Goal: Task Accomplishment & Management: Complete application form

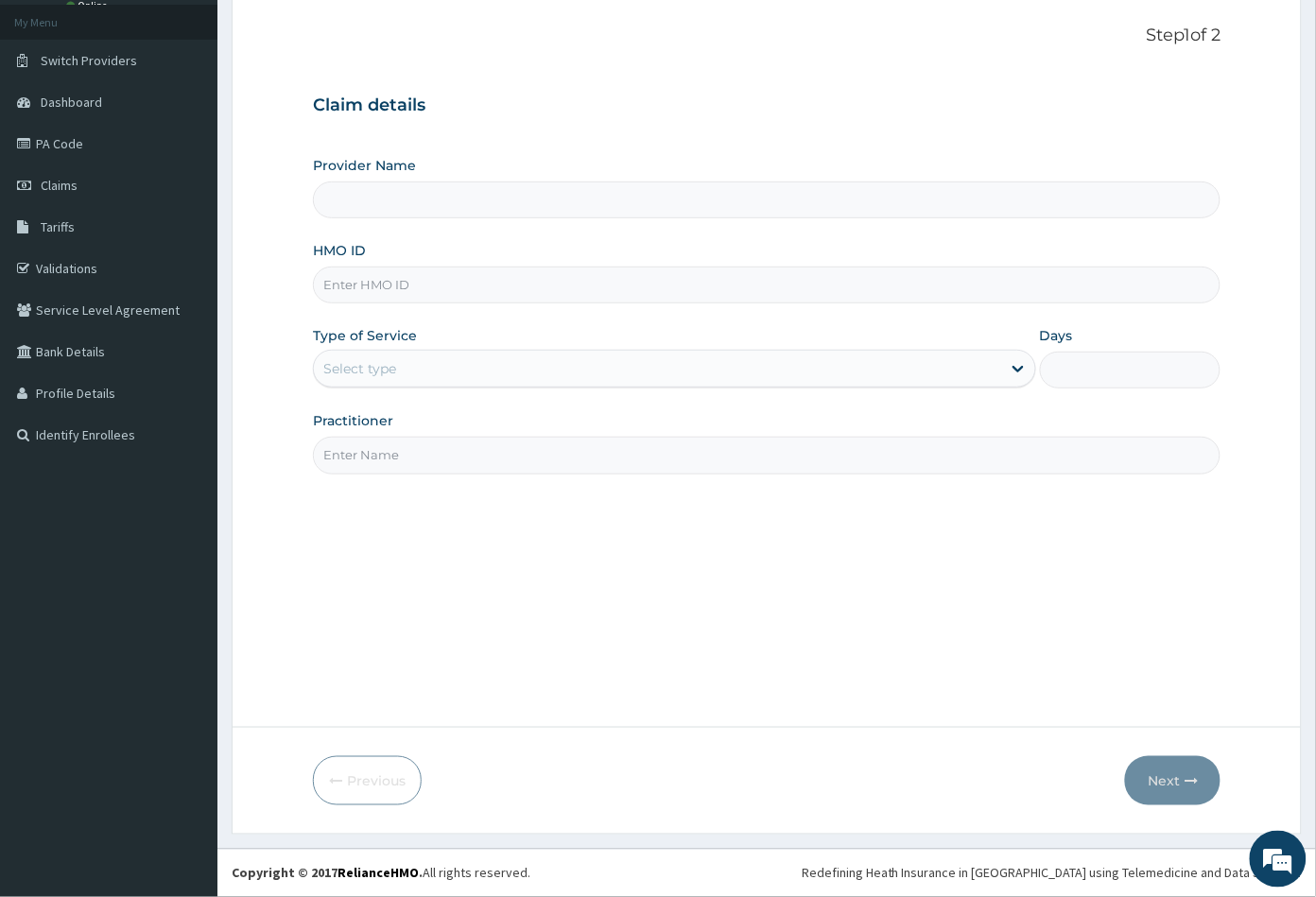
type input "Peachcare Medical Centre"
click at [362, 276] on input "HMO ID" at bounding box center [767, 284] width 908 height 37
click at [344, 276] on input "HMO ID" at bounding box center [767, 284] width 908 height 37
click at [353, 284] on input "HMO ID" at bounding box center [767, 284] width 908 height 37
paste input "PFN/10197/C"
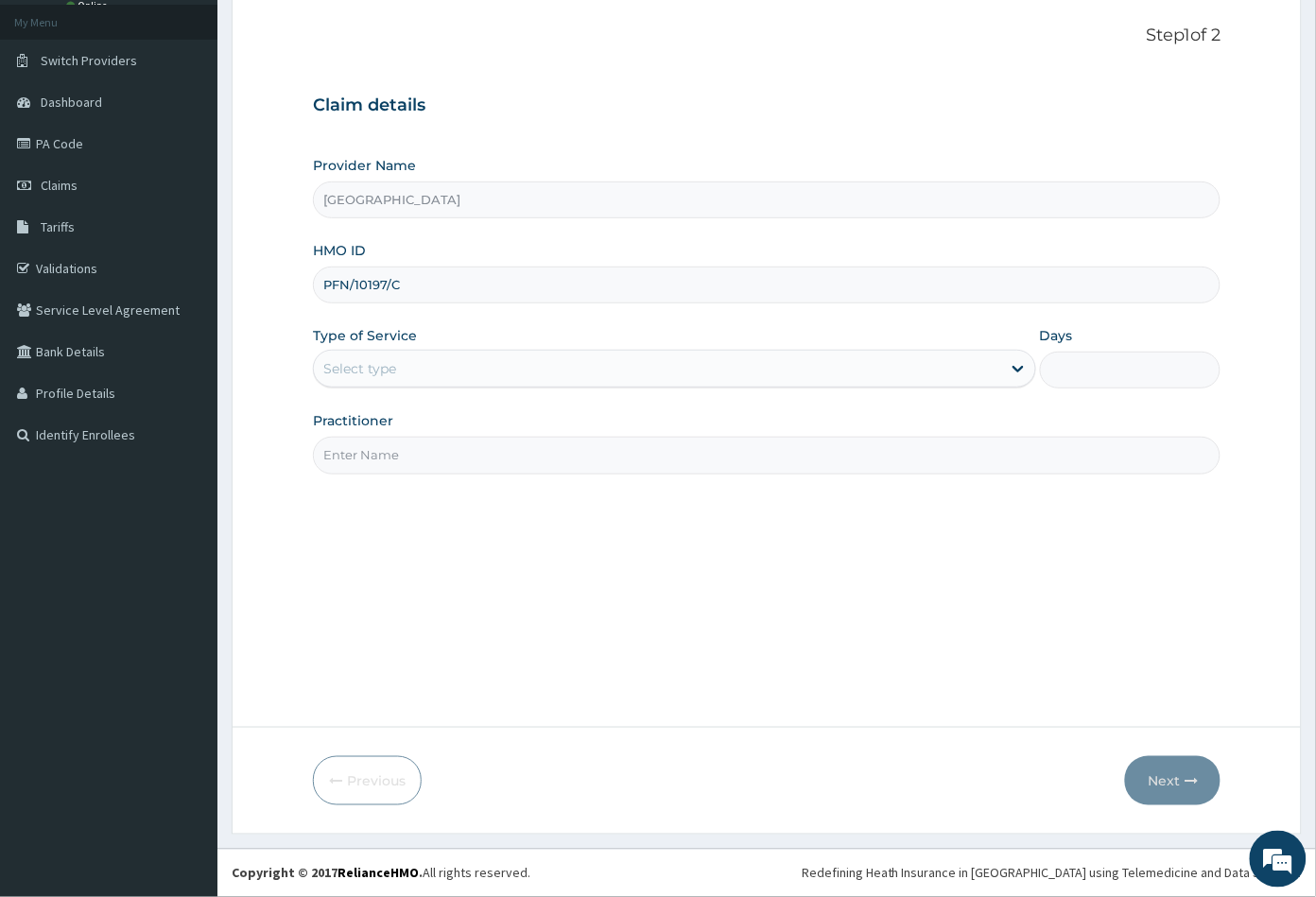
type input "PFN/10197/C"
click at [351, 371] on div "Select type" at bounding box center [360, 368] width 73 height 19
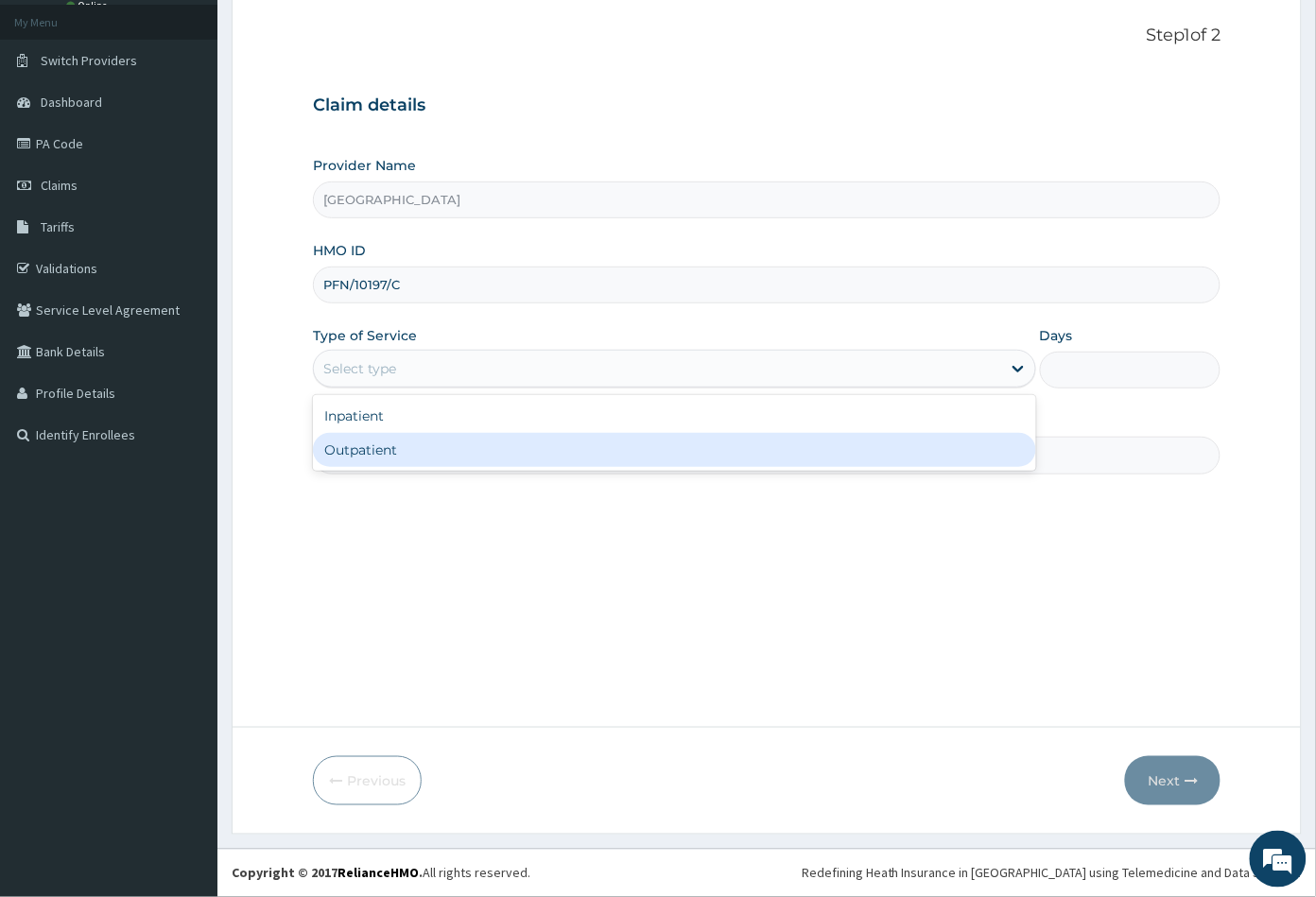
click at [369, 447] on div "Outpatient" at bounding box center [674, 450] width 723 height 34
type input "1"
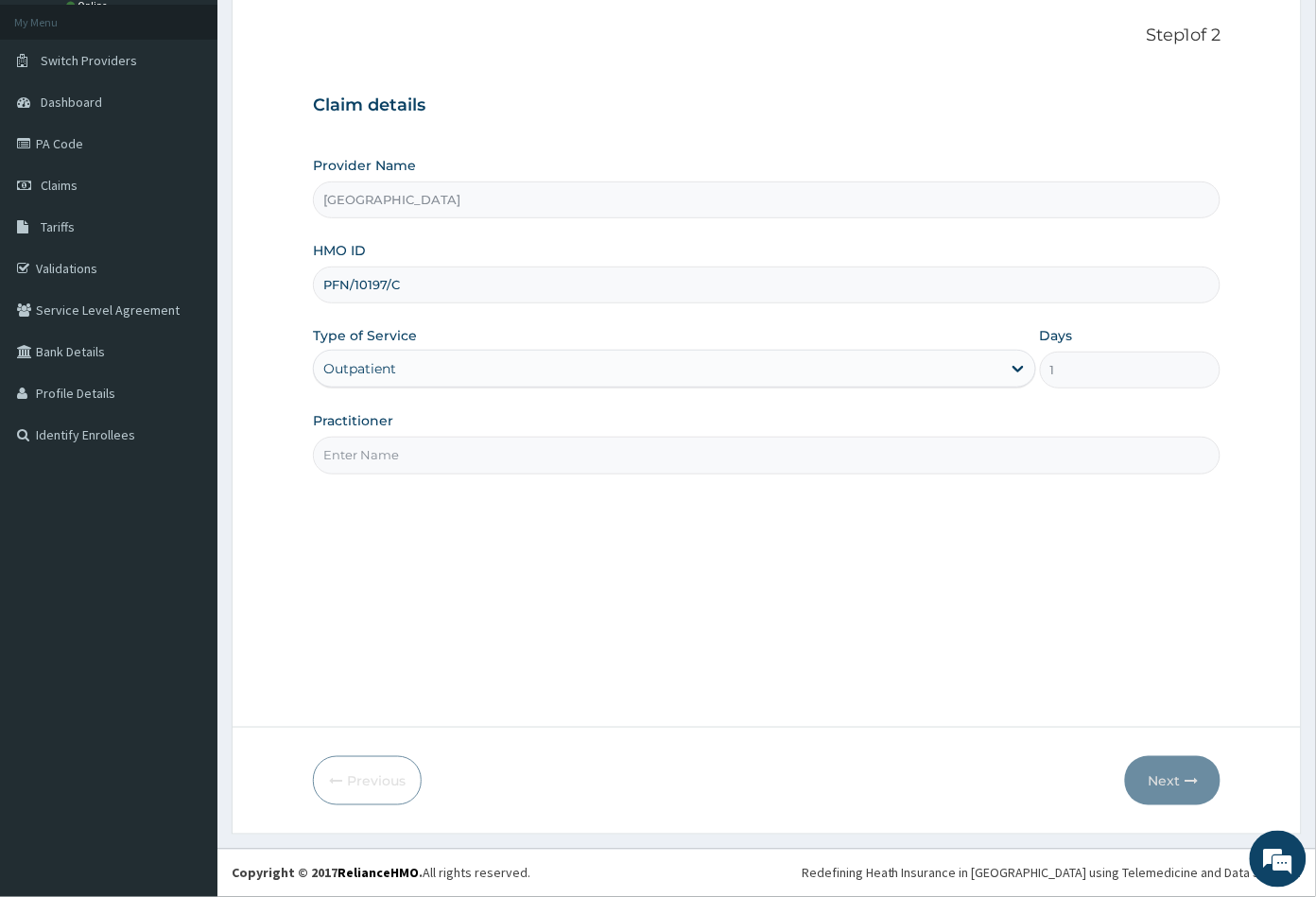
click at [370, 447] on input "Practitioner" at bounding box center [767, 454] width 908 height 37
type input "CON"
click at [1162, 782] on button "Next" at bounding box center [1173, 780] width 95 height 49
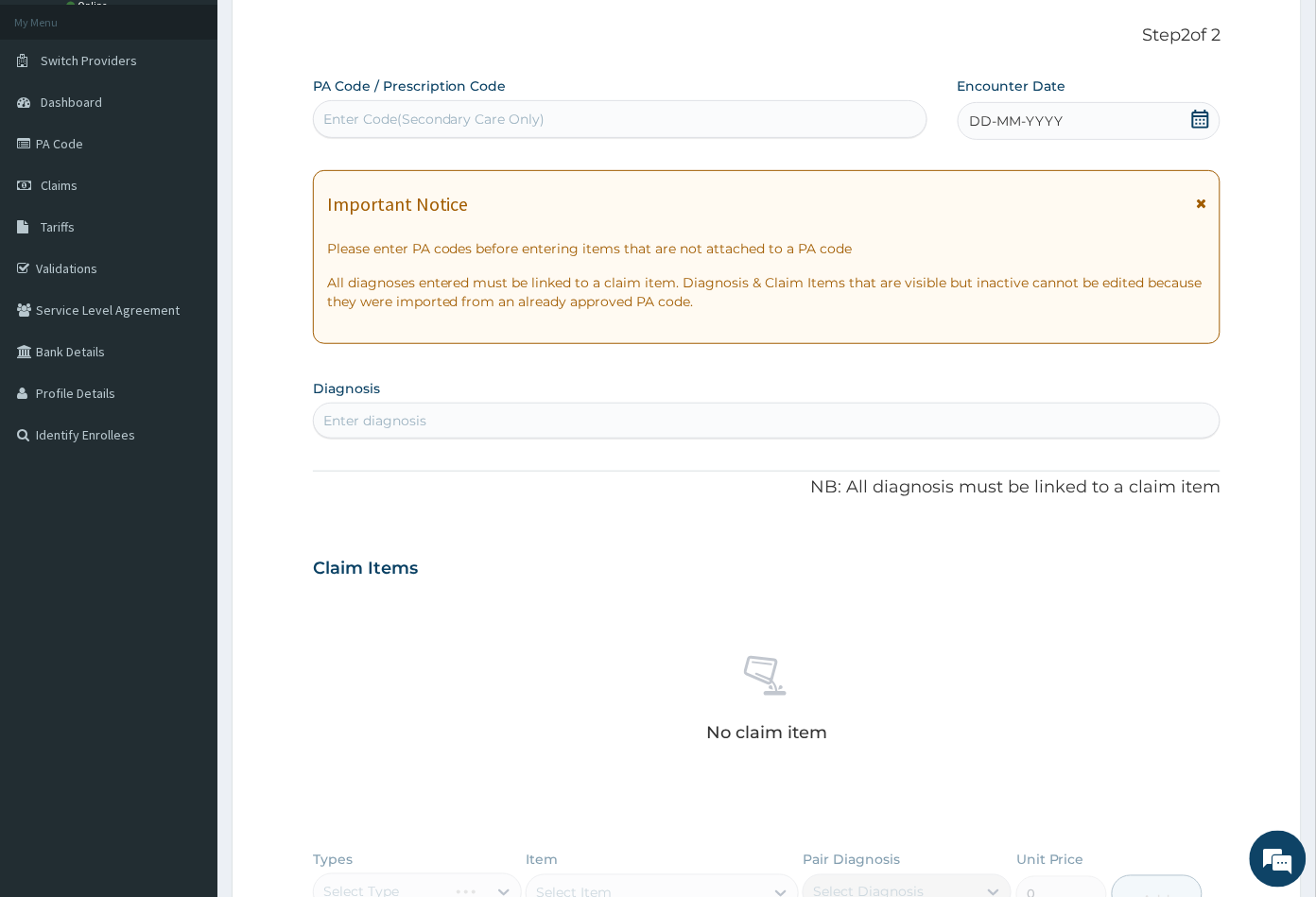
click at [1197, 122] on icon at bounding box center [1200, 119] width 17 height 19
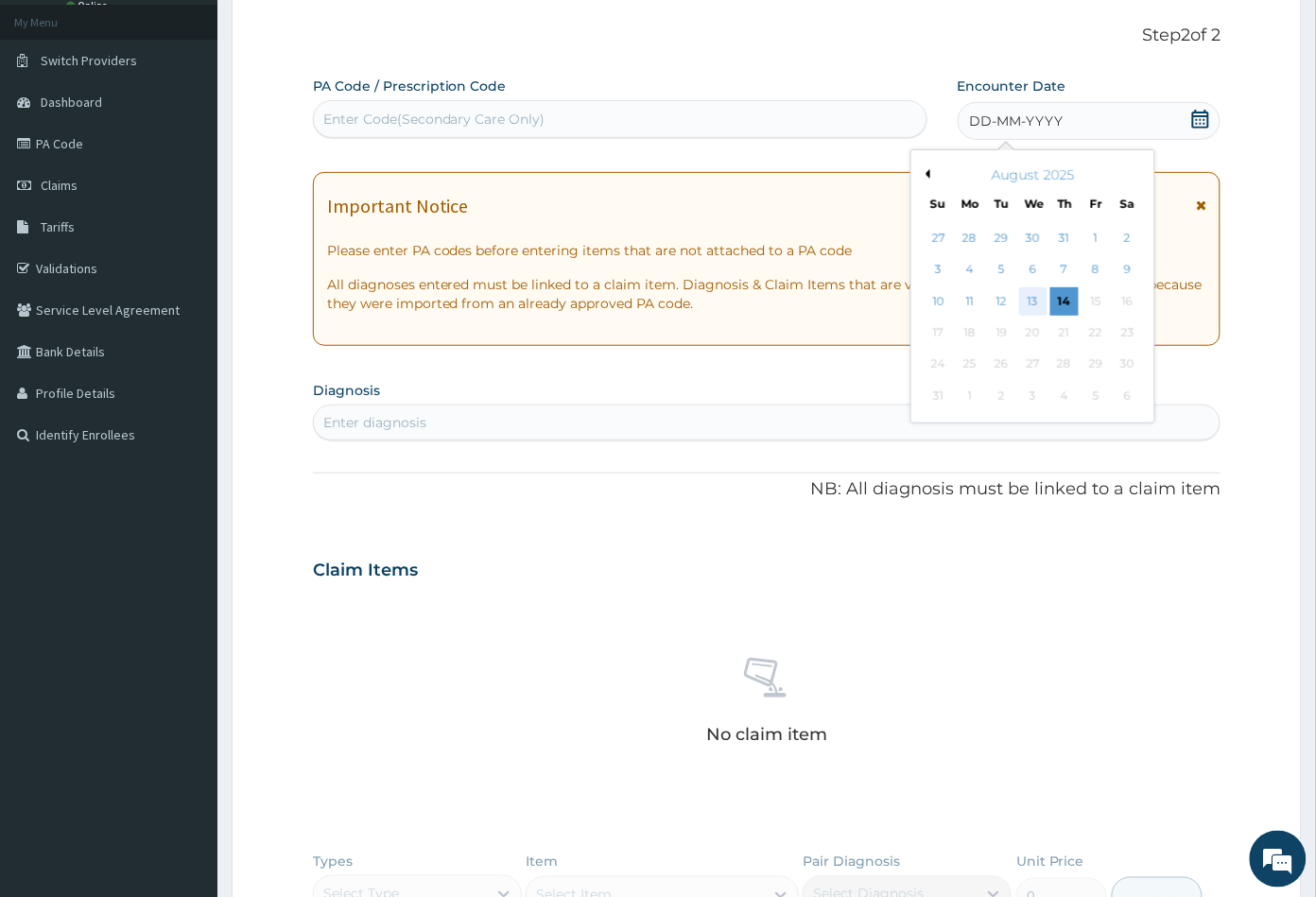
click at [1039, 294] on div "13" at bounding box center [1032, 301] width 29 height 29
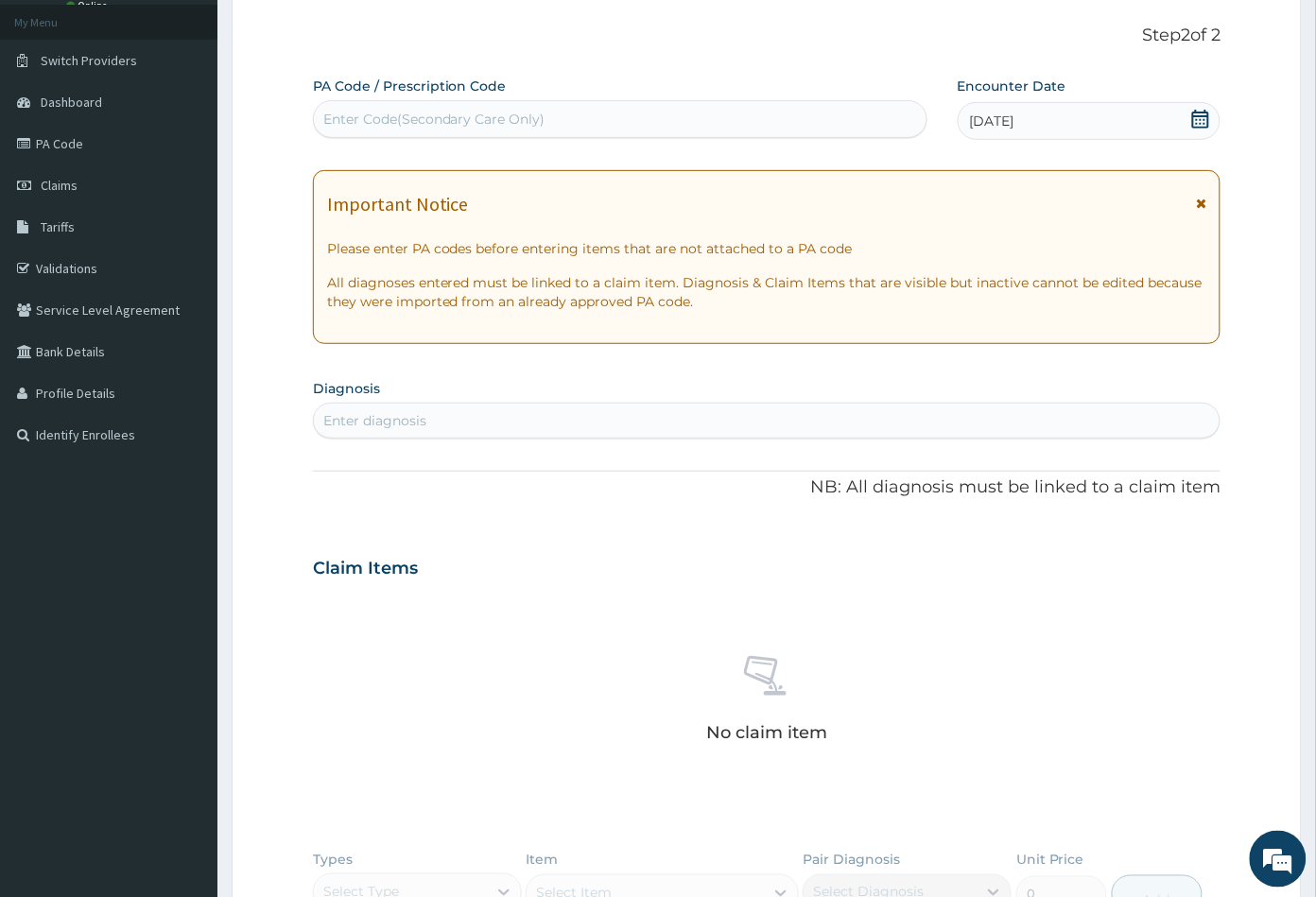
click at [428, 429] on div "Enter diagnosis" at bounding box center [767, 420] width 906 height 31
click at [432, 112] on div "Enter Code(Secondary Care Only)" at bounding box center [434, 119] width 223 height 19
paste input "PA/5726D2"
type input "PA/5726D2"
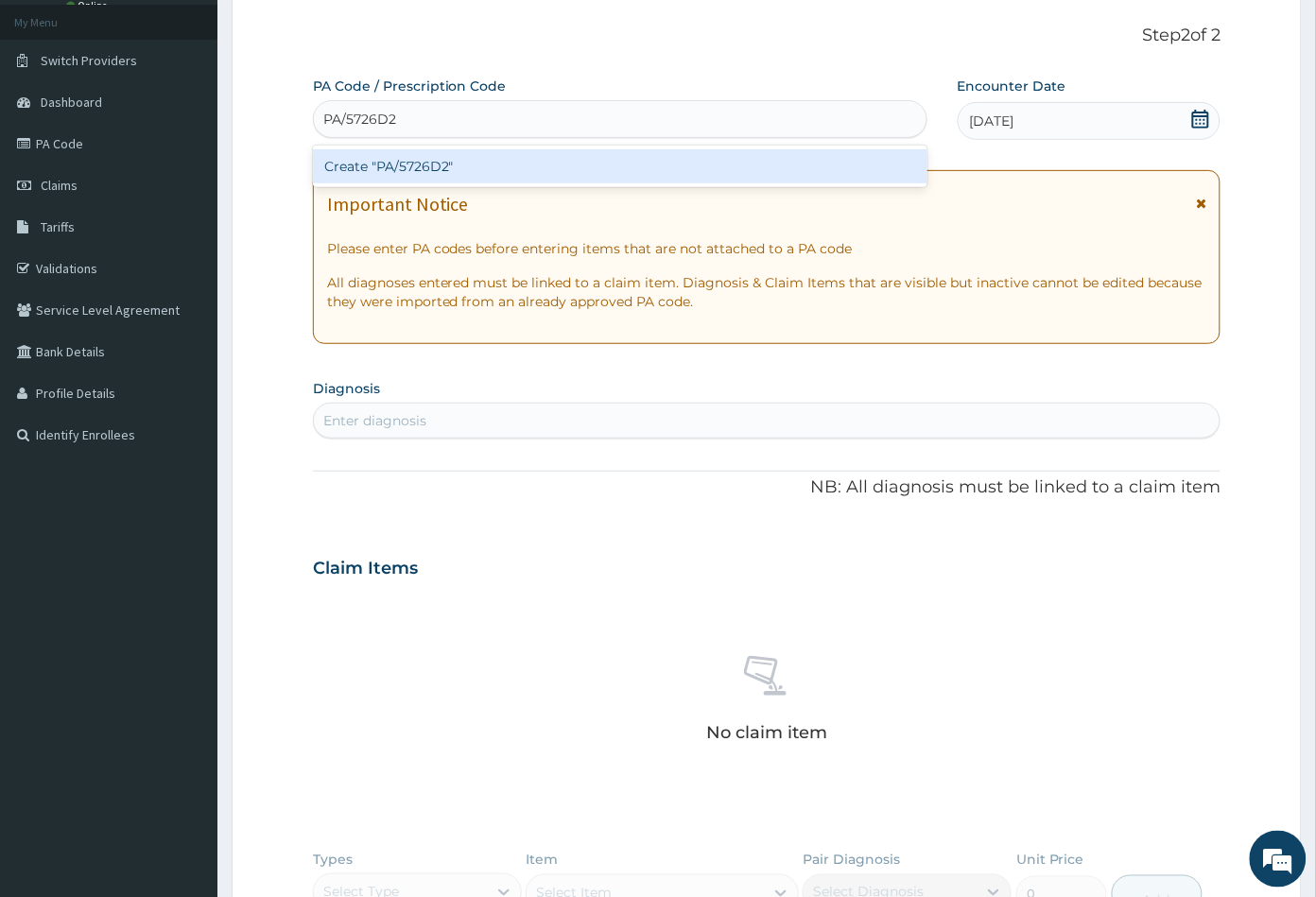
click at [422, 165] on div "Create "PA/5726D2"" at bounding box center [619, 166] width 614 height 34
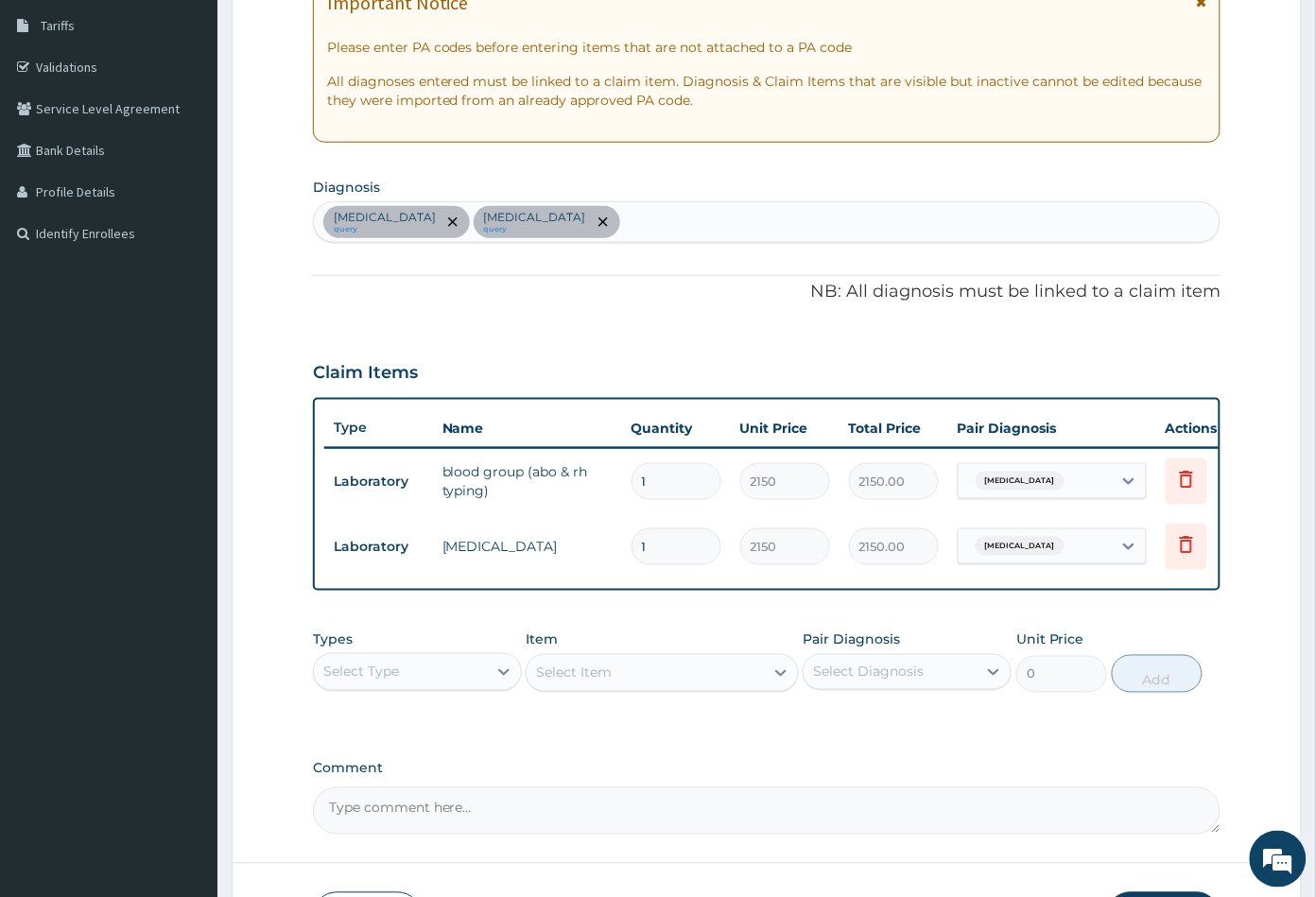
scroll to position [418, 0]
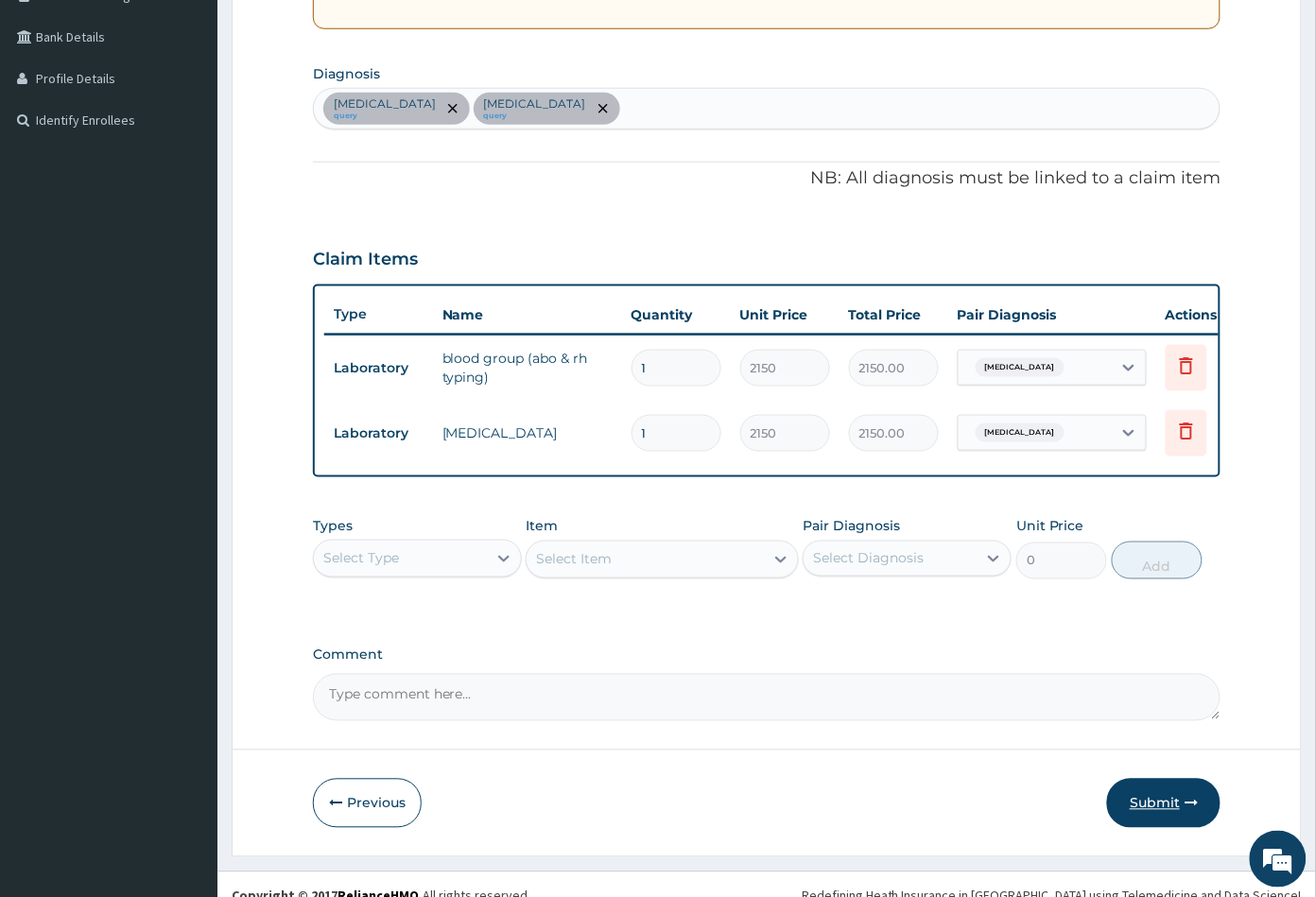
click at [1138, 814] on button "Submit" at bounding box center [1164, 803] width 114 height 49
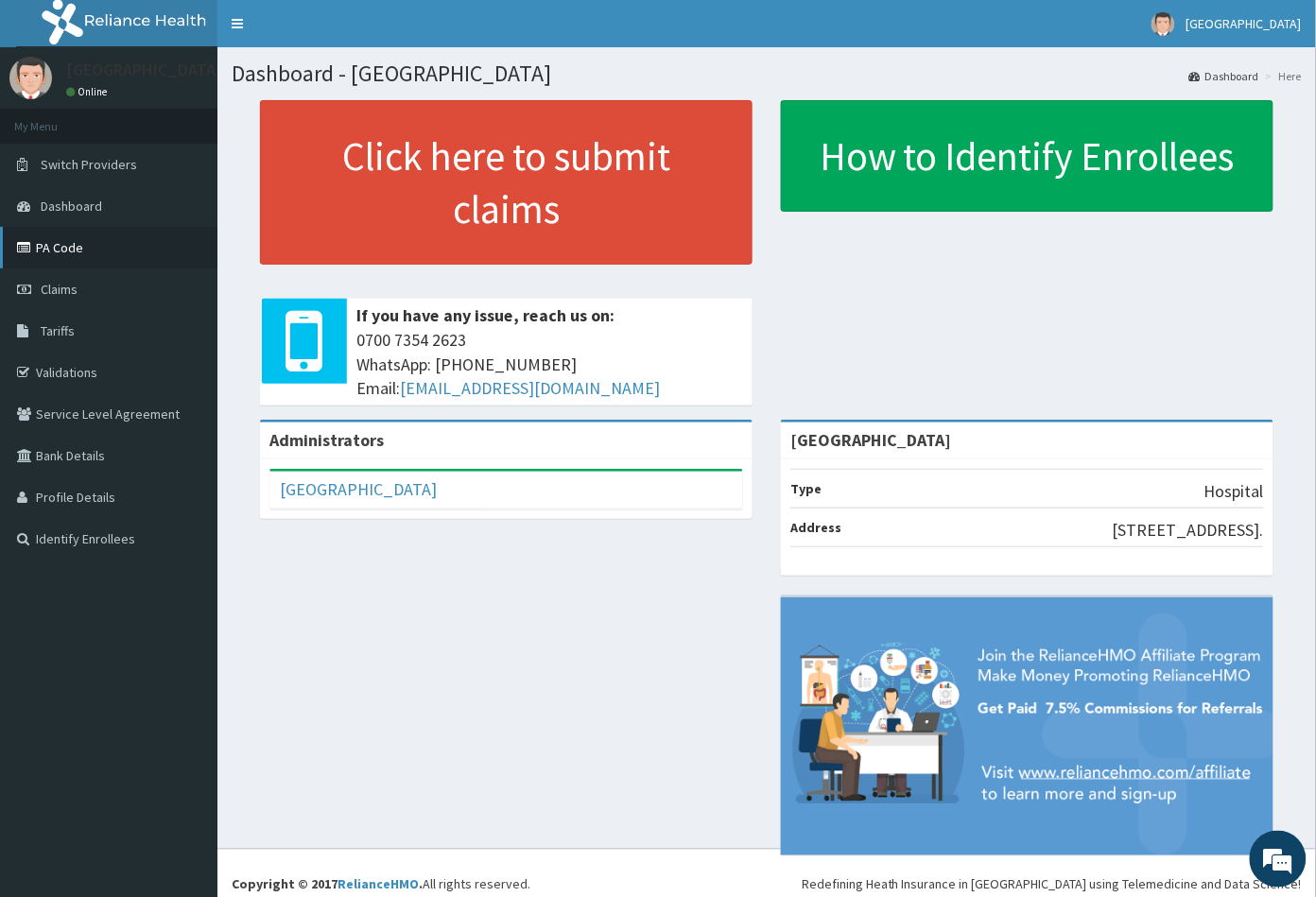
click at [83, 253] on link "PA Code" at bounding box center [109, 247] width 218 height 42
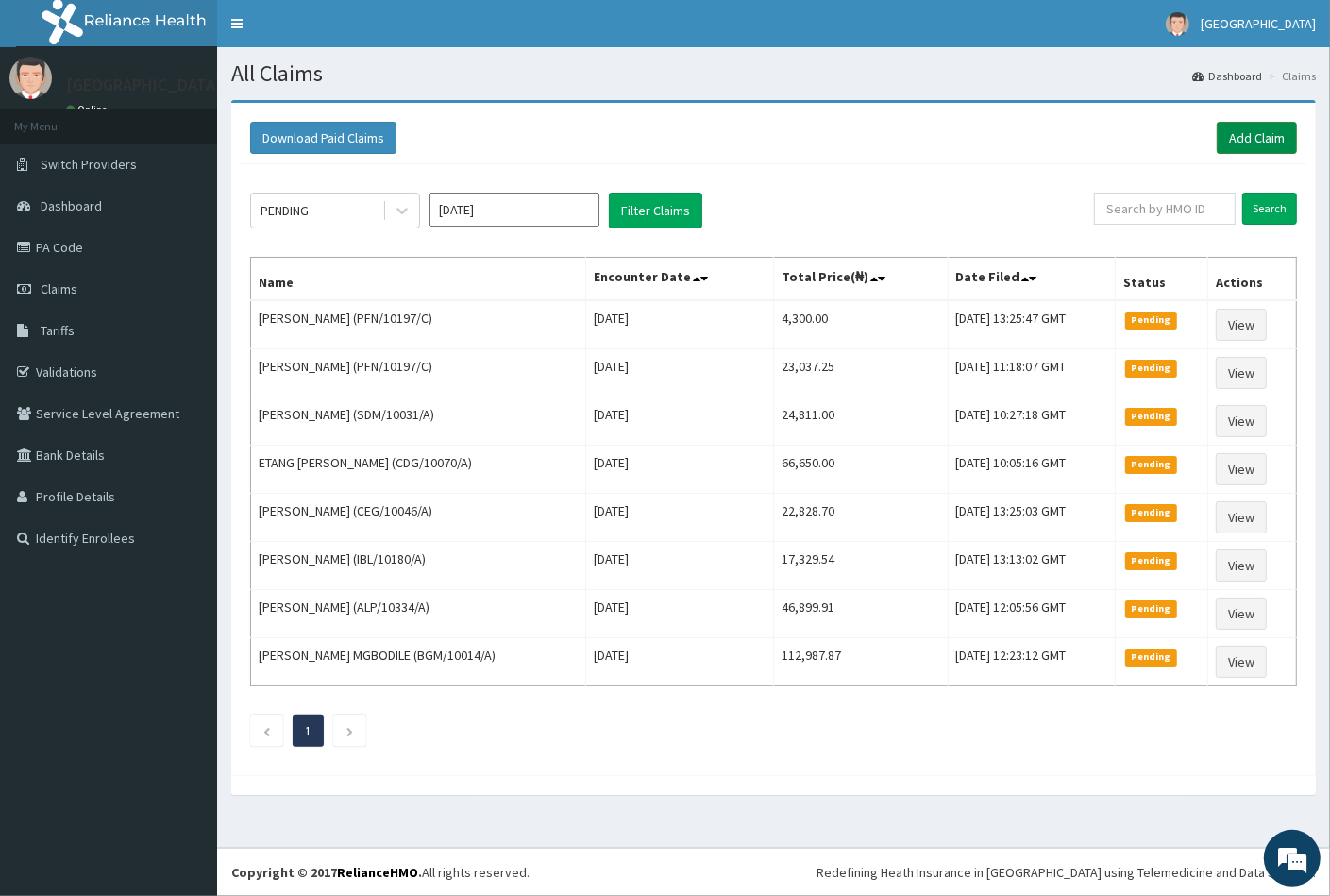
click at [1240, 130] on link "Add Claim" at bounding box center [1256, 137] width 80 height 32
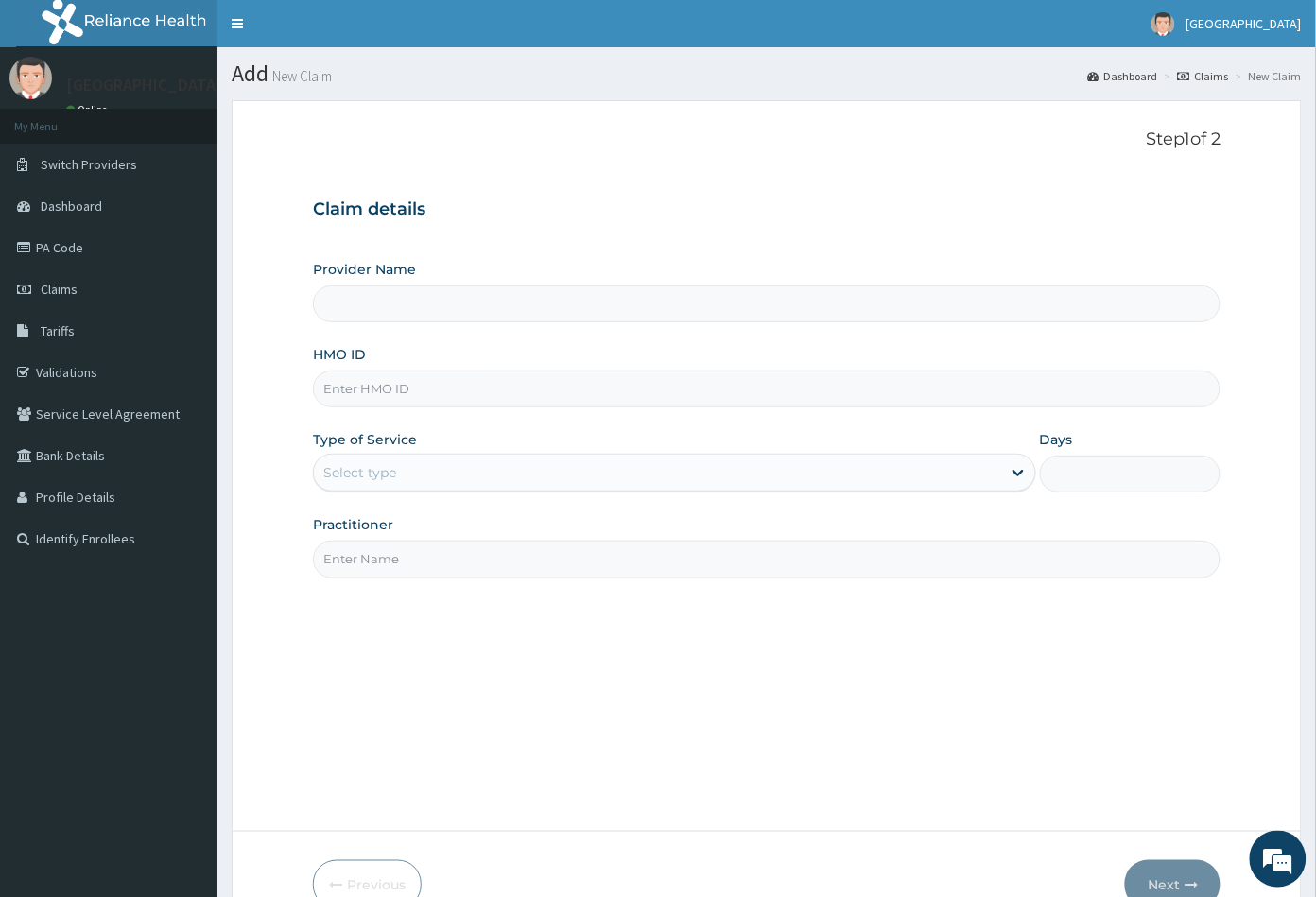
type input "Peachcare Medical Centre"
click at [344, 389] on input "HMO ID" at bounding box center [767, 388] width 908 height 37
paste input "KNL/10368/E"
type input "KNL/10368/E"
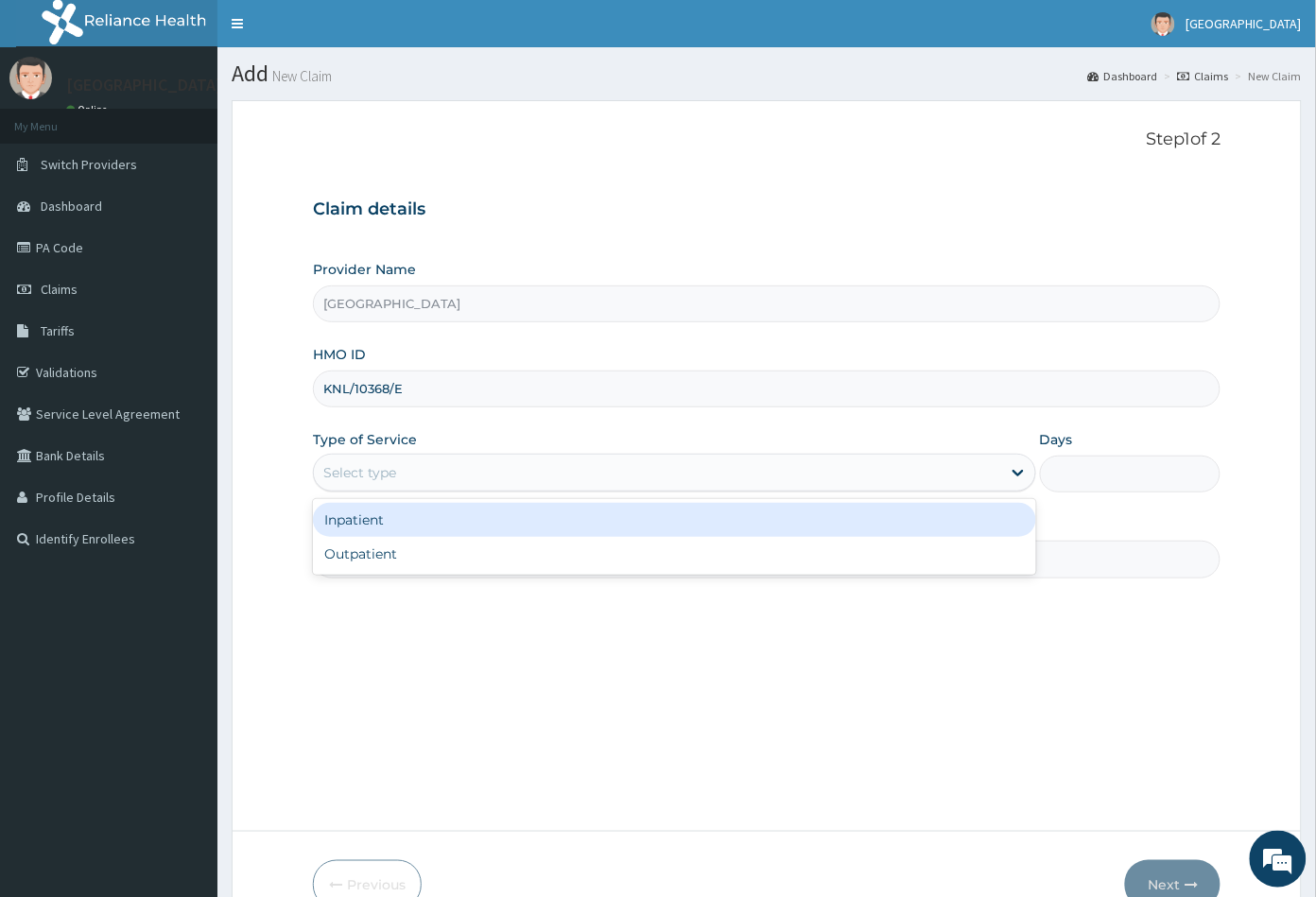
click at [371, 472] on div "Select type" at bounding box center [360, 472] width 73 height 19
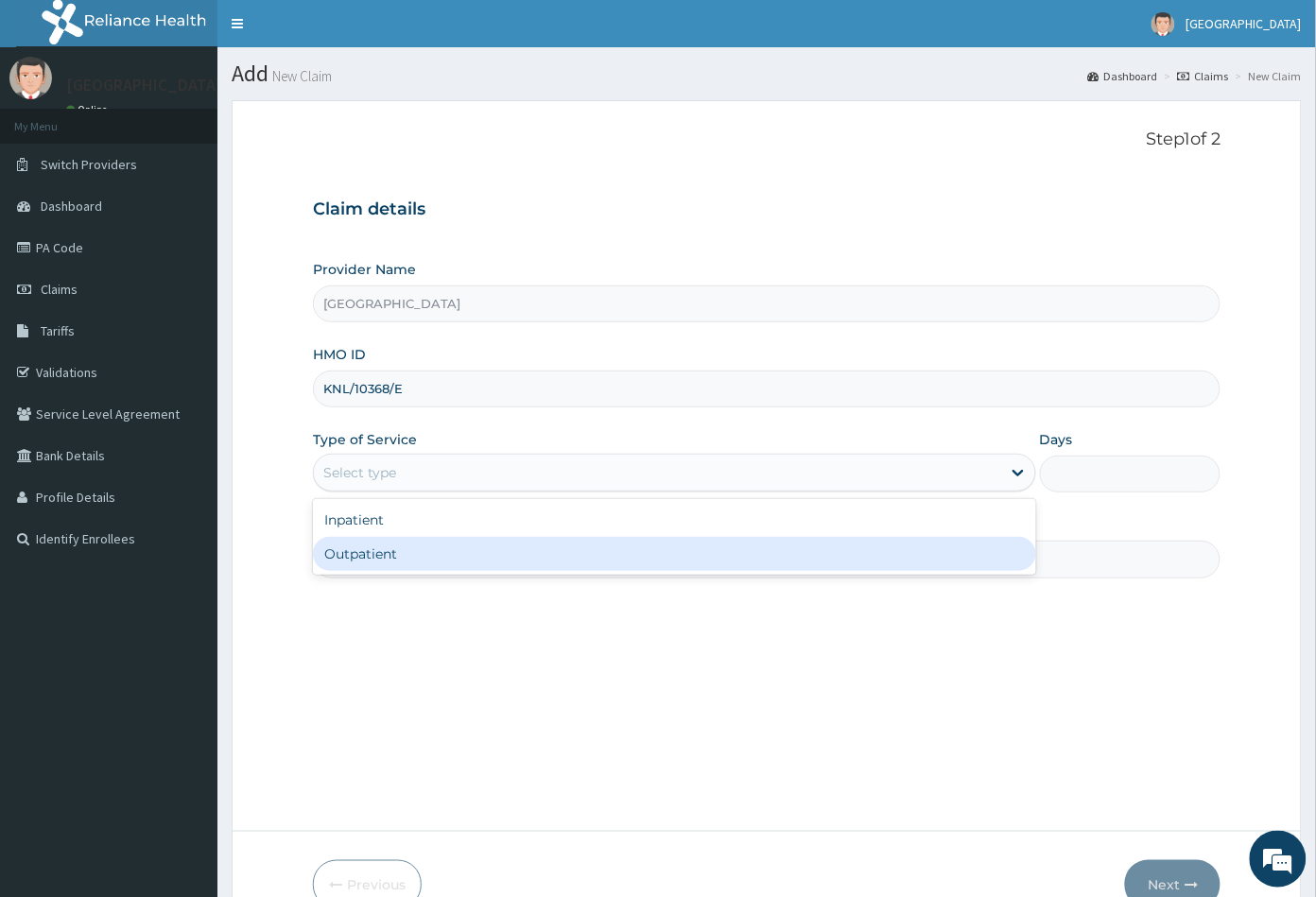
click at [365, 557] on div "Outpatient" at bounding box center [674, 554] width 723 height 34
type input "1"
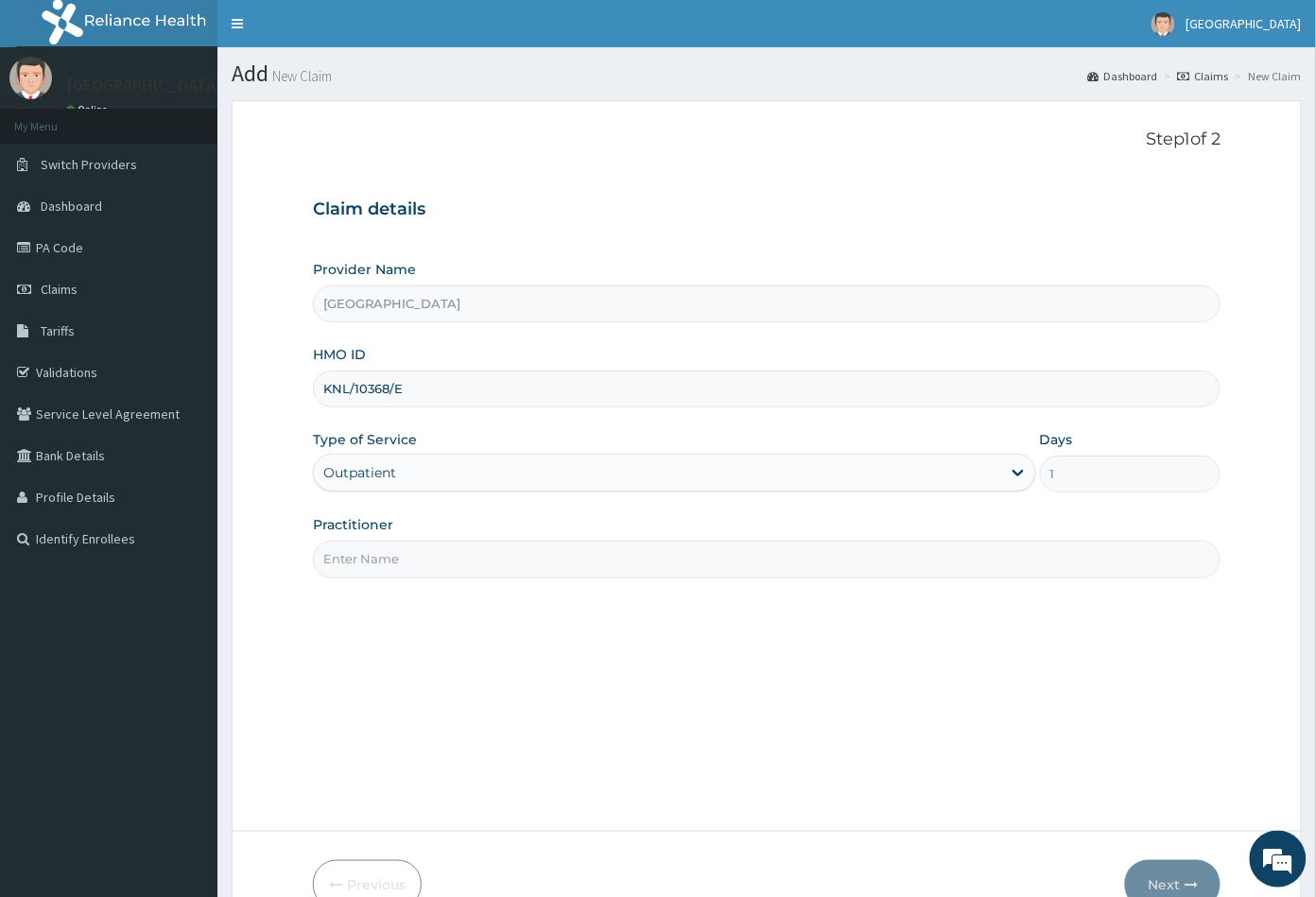
click at [365, 557] on input "Practitioner" at bounding box center [767, 558] width 908 height 37
type input "CON"
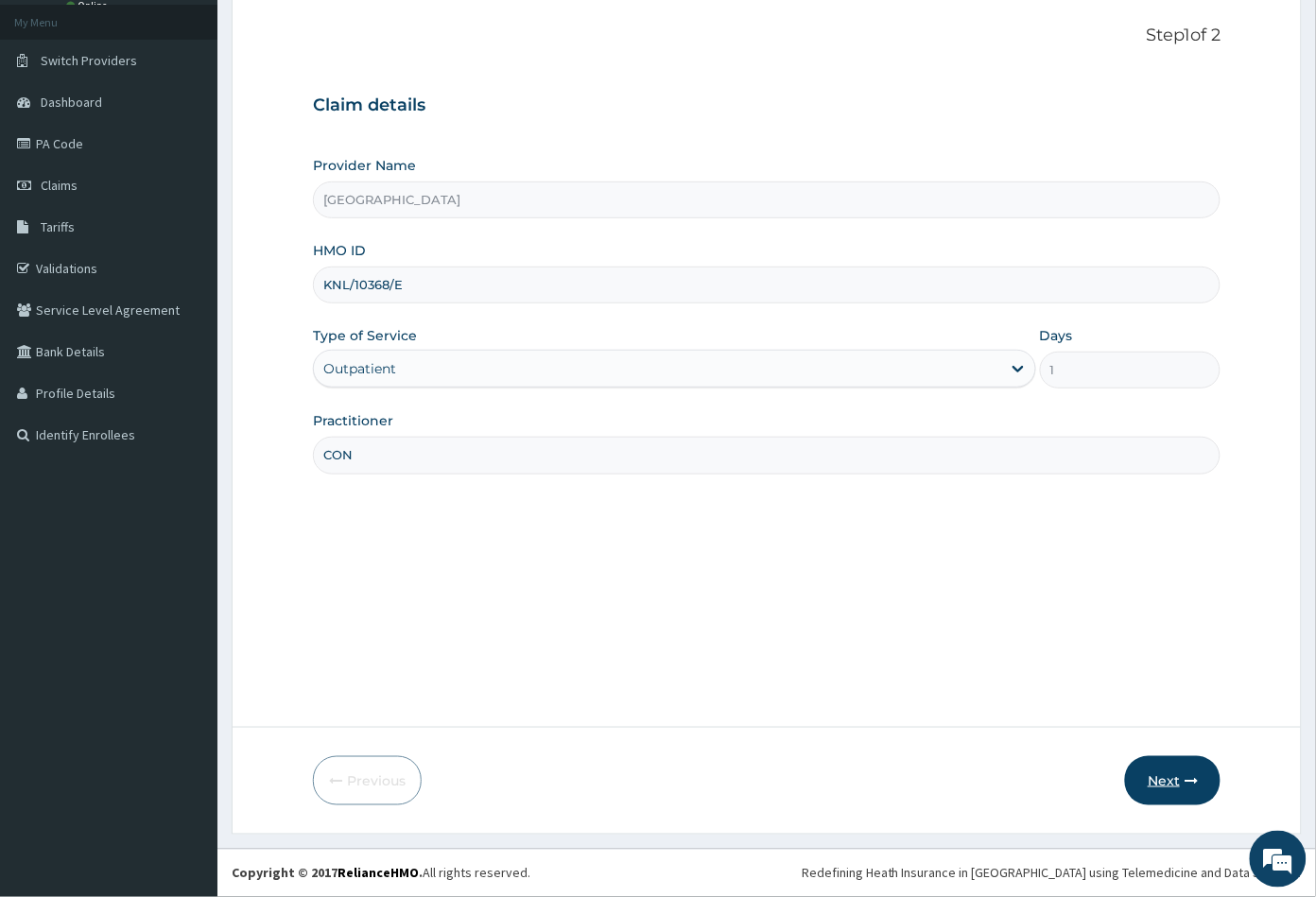
click at [1169, 771] on button "Next" at bounding box center [1173, 780] width 95 height 49
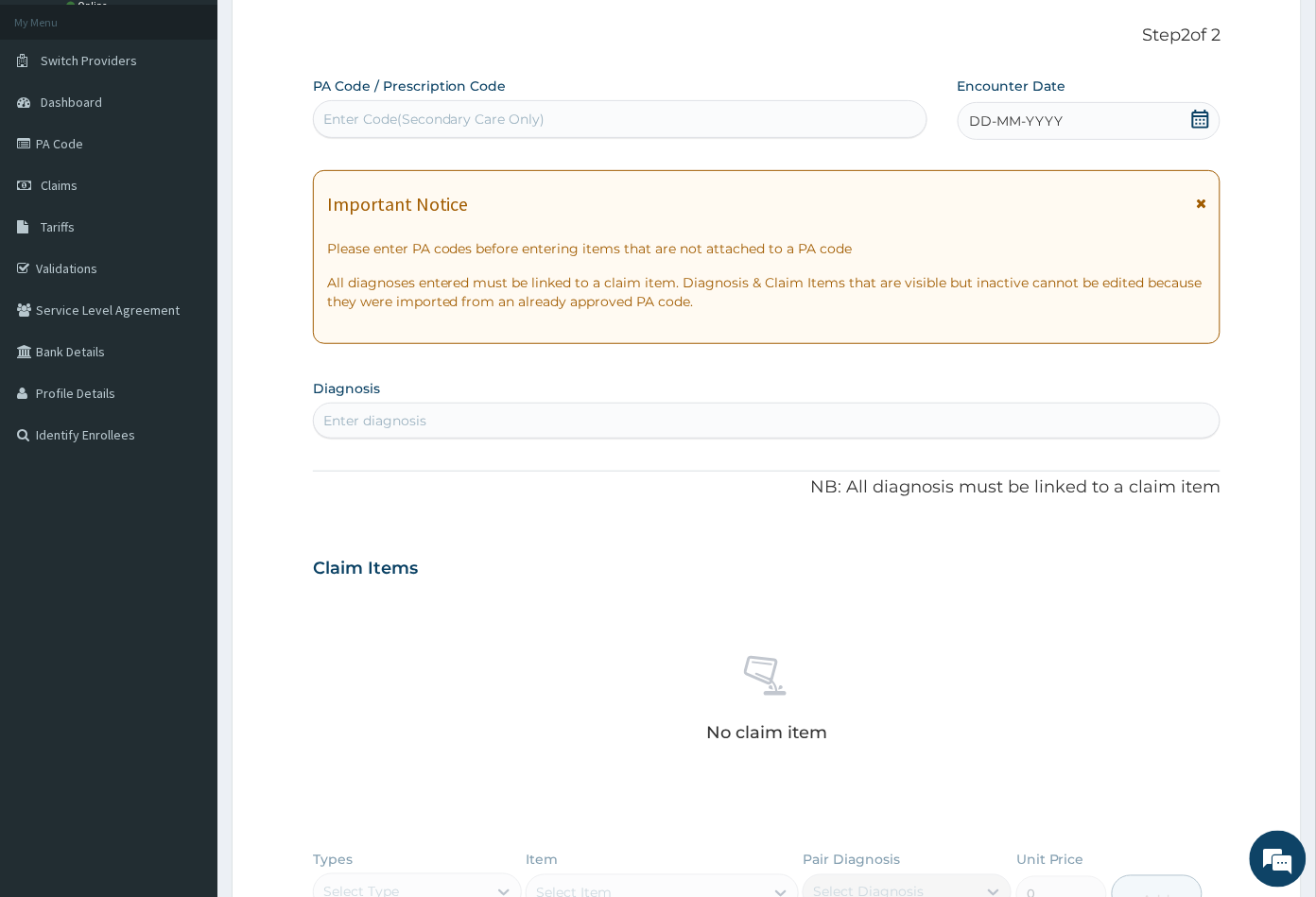
click at [1201, 120] on icon at bounding box center [1200, 119] width 17 height 19
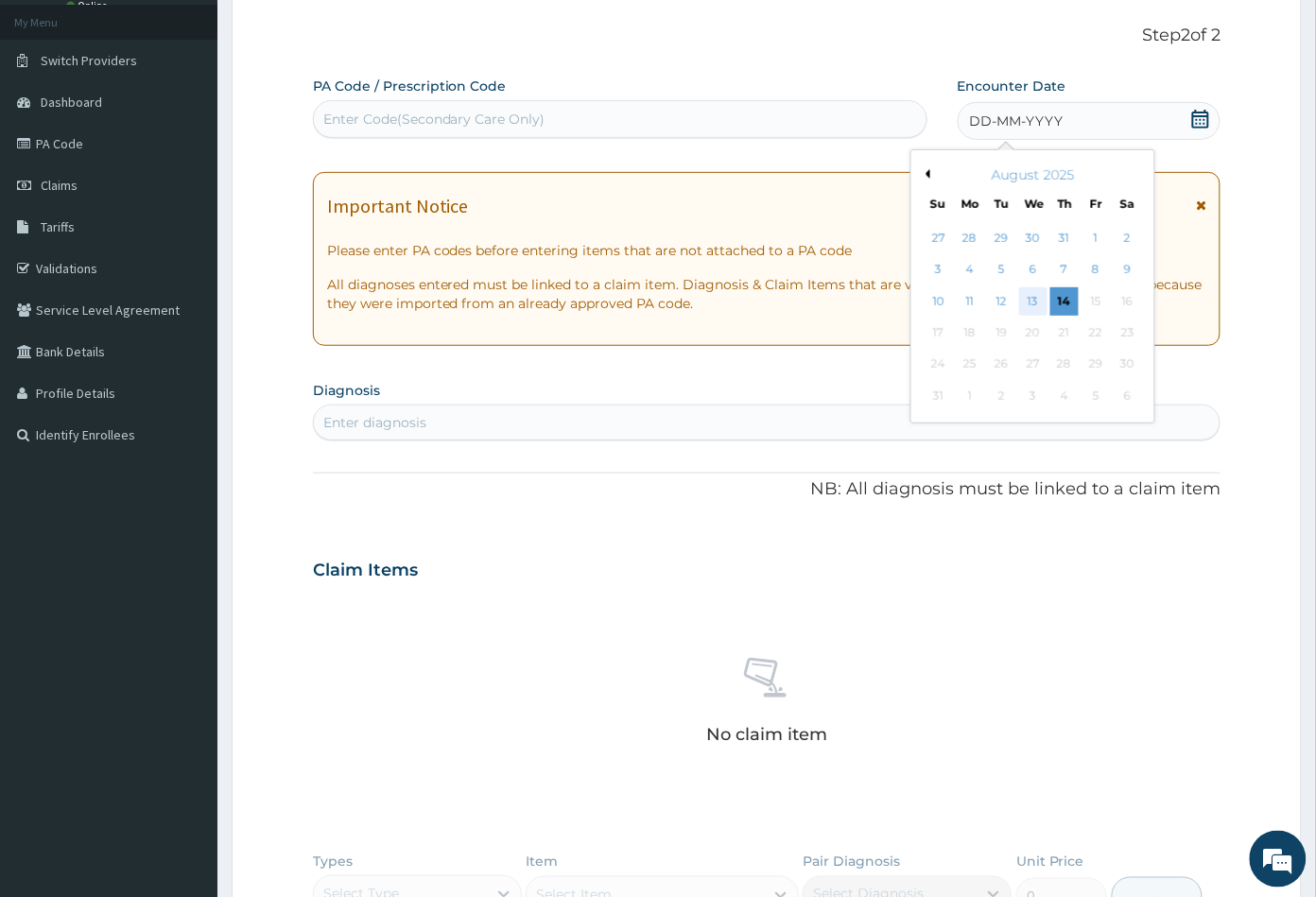
click at [1034, 299] on div "13" at bounding box center [1032, 301] width 29 height 29
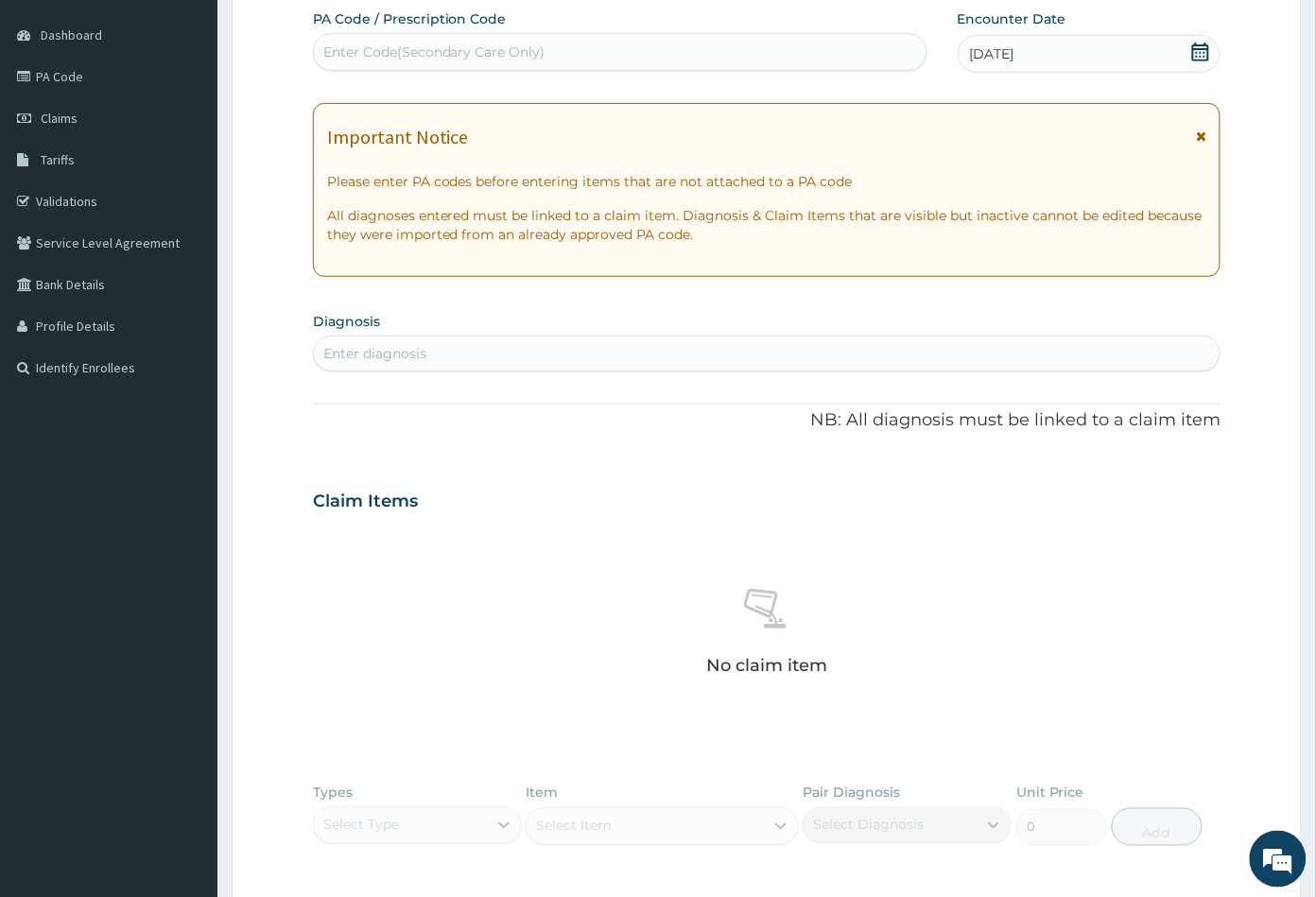
scroll to position [209, 0]
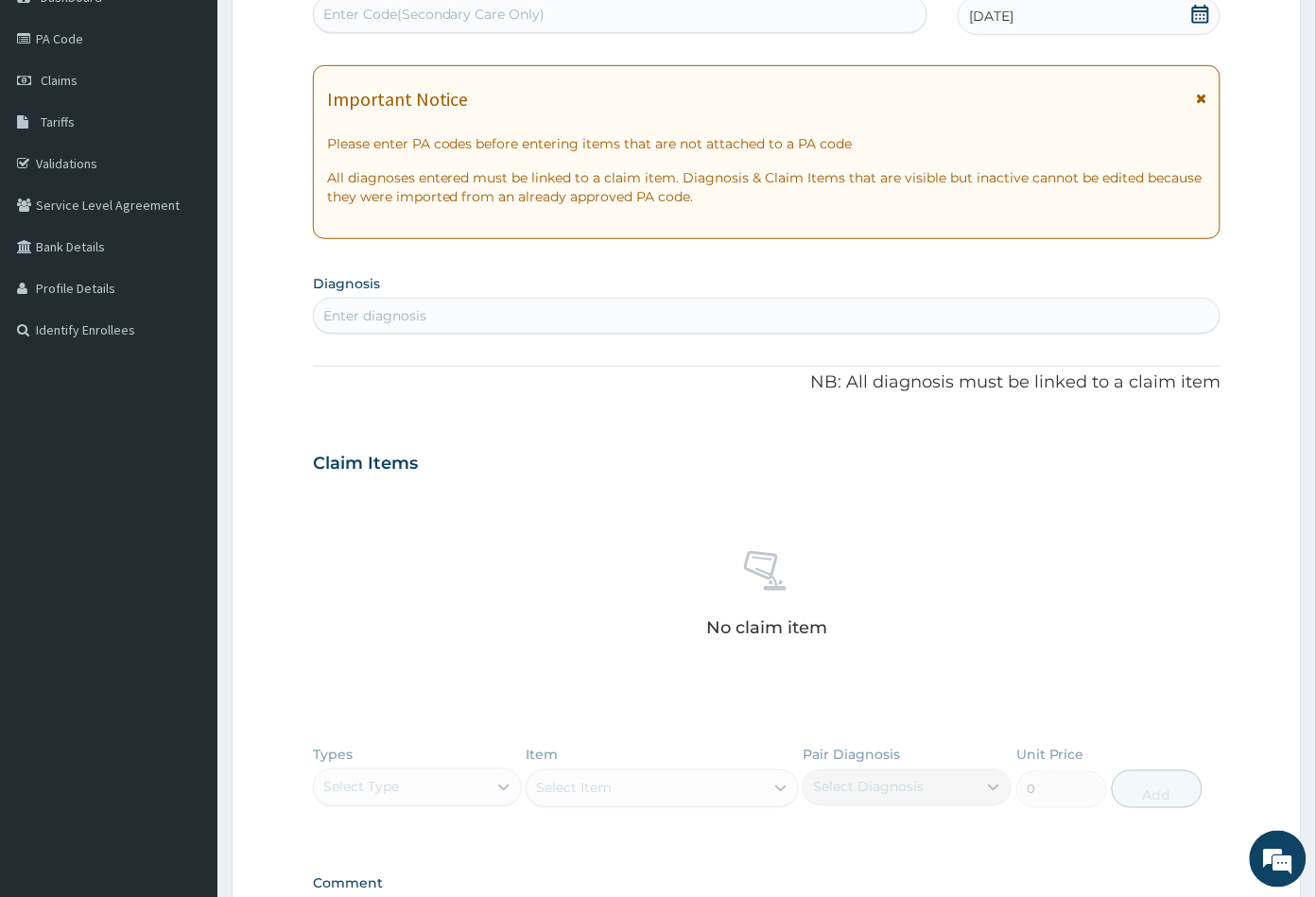
click at [403, 316] on div "Enter diagnosis" at bounding box center [375, 315] width 103 height 19
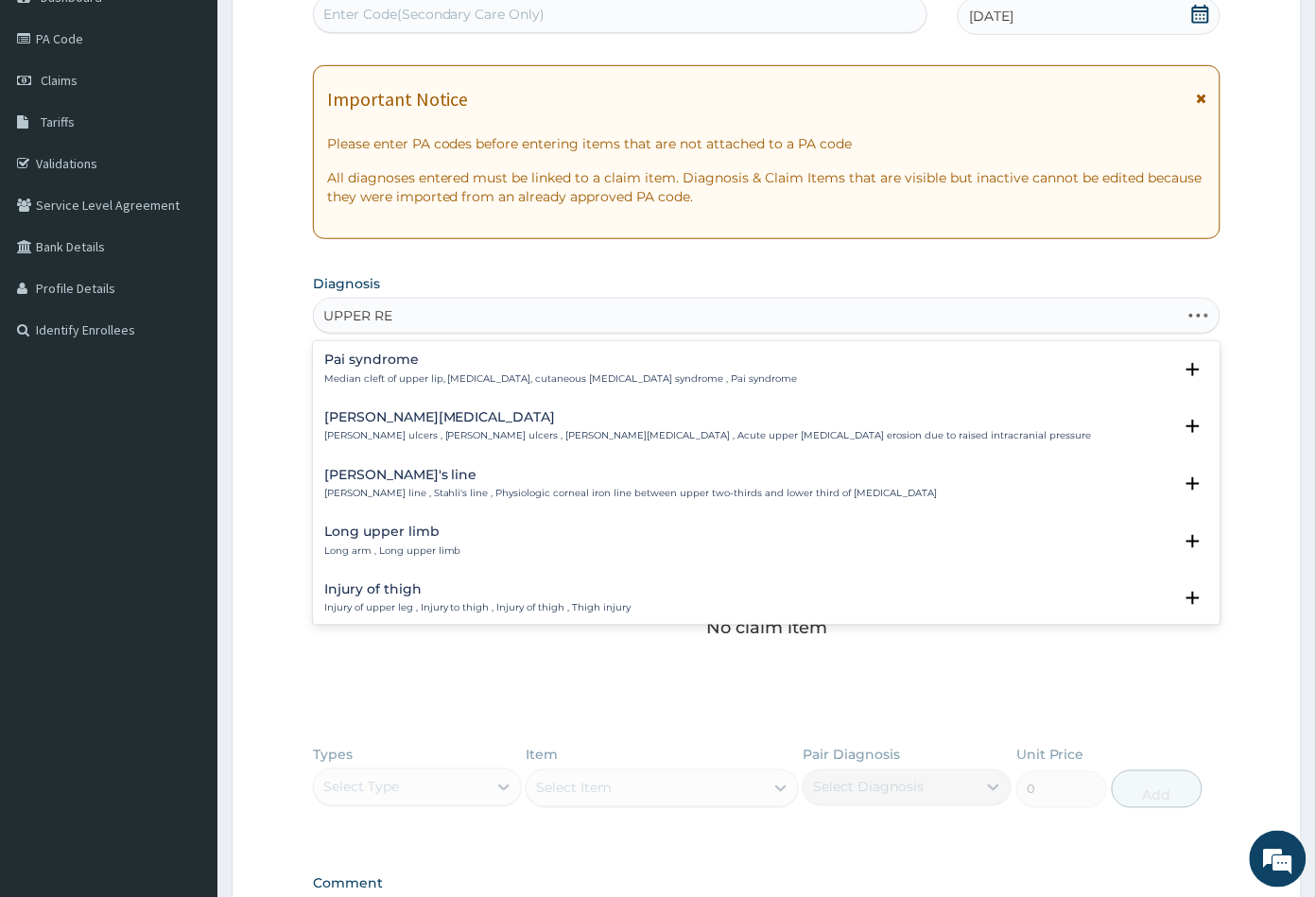
type input "UPPER RES"
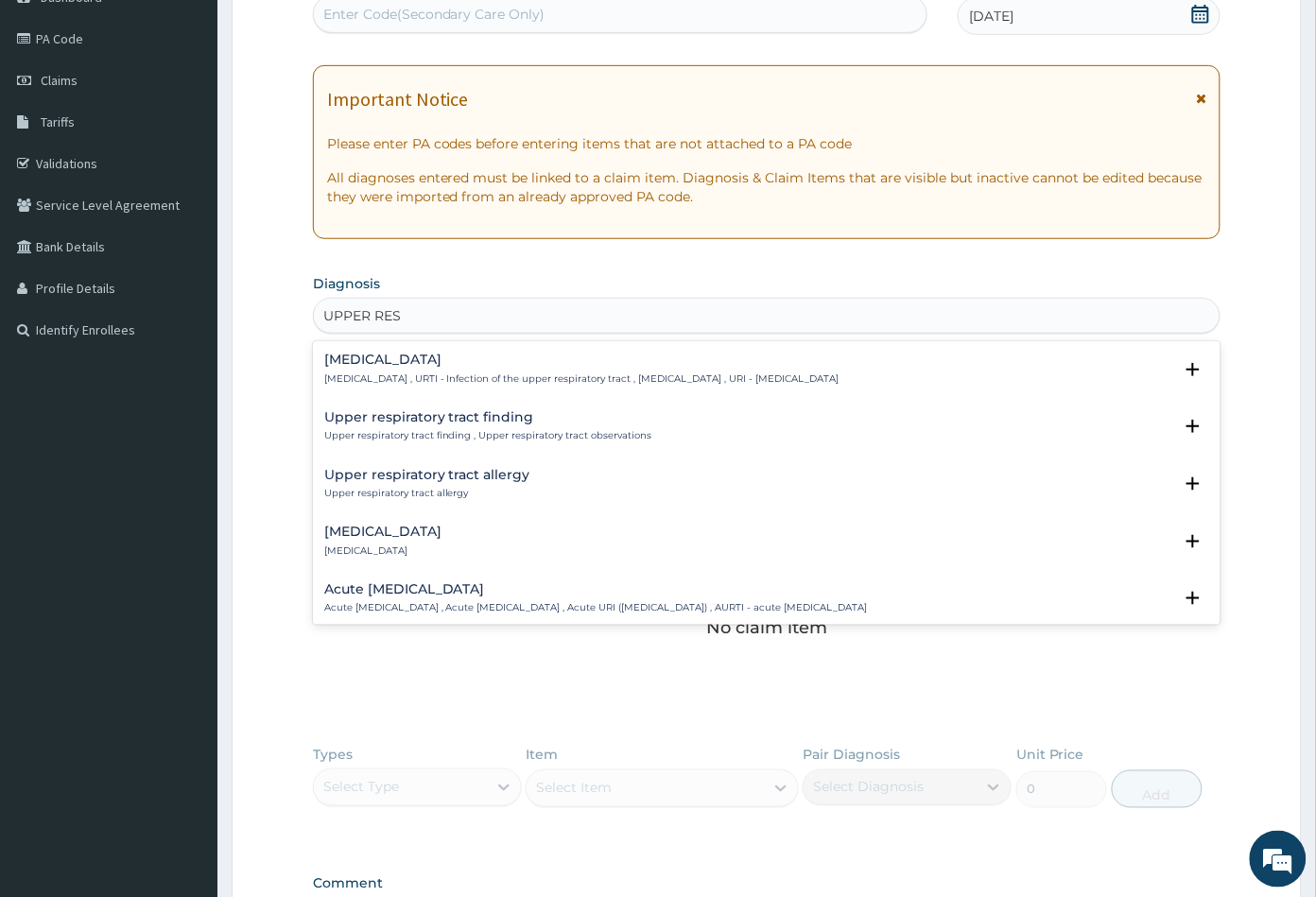
click at [461, 361] on h4 "Upper respiratory infection" at bounding box center [582, 359] width 516 height 14
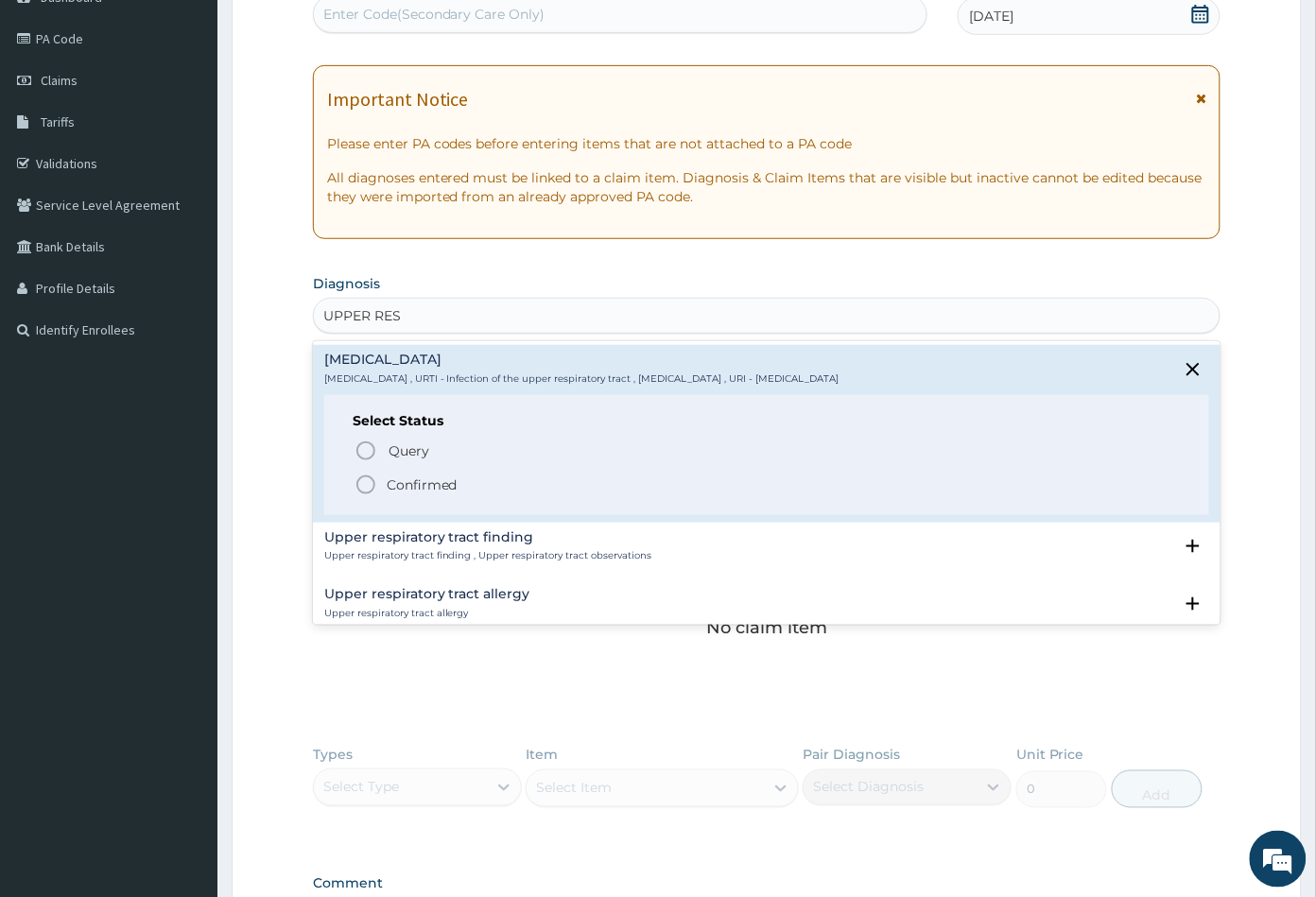
click at [368, 481] on icon "status option filled" at bounding box center [365, 485] width 23 height 23
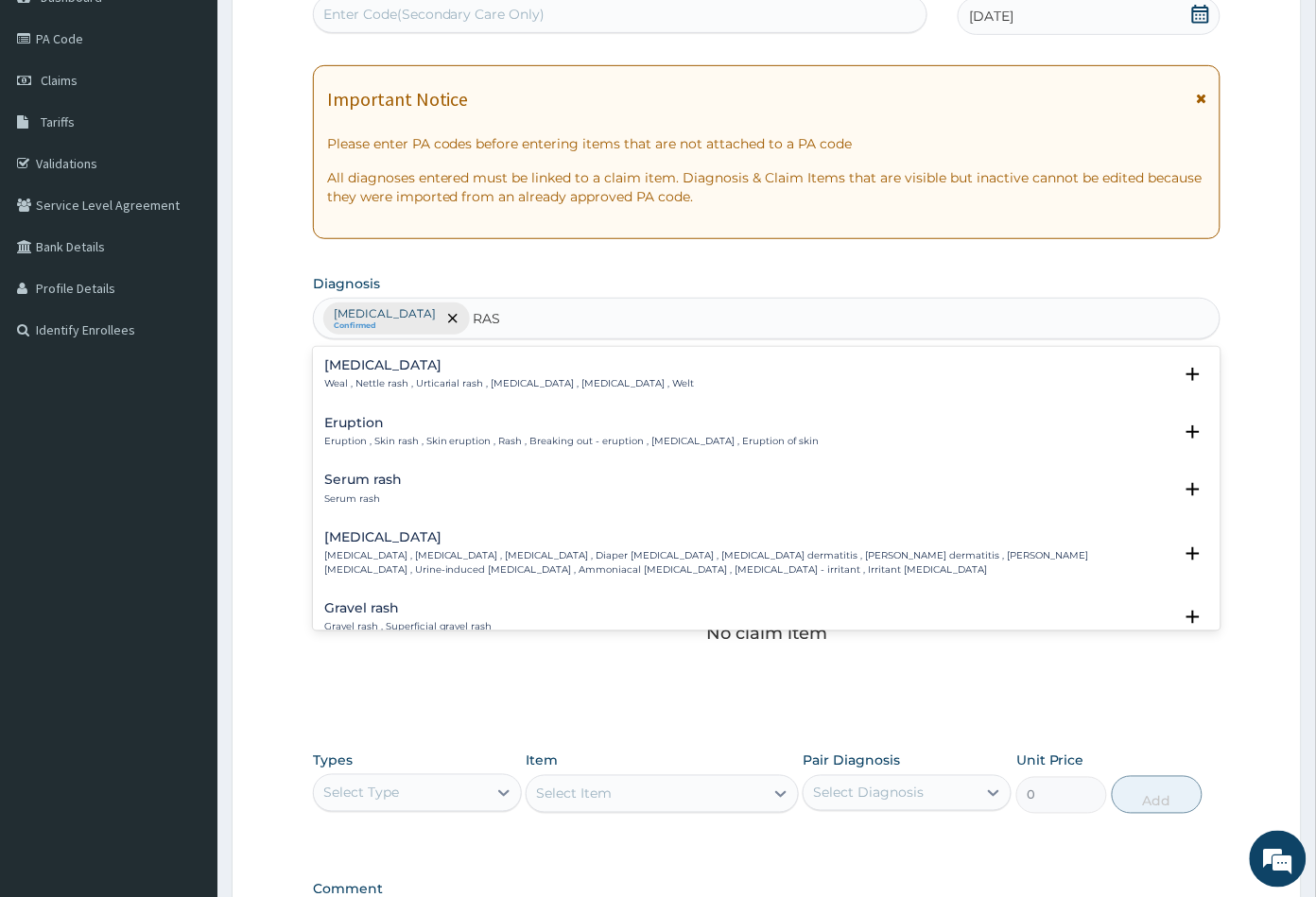
type input "RASH"
click at [406, 430] on div "Eruption Eruption , Skin rash , Skin eruption , Rash , Breaking out - eruption …" at bounding box center [572, 431] width 496 height 33
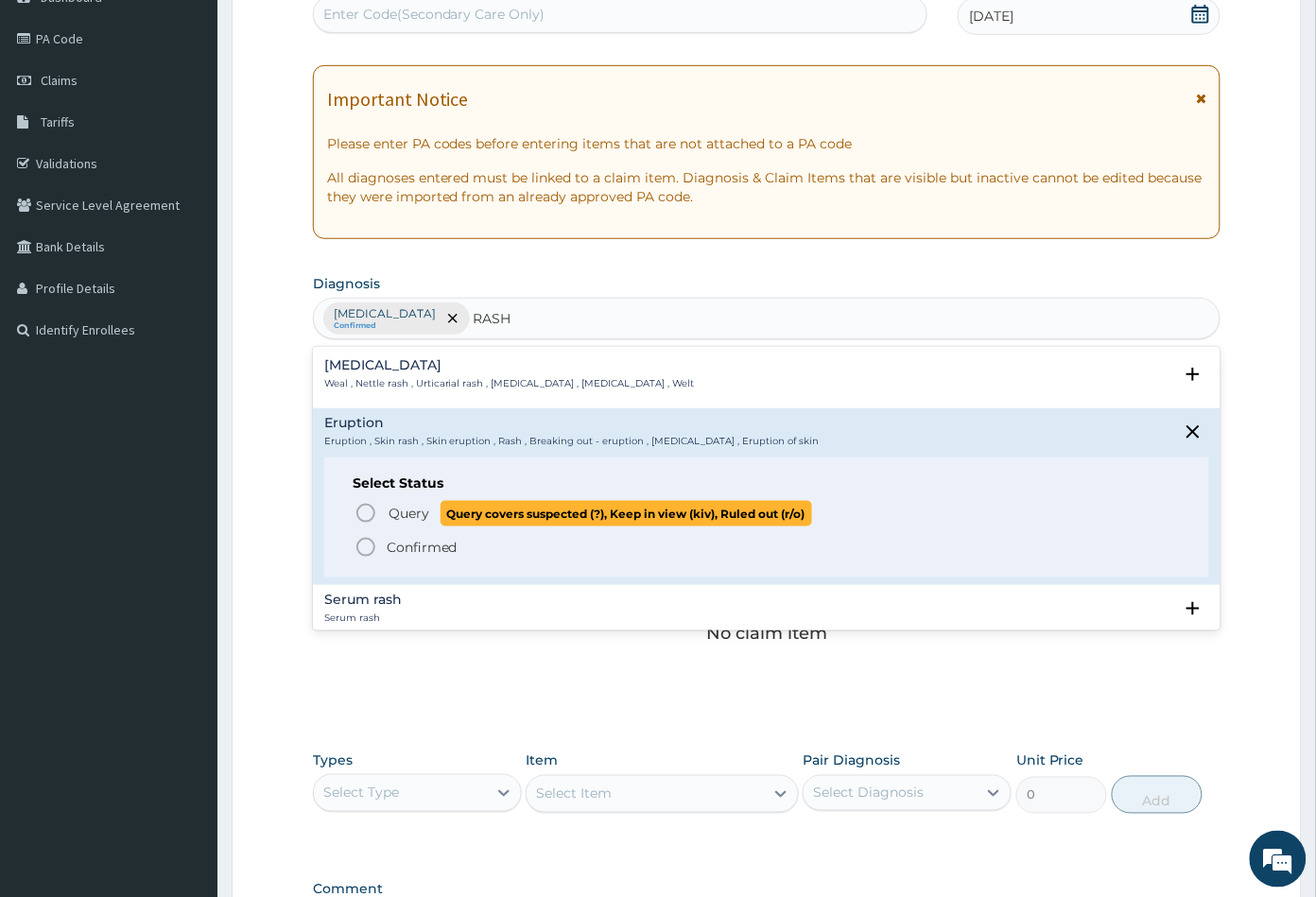
click at [370, 509] on icon "status option query" at bounding box center [365, 512] width 23 height 23
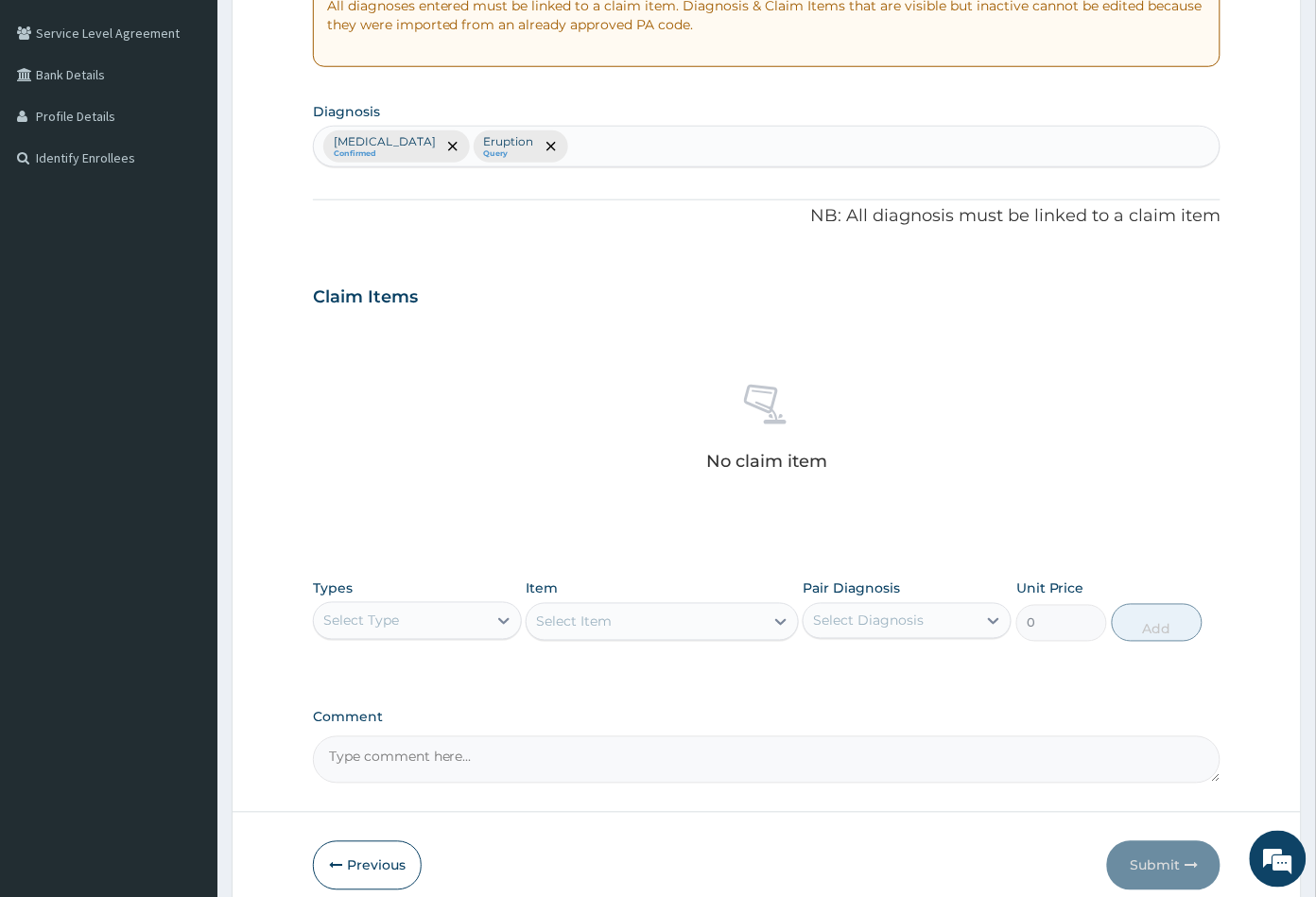
scroll to position [465, 0]
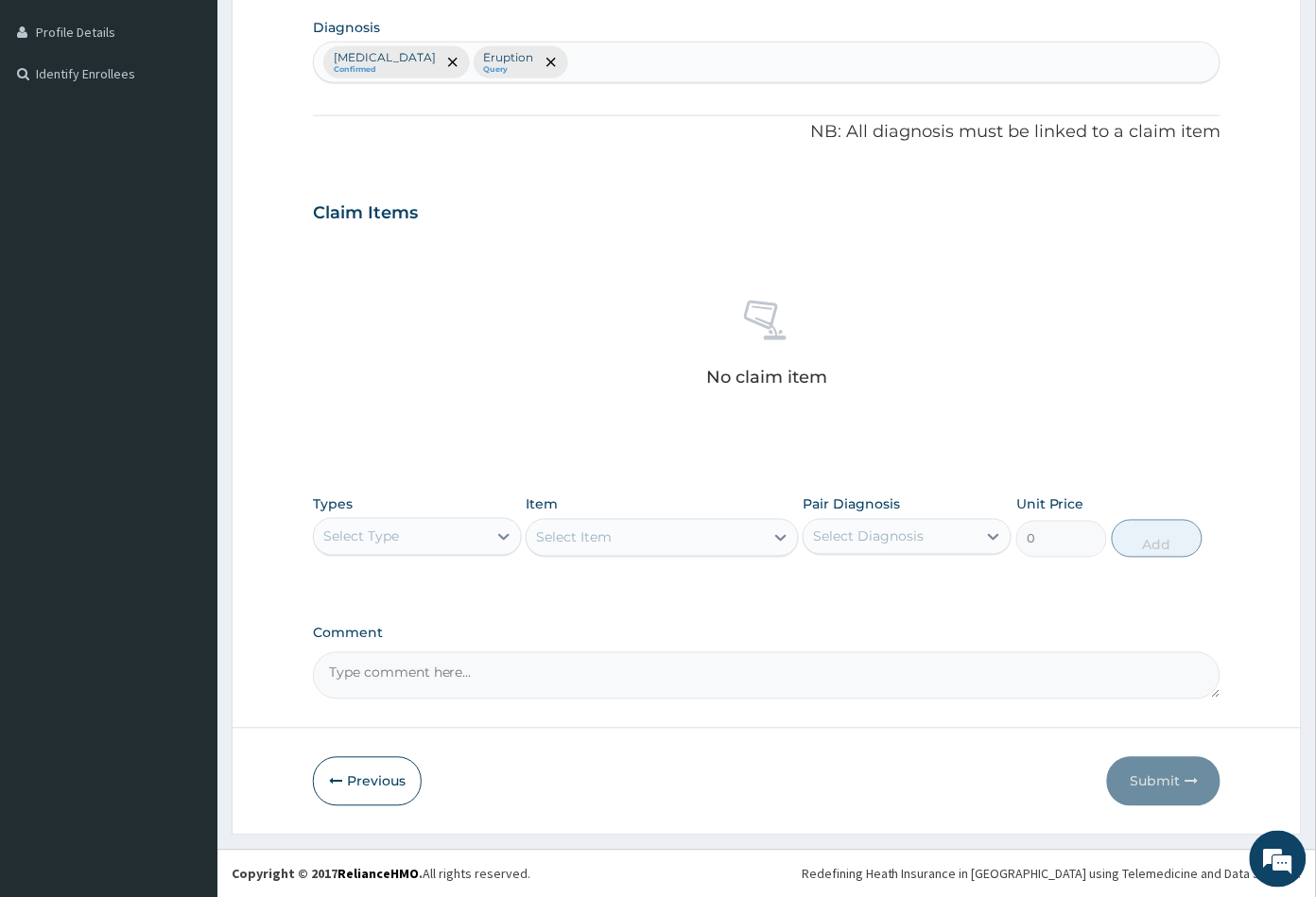
click at [403, 548] on div "Select Type" at bounding box center [400, 536] width 173 height 31
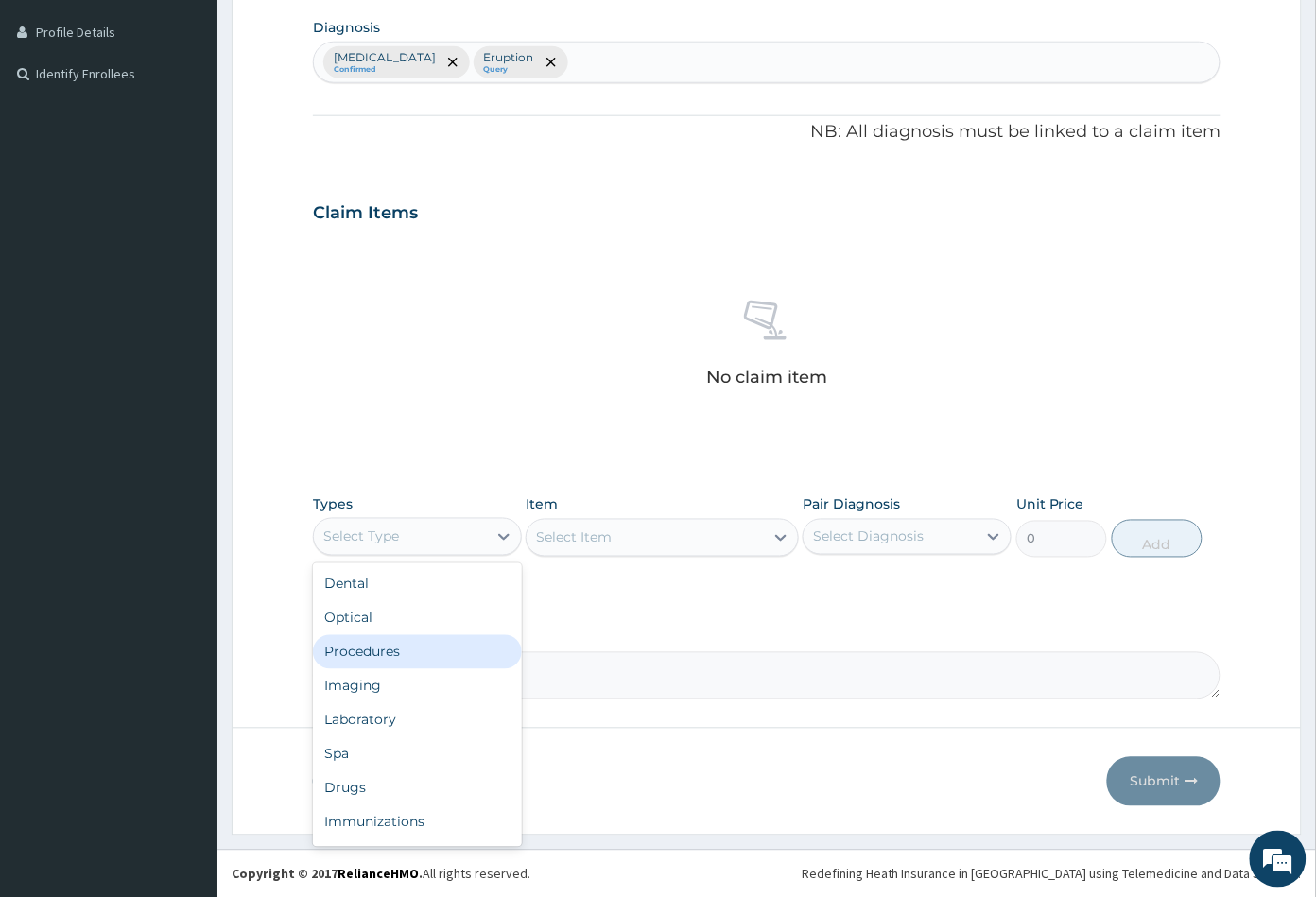
click at [408, 649] on div "Procedures" at bounding box center [417, 652] width 209 height 34
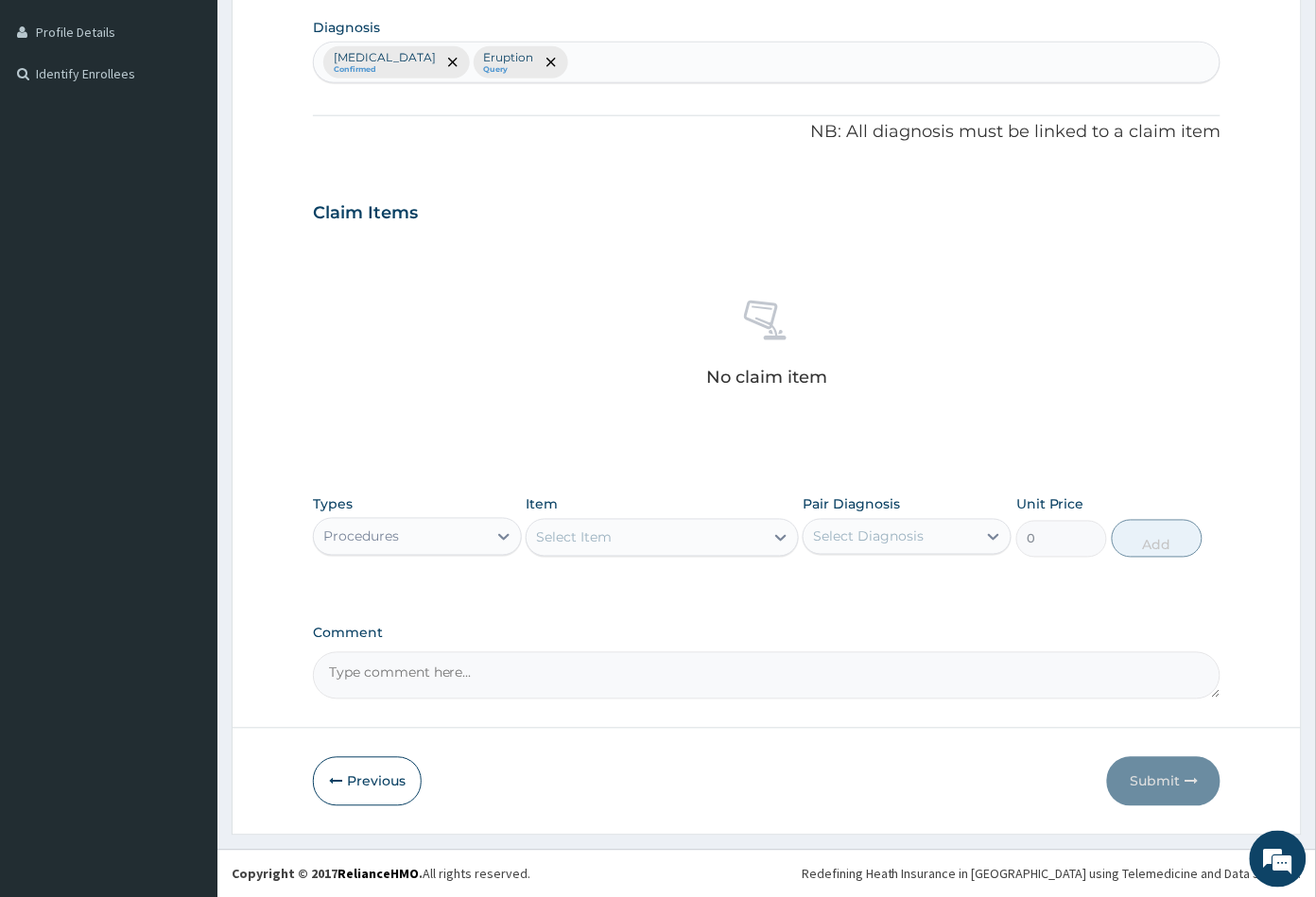
click at [662, 548] on div "Select Item" at bounding box center [644, 537] width 236 height 31
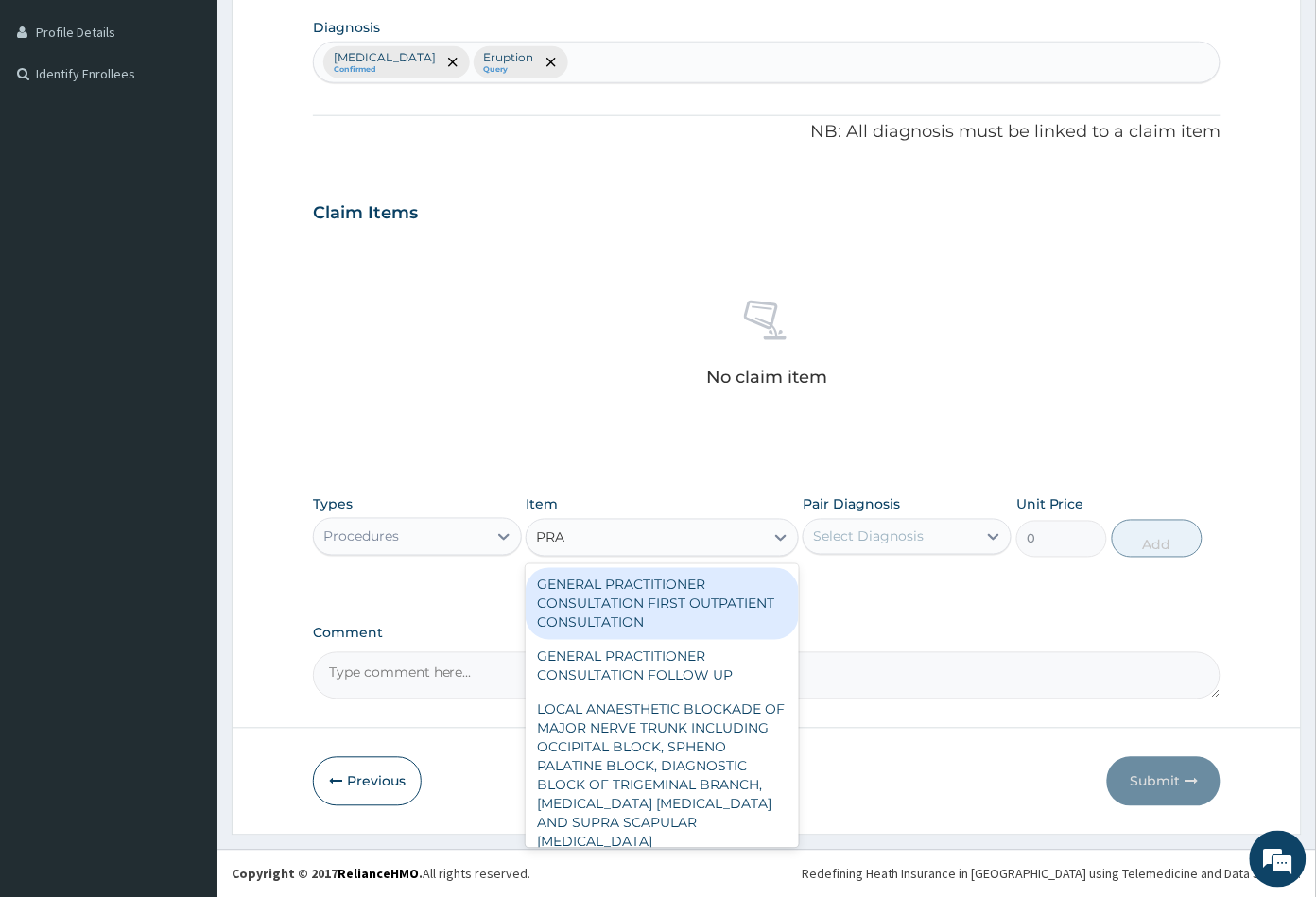
type input "PRAC"
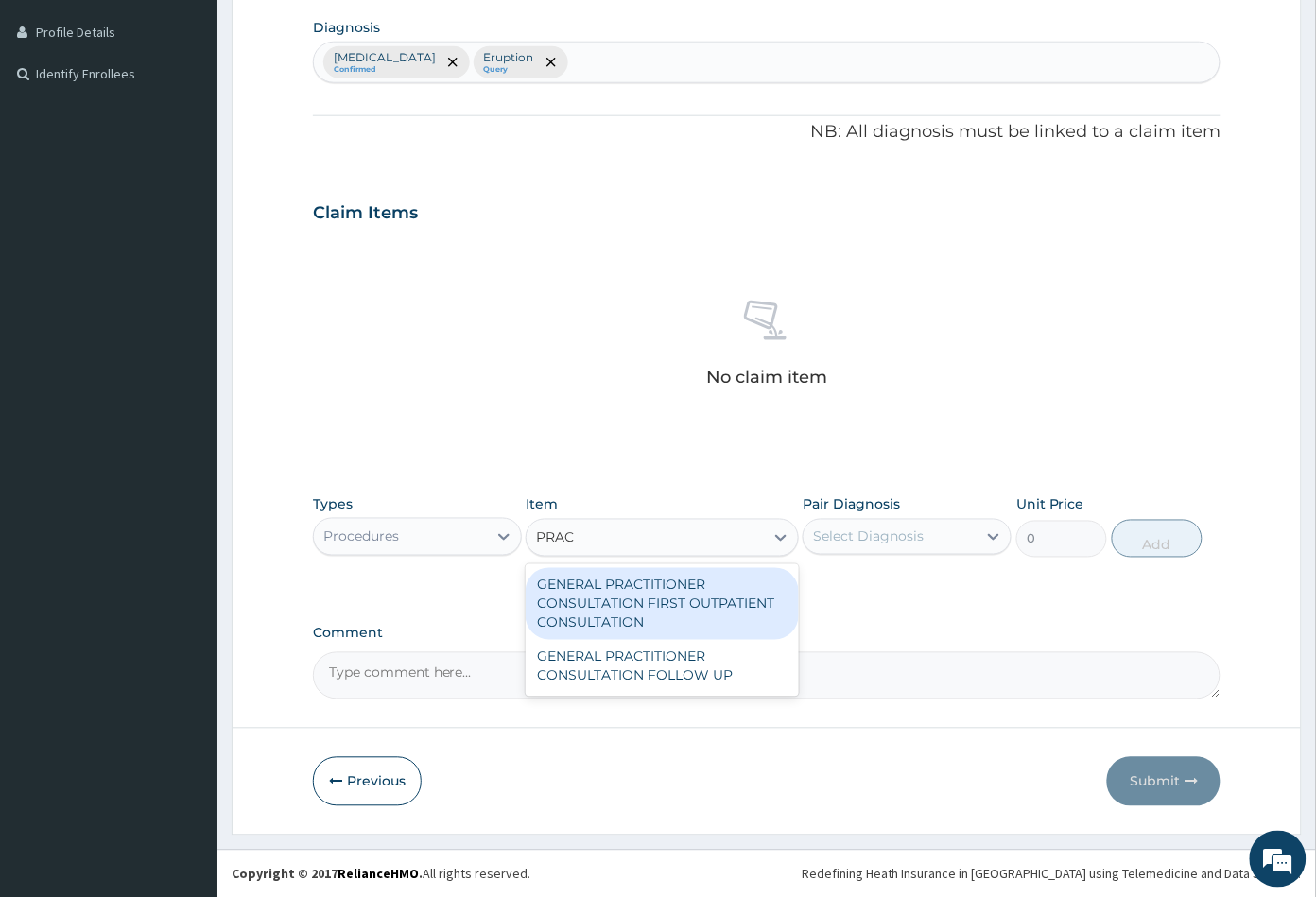
click at [660, 596] on div "GENERAL PRACTITIONER CONSULTATION FIRST OUTPATIENT CONSULTATION" at bounding box center [661, 603] width 272 height 72
type input "3547.5"
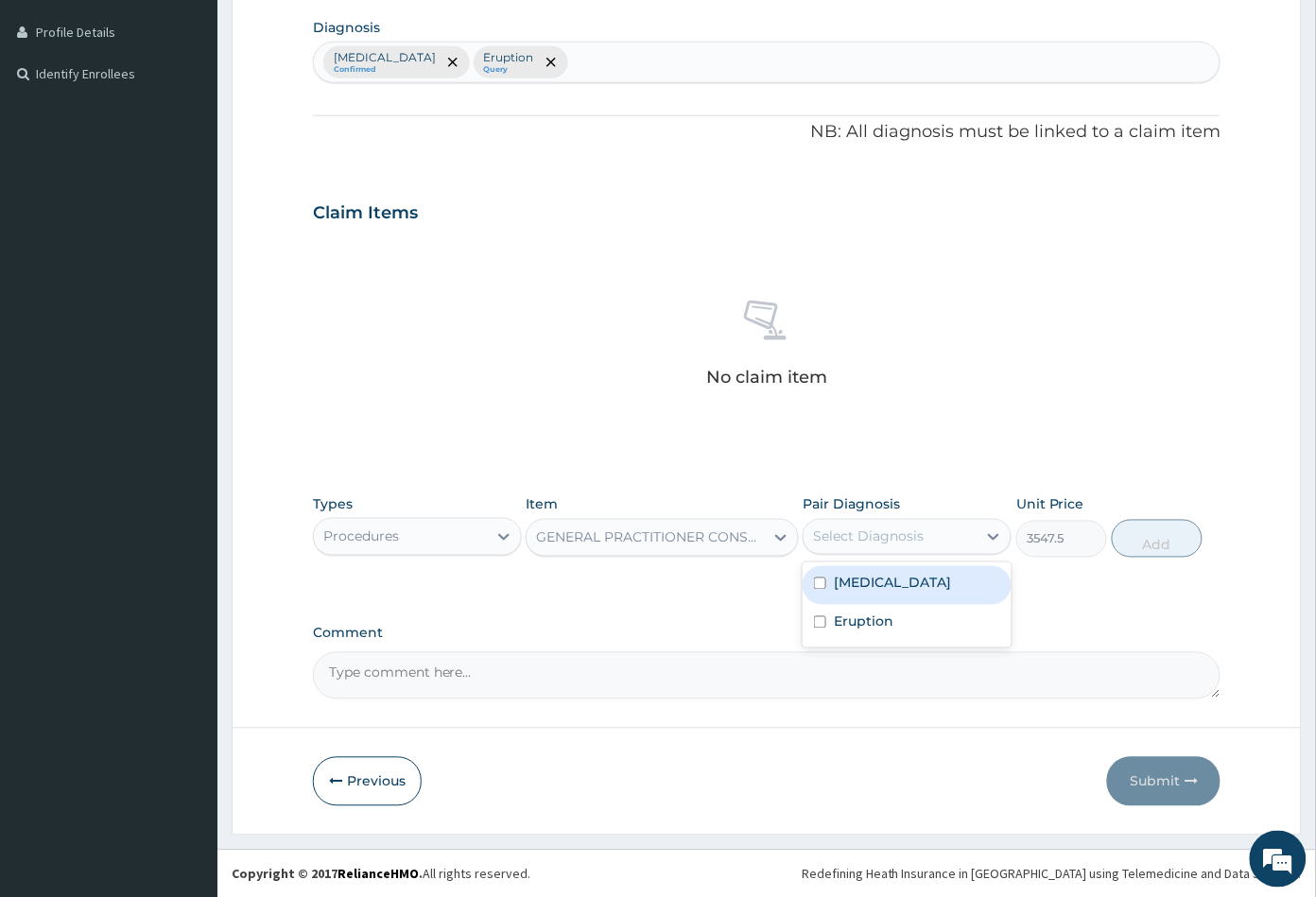
click at [887, 535] on div "Select Diagnosis" at bounding box center [869, 536] width 111 height 19
click at [897, 582] on label "Upper respiratory infection" at bounding box center [893, 583] width 117 height 19
checkbox input "true"
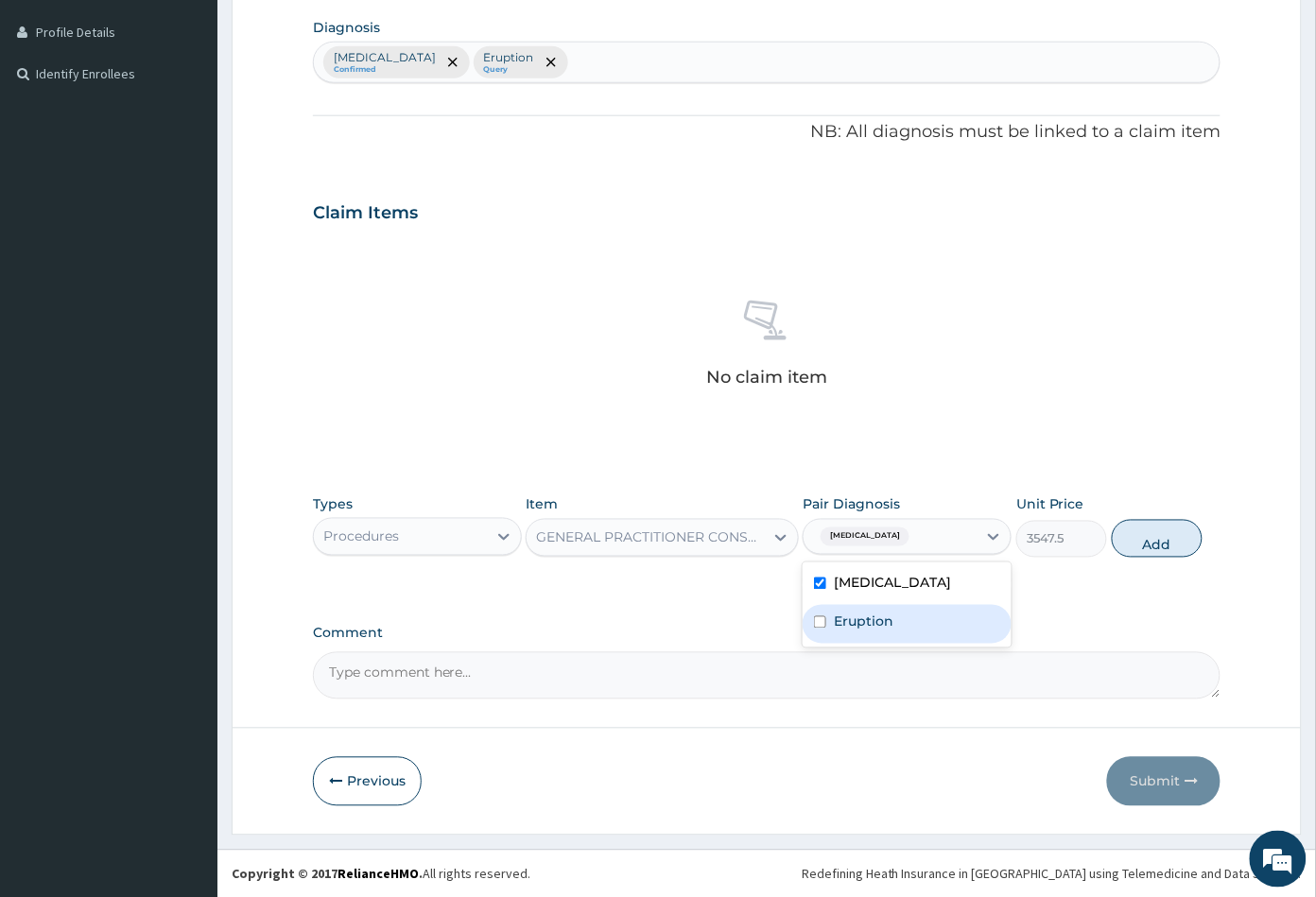
click at [891, 628] on div "Eruption" at bounding box center [906, 623] width 209 height 39
checkbox input "true"
click at [1144, 558] on button "Add" at bounding box center [1157, 538] width 91 height 38
type input "0"
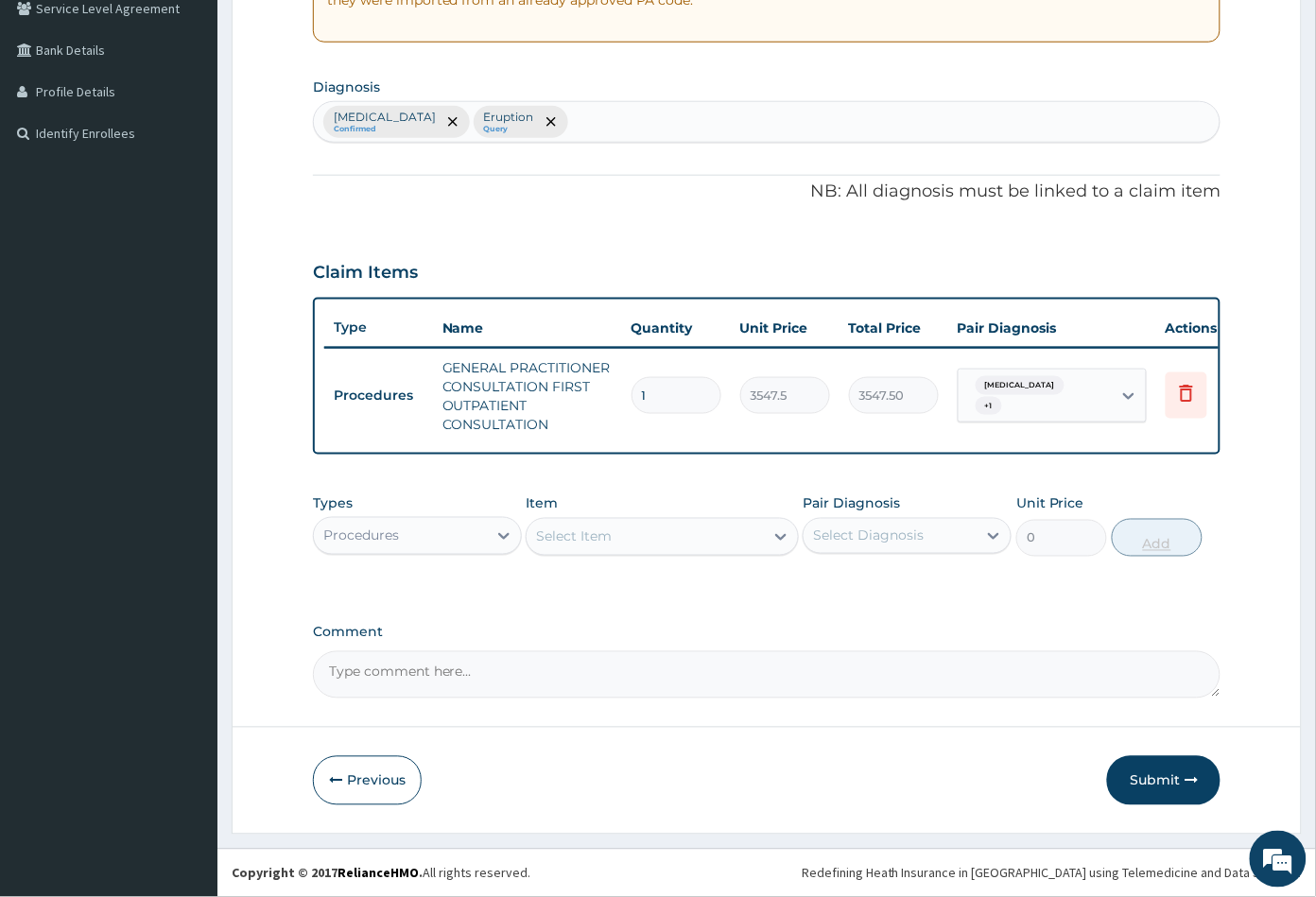
scroll to position [417, 0]
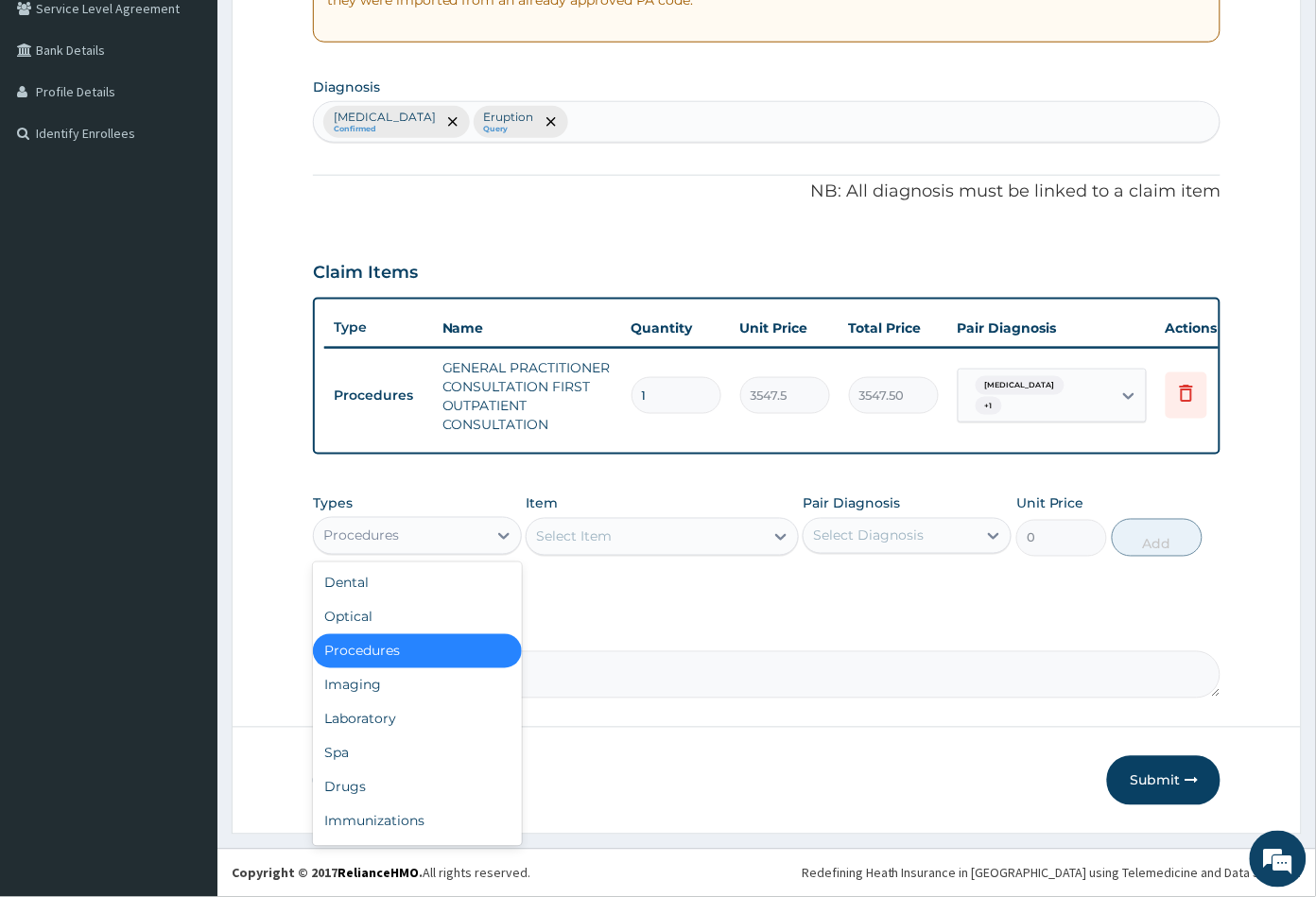
click at [401, 530] on div "Procedures" at bounding box center [400, 535] width 173 height 31
click at [391, 787] on div "Drugs" at bounding box center [417, 787] width 209 height 34
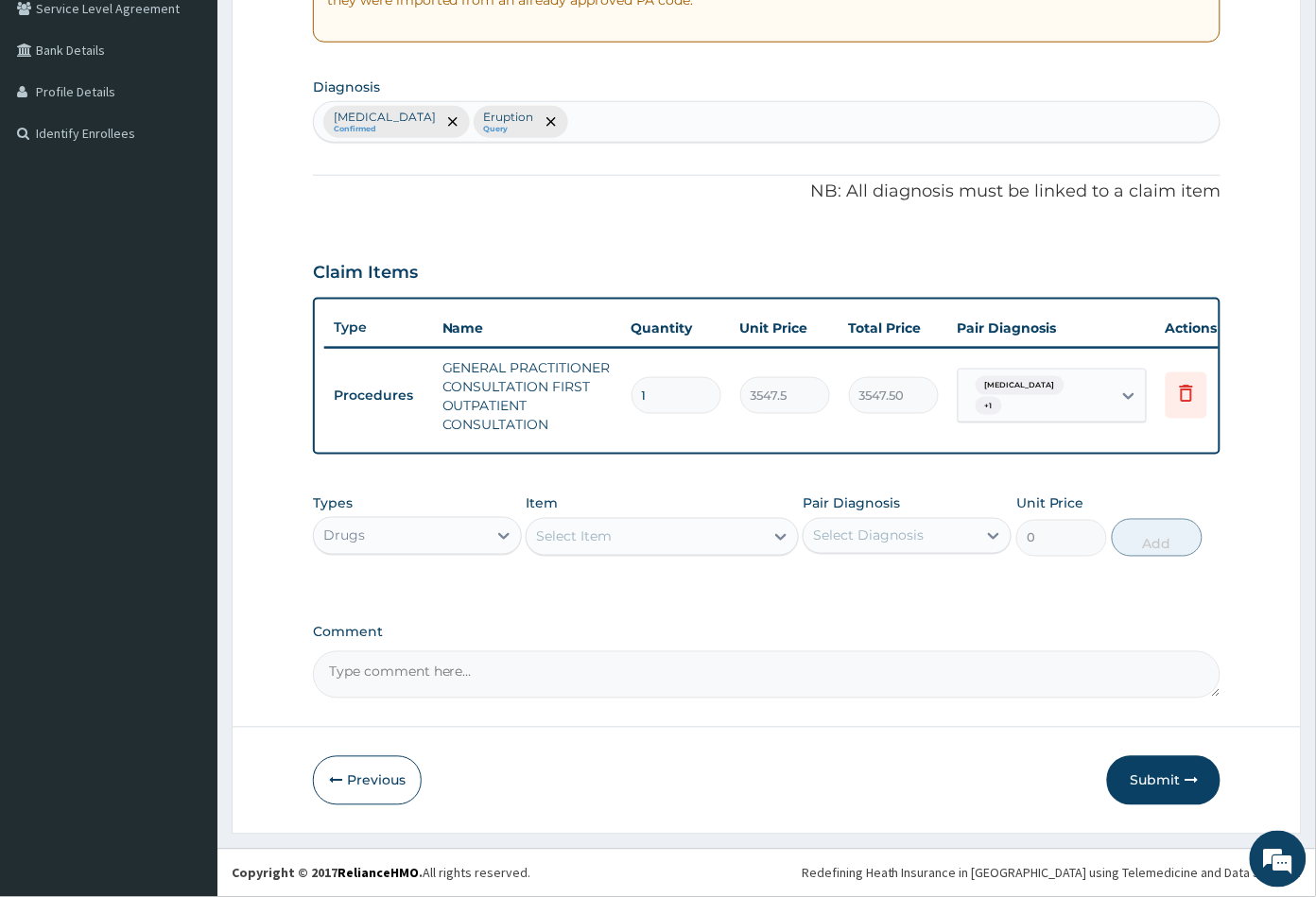
click at [638, 539] on div "Select Item" at bounding box center [644, 536] width 236 height 31
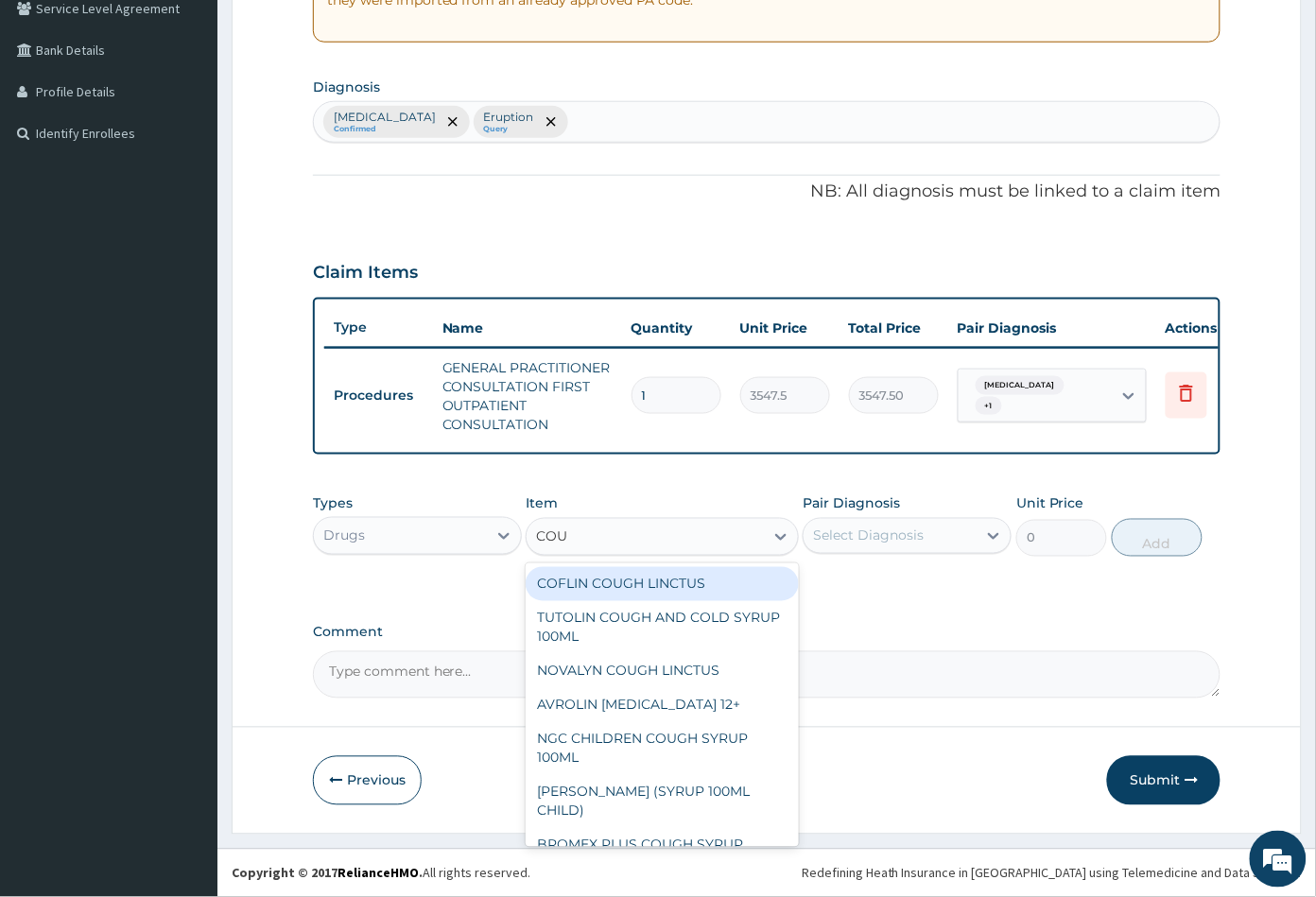
type input "COUG"
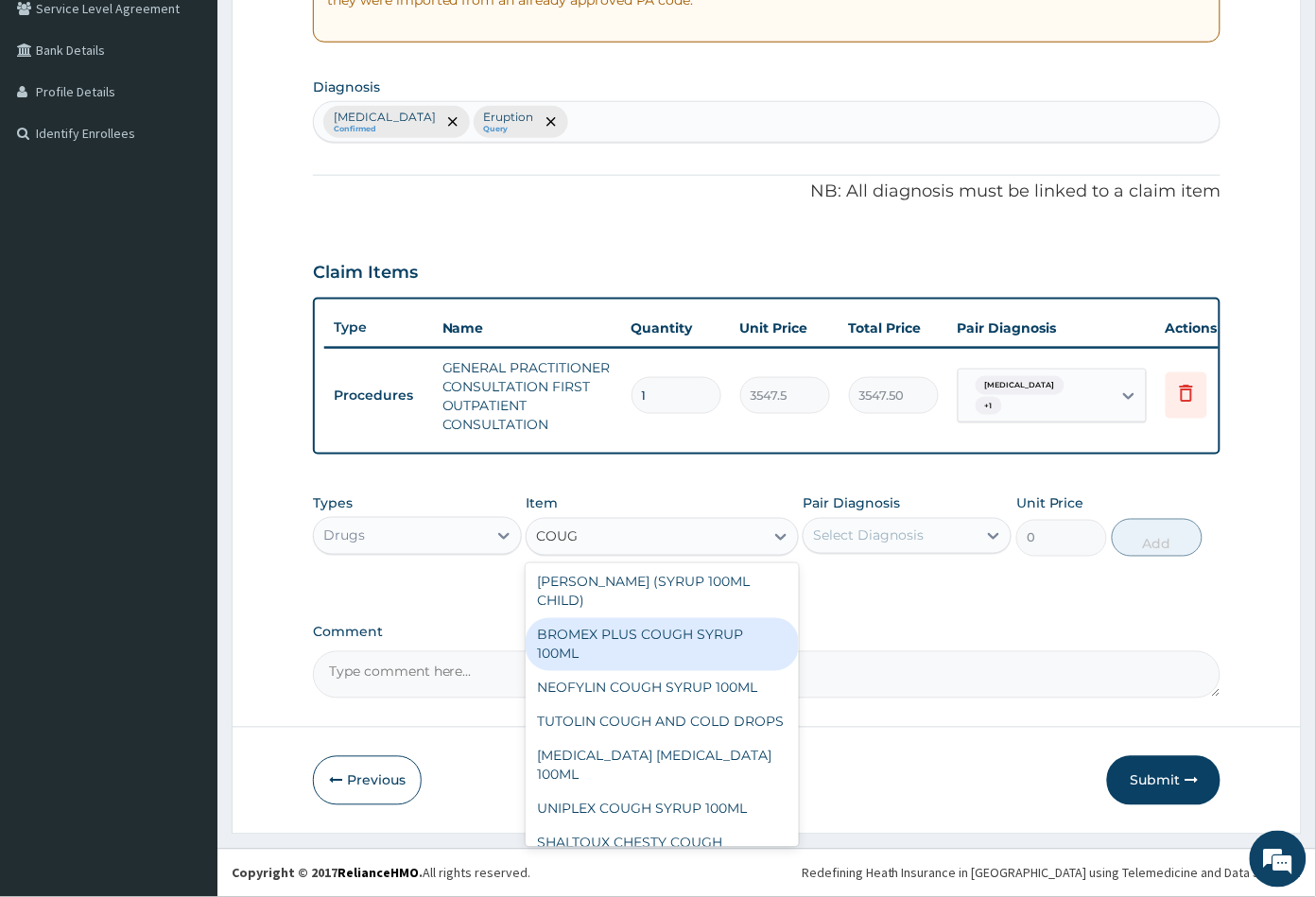
scroll to position [260, 0]
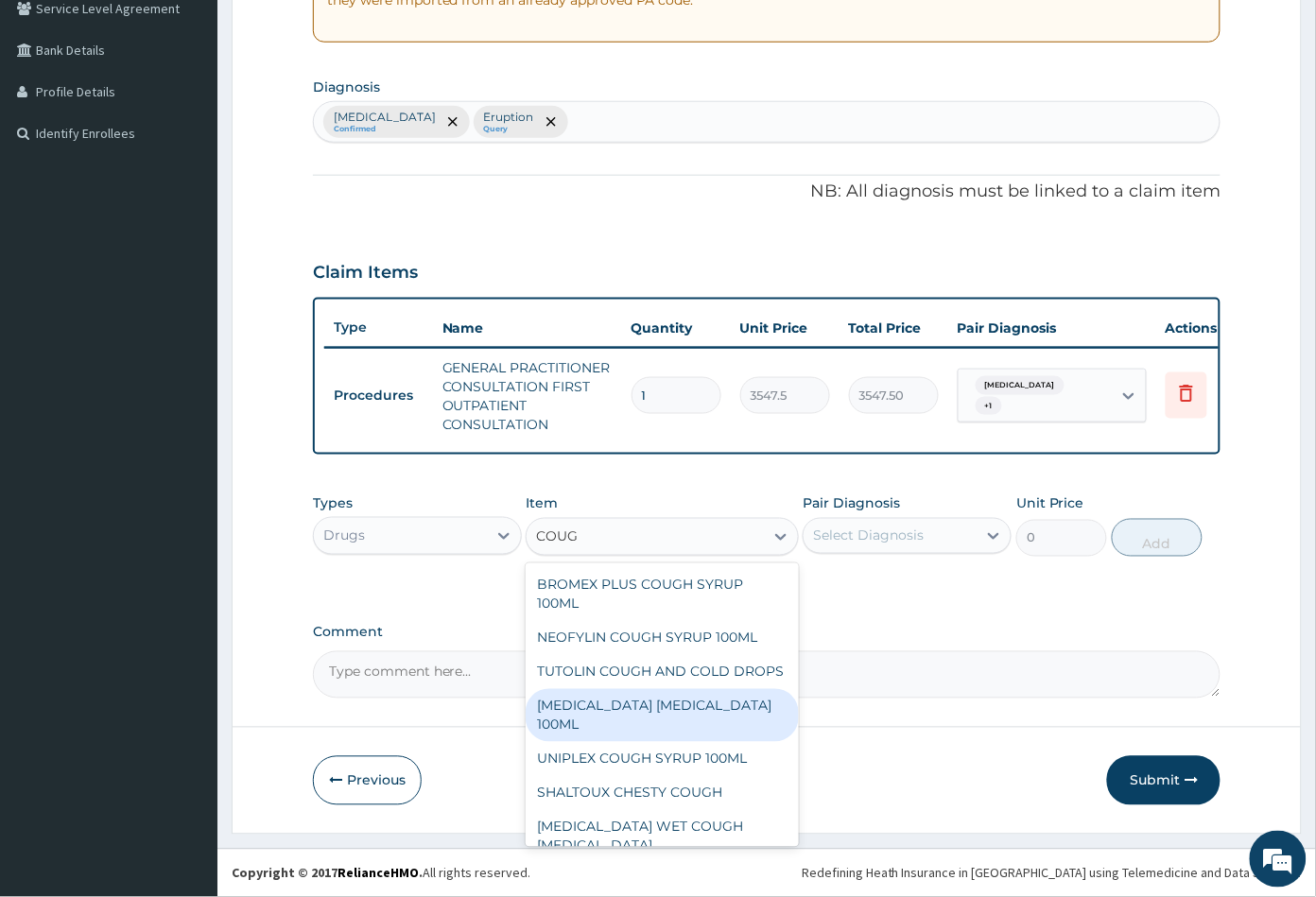
click at [614, 724] on div "BENYLIN DRY COUGH 100ML" at bounding box center [661, 714] width 272 height 52
type input "1773.75"
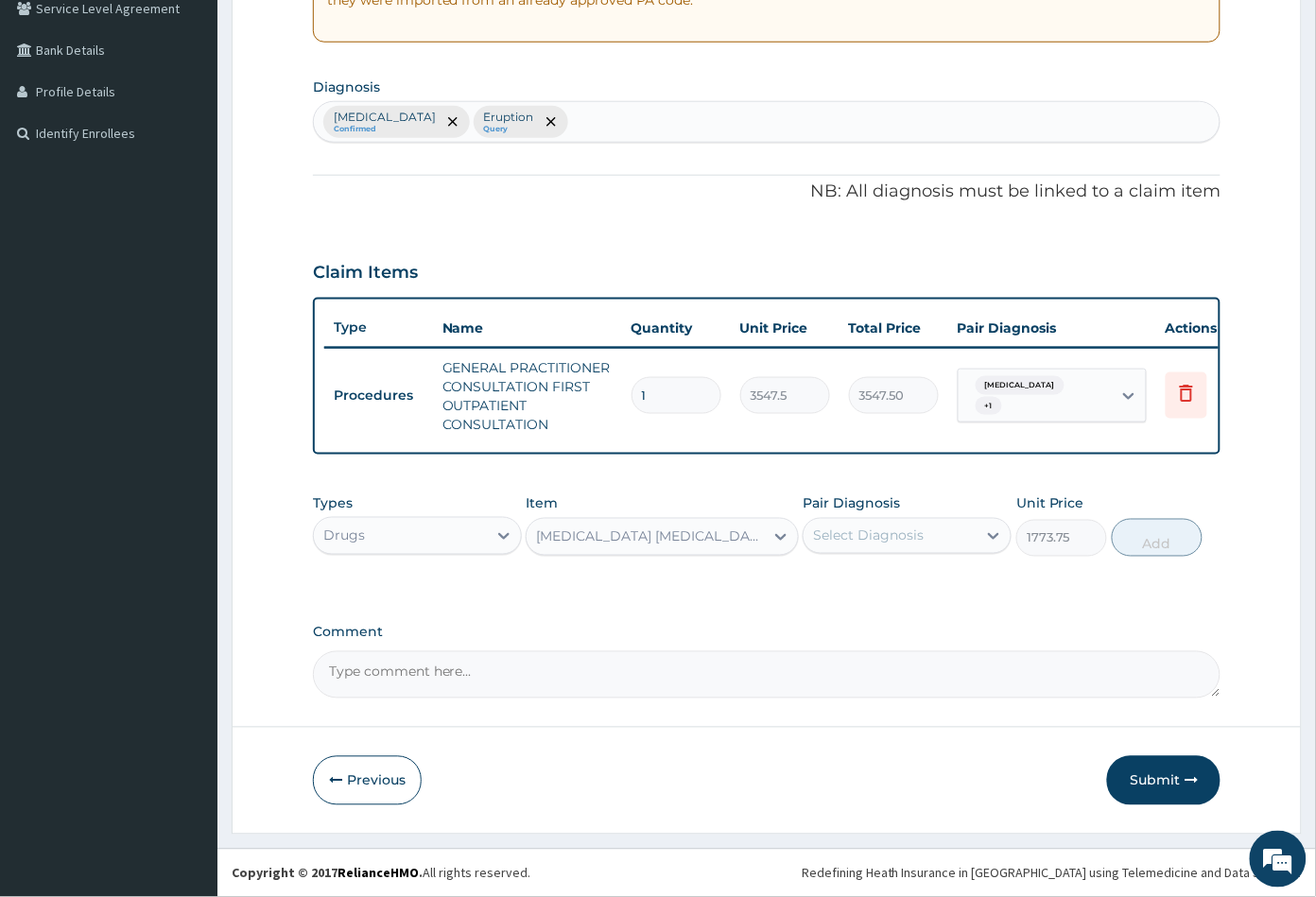
click at [836, 530] on div "Select Diagnosis" at bounding box center [869, 535] width 111 height 19
click at [855, 585] on label "Upper respiratory infection" at bounding box center [893, 582] width 117 height 19
checkbox input "true"
click at [1175, 548] on button "Add" at bounding box center [1157, 537] width 91 height 38
type input "0"
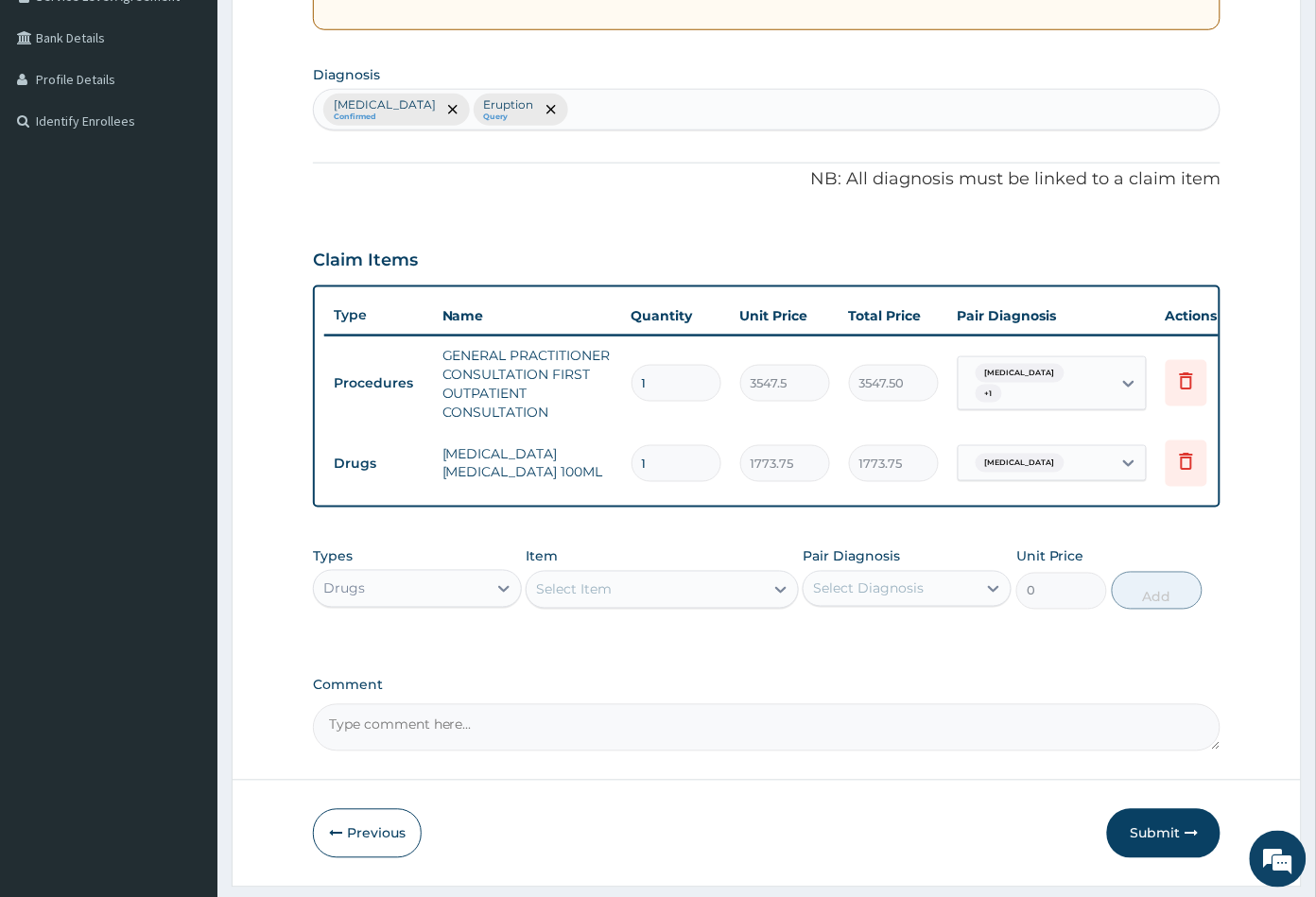
click at [624, 602] on div "Select Item" at bounding box center [644, 589] width 236 height 31
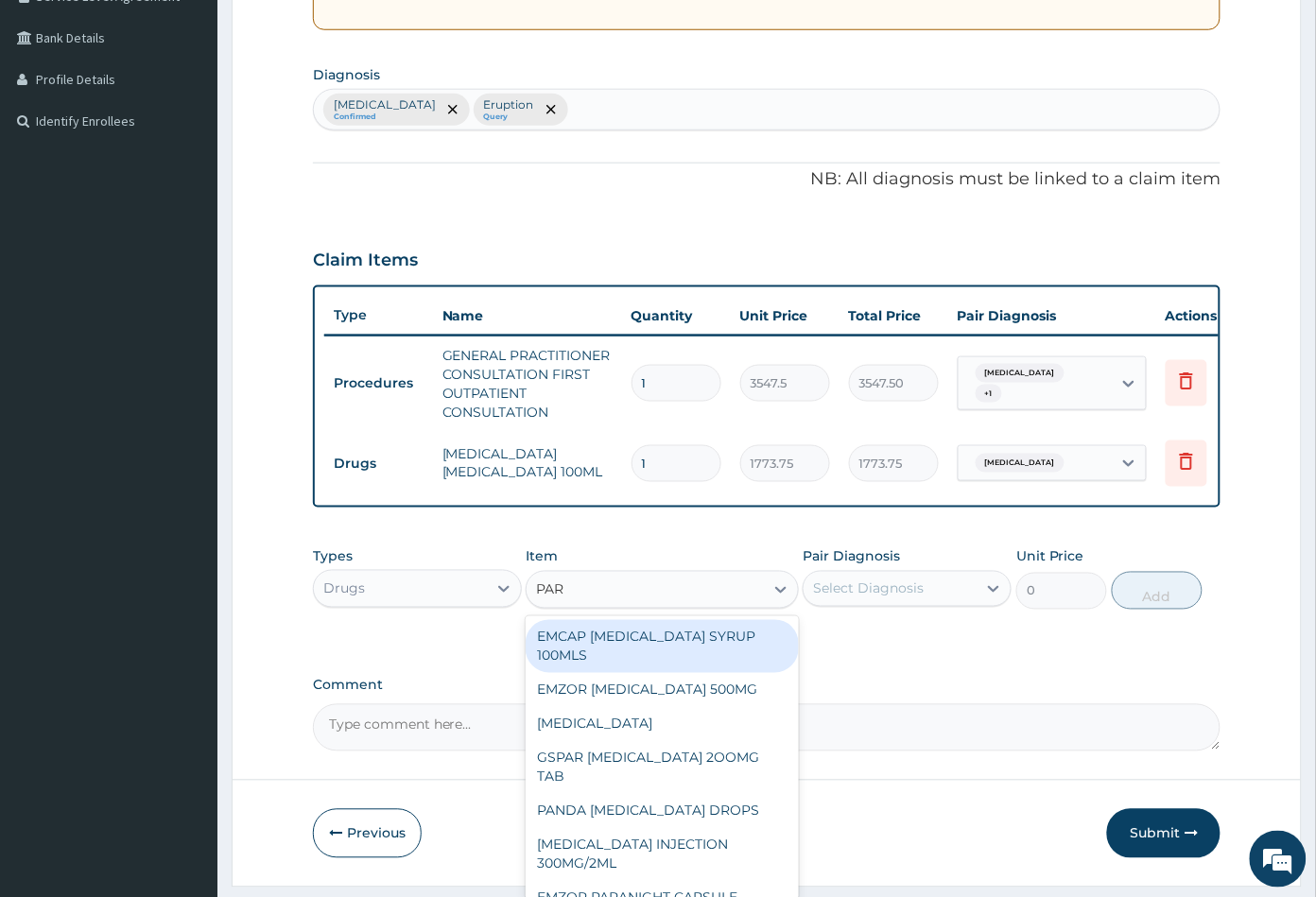
type input "PARA"
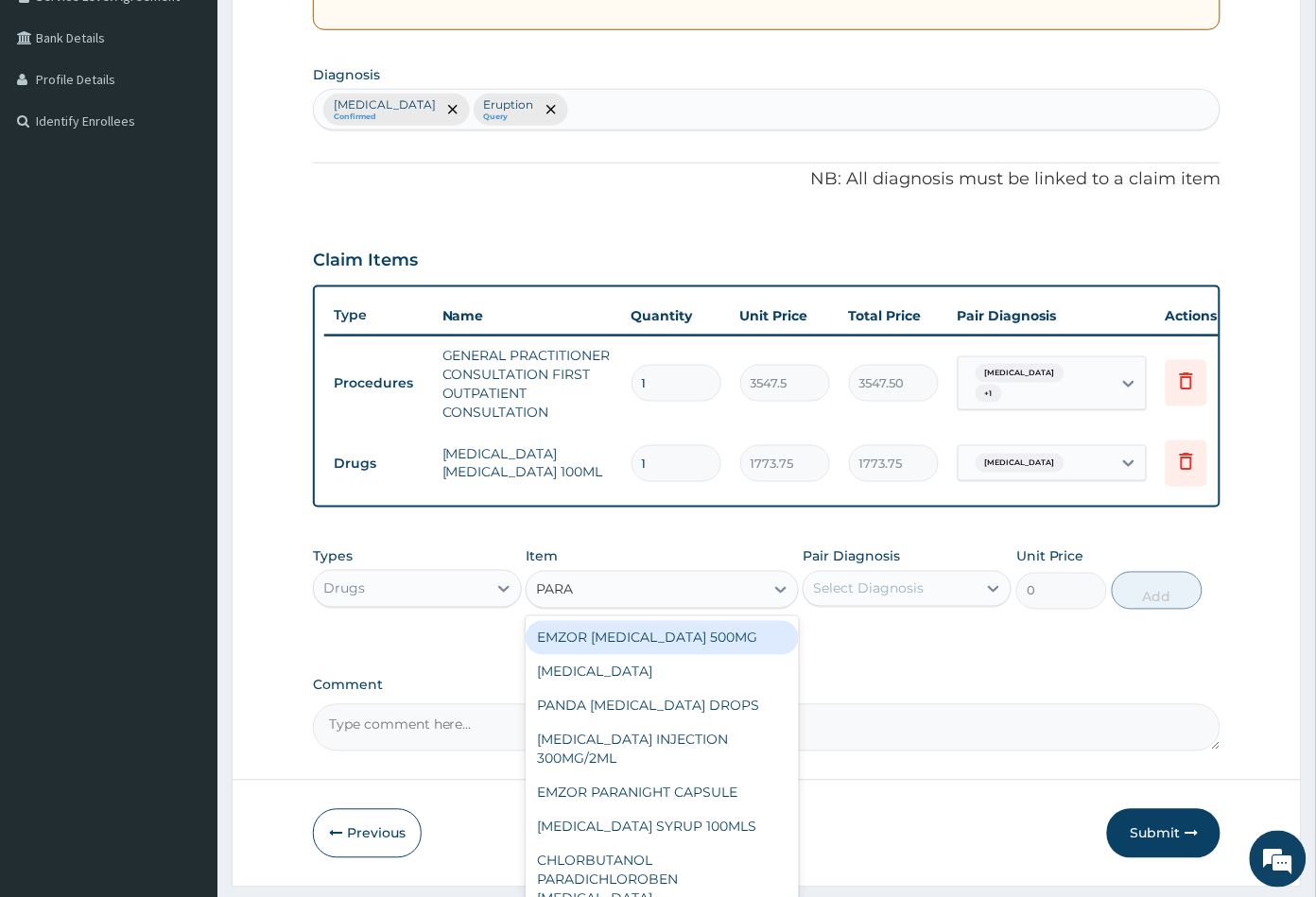
click at [636, 643] on div "EMZOR PARACETAMOL 500MG" at bounding box center [661, 638] width 272 height 34
type input "23.64999961853027"
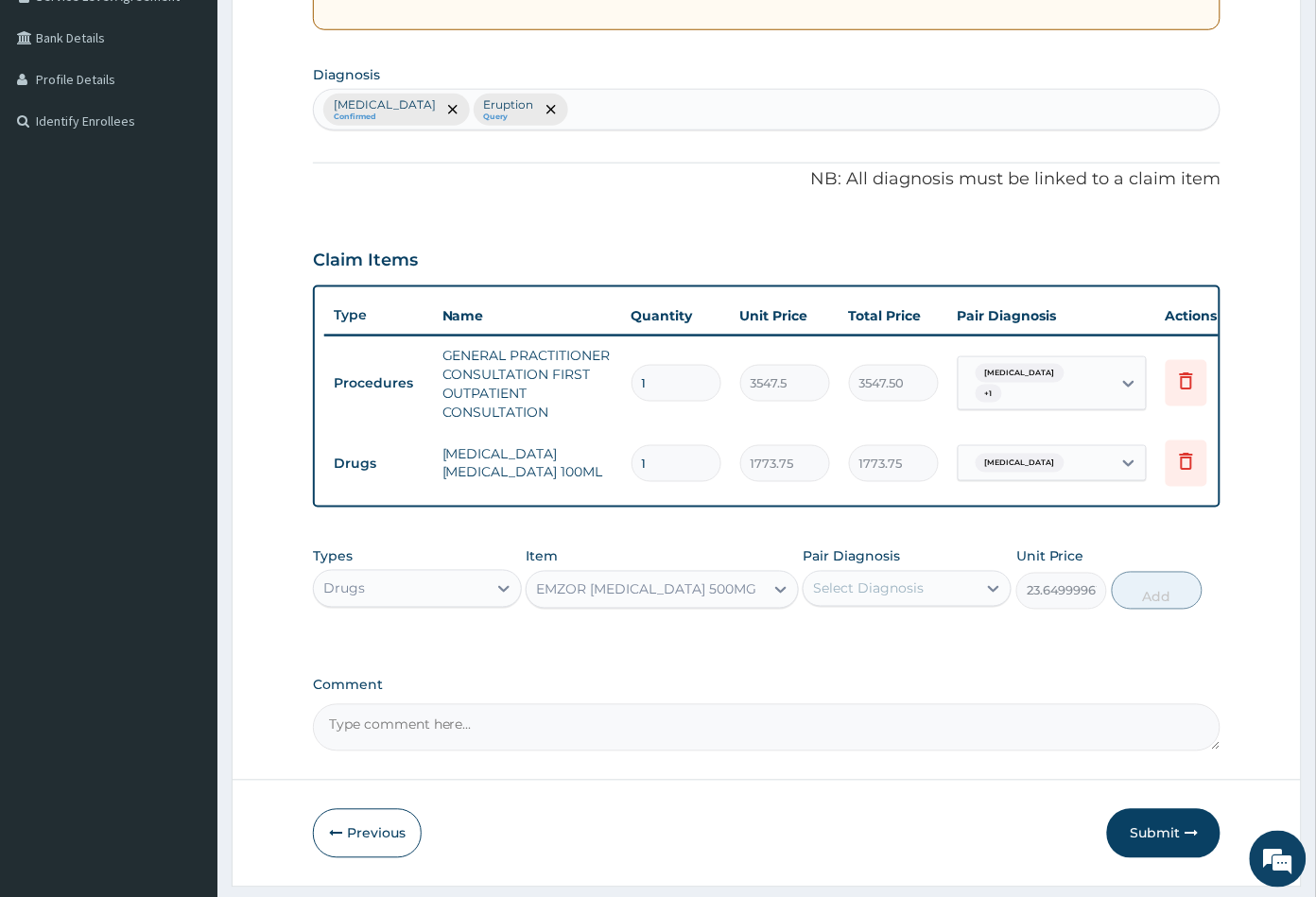
click at [858, 598] on div "Select Diagnosis" at bounding box center [869, 588] width 111 height 19
click at [878, 645] on label "Upper respiratory infection" at bounding box center [893, 634] width 117 height 19
checkbox input "true"
click at [1149, 605] on button "Add" at bounding box center [1157, 590] width 91 height 38
type input "0"
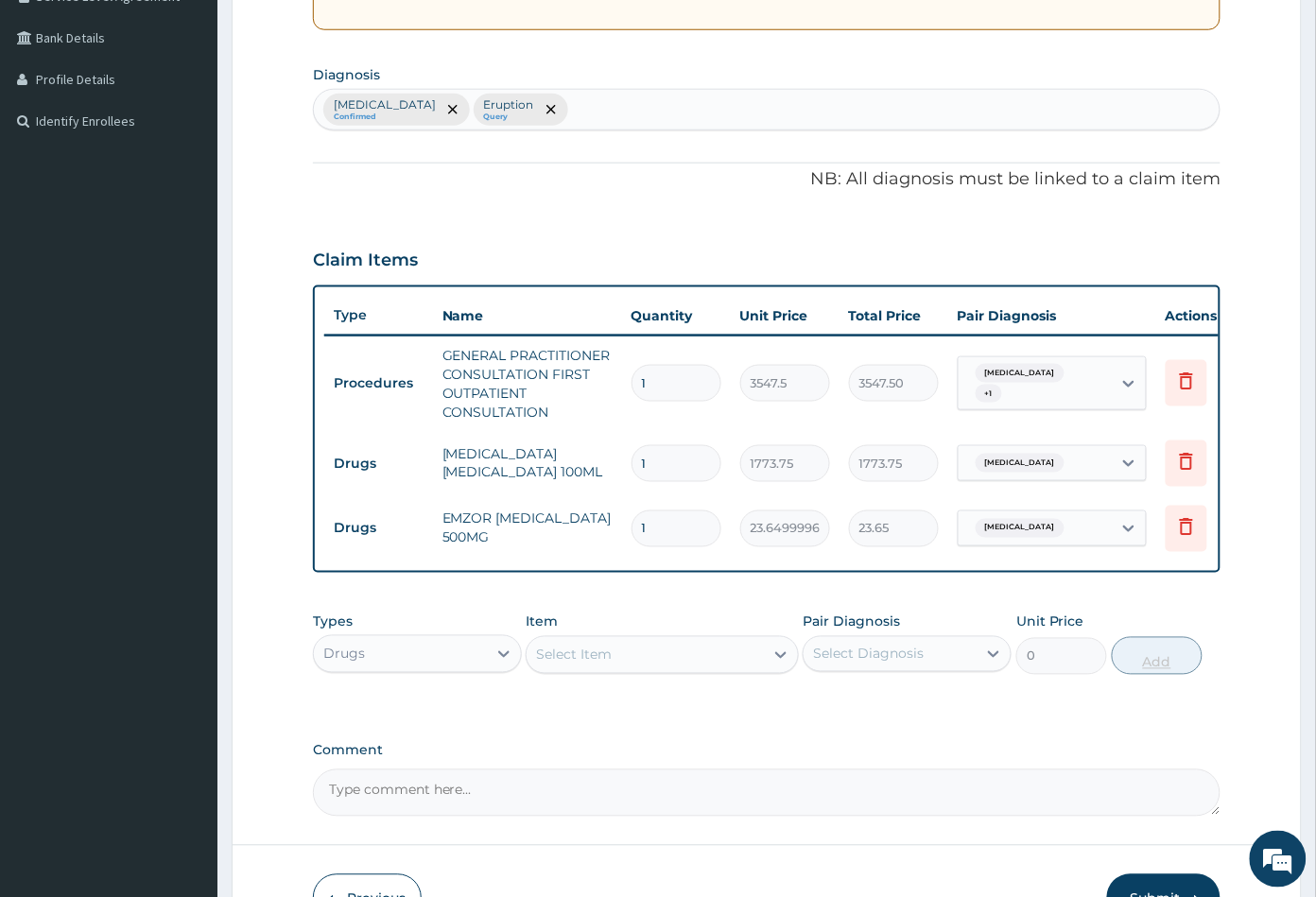
type input "0.00"
type input "9"
type input "212.85"
type input "9"
click at [572, 643] on div "Item Select Item" at bounding box center [661, 643] width 272 height 62
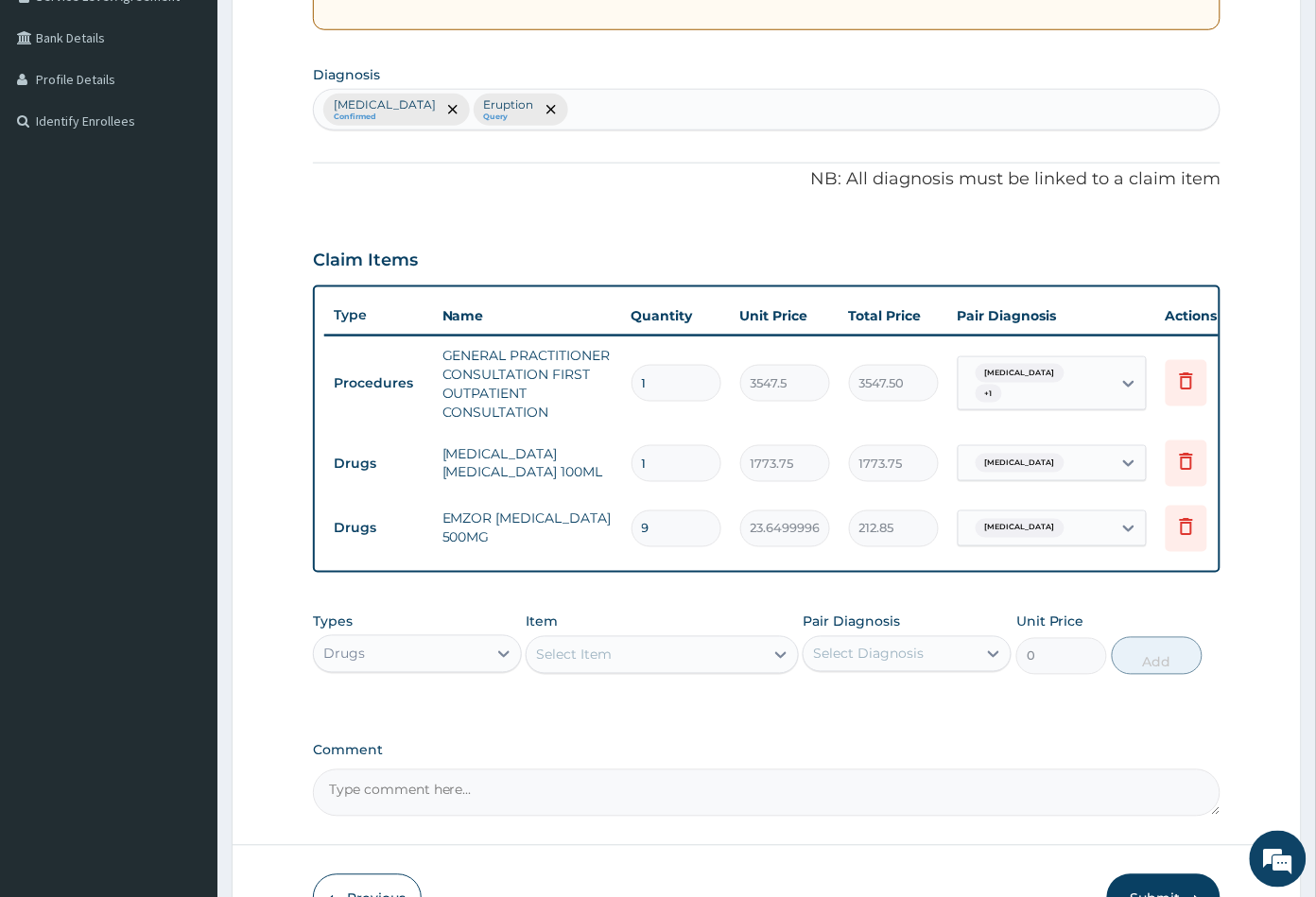
click at [589, 665] on div "Select Item" at bounding box center [574, 654] width 75 height 19
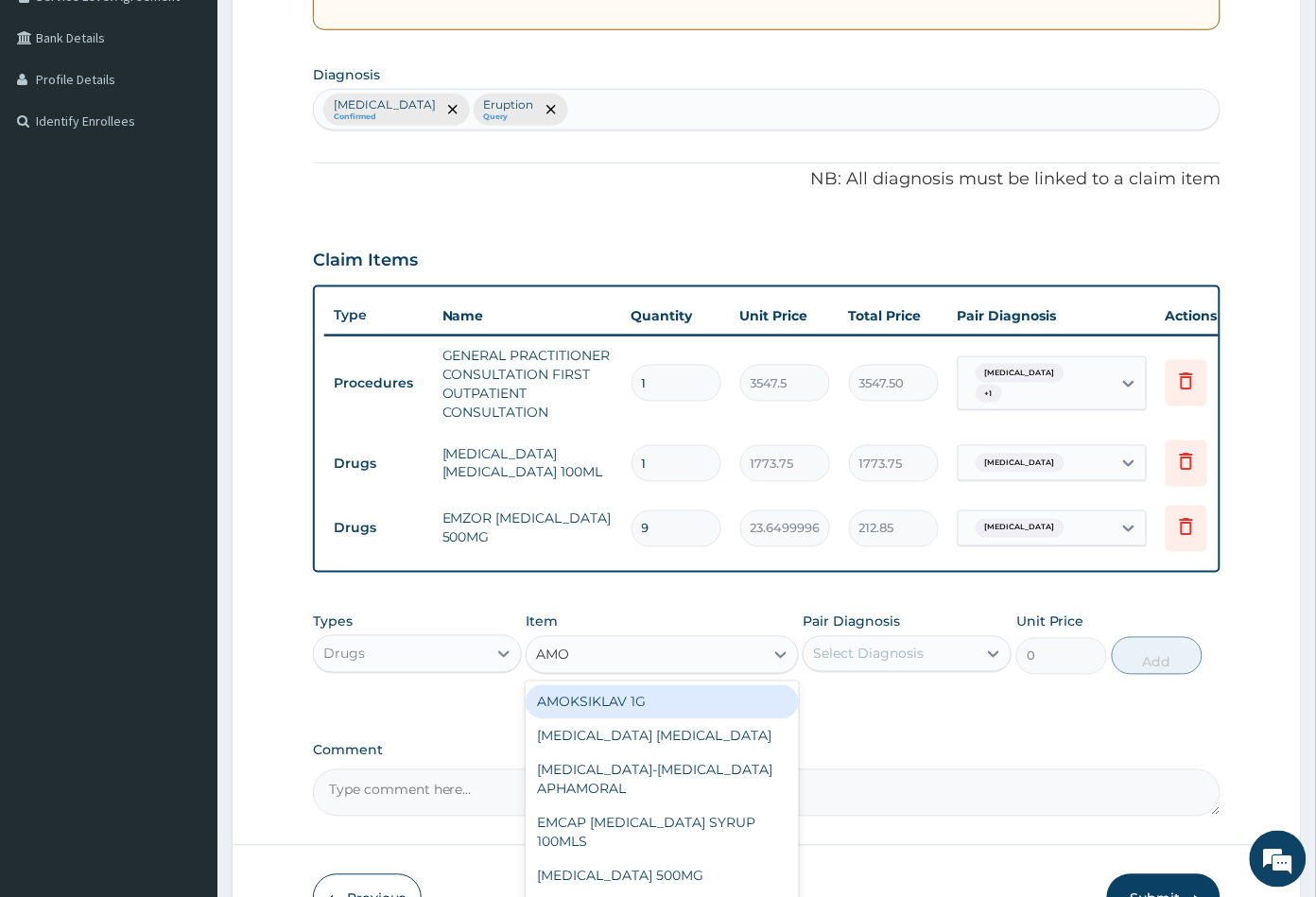
type input "AMOX"
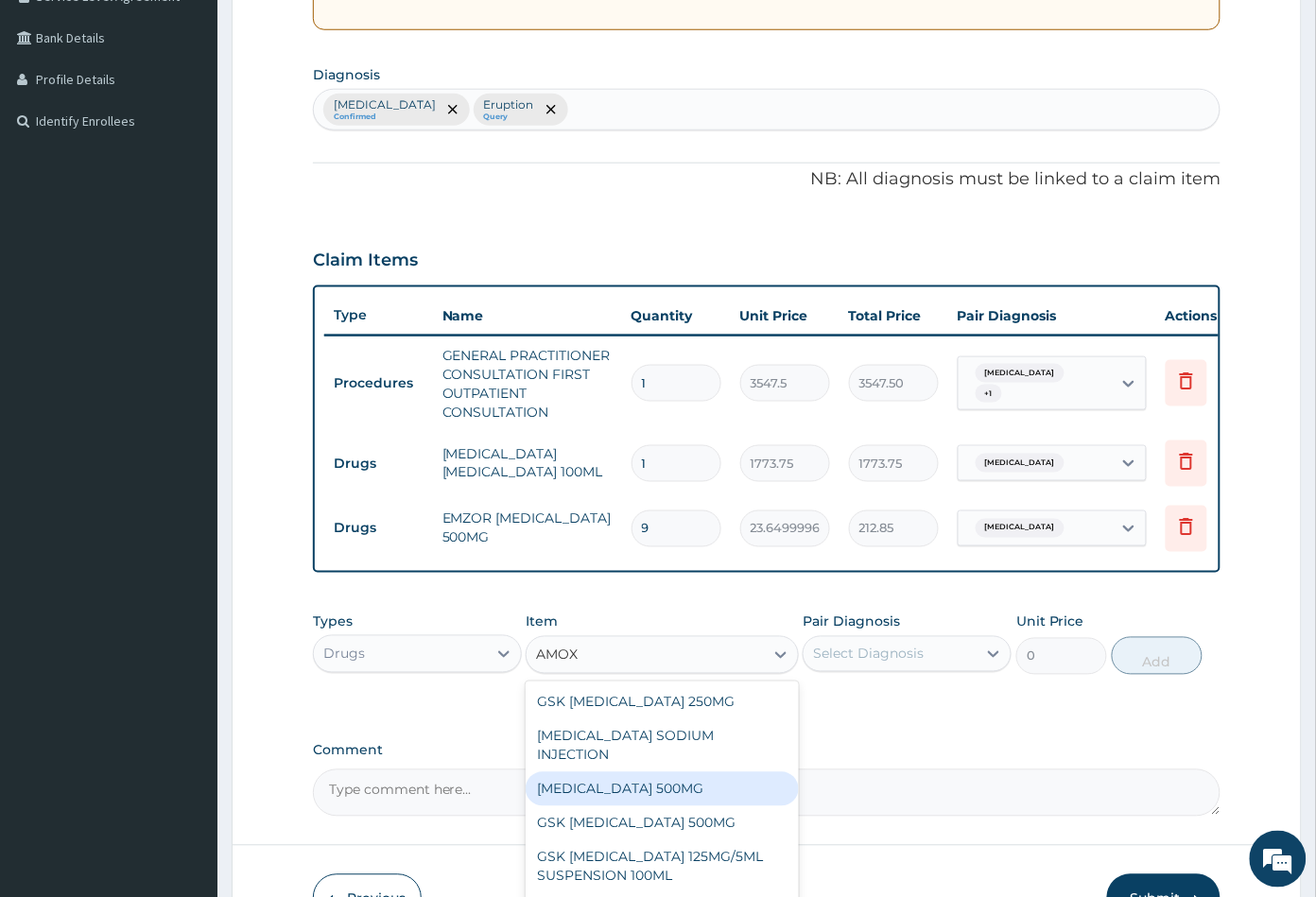
click at [677, 782] on div "AMOXICILLIN 500MG" at bounding box center [661, 788] width 272 height 34
type input "70.94999694824219"
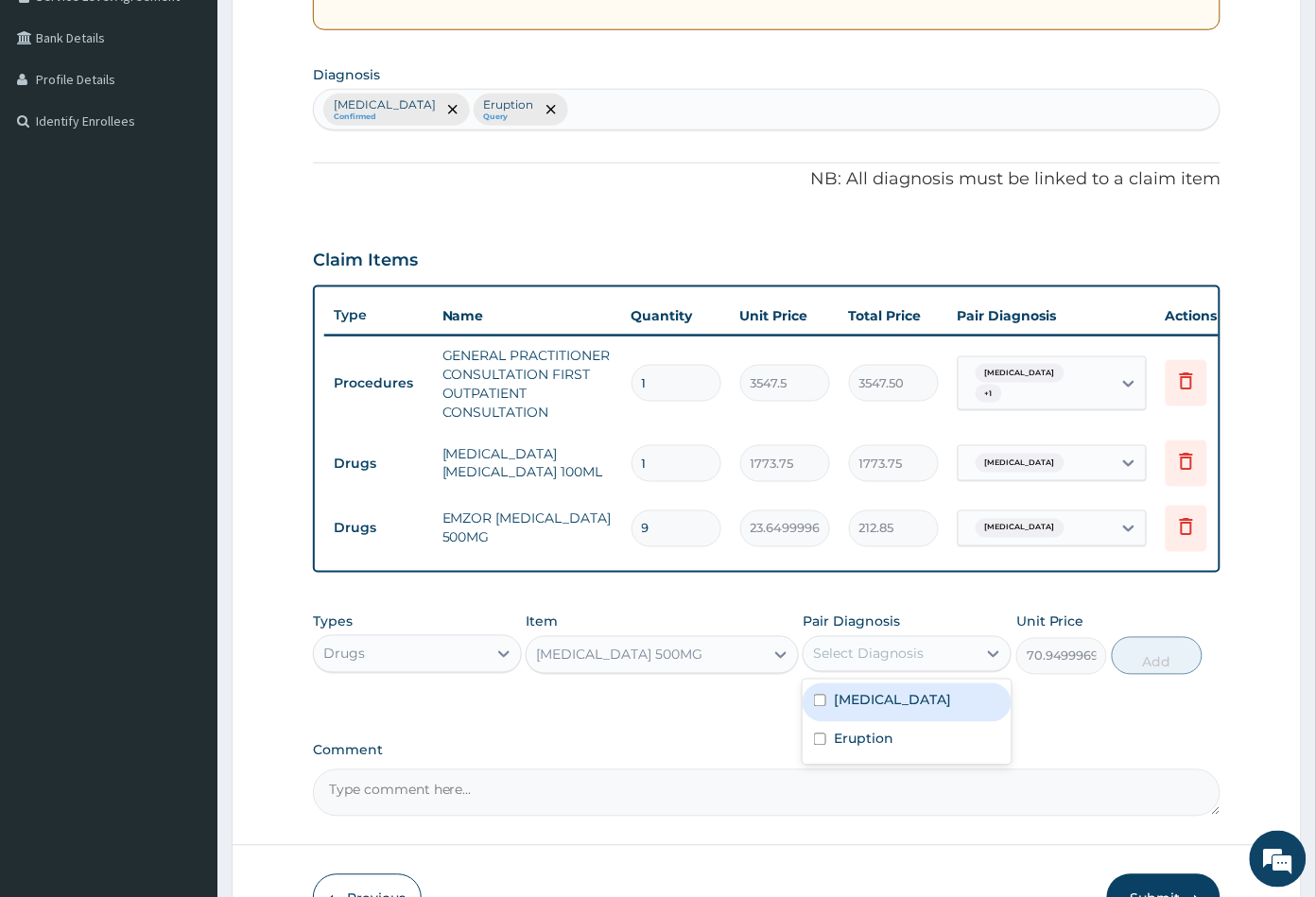
click at [907, 664] on div "Select Diagnosis" at bounding box center [869, 654] width 111 height 19
click at [902, 709] on label "Upper respiratory infection" at bounding box center [893, 699] width 117 height 19
checkbox input "true"
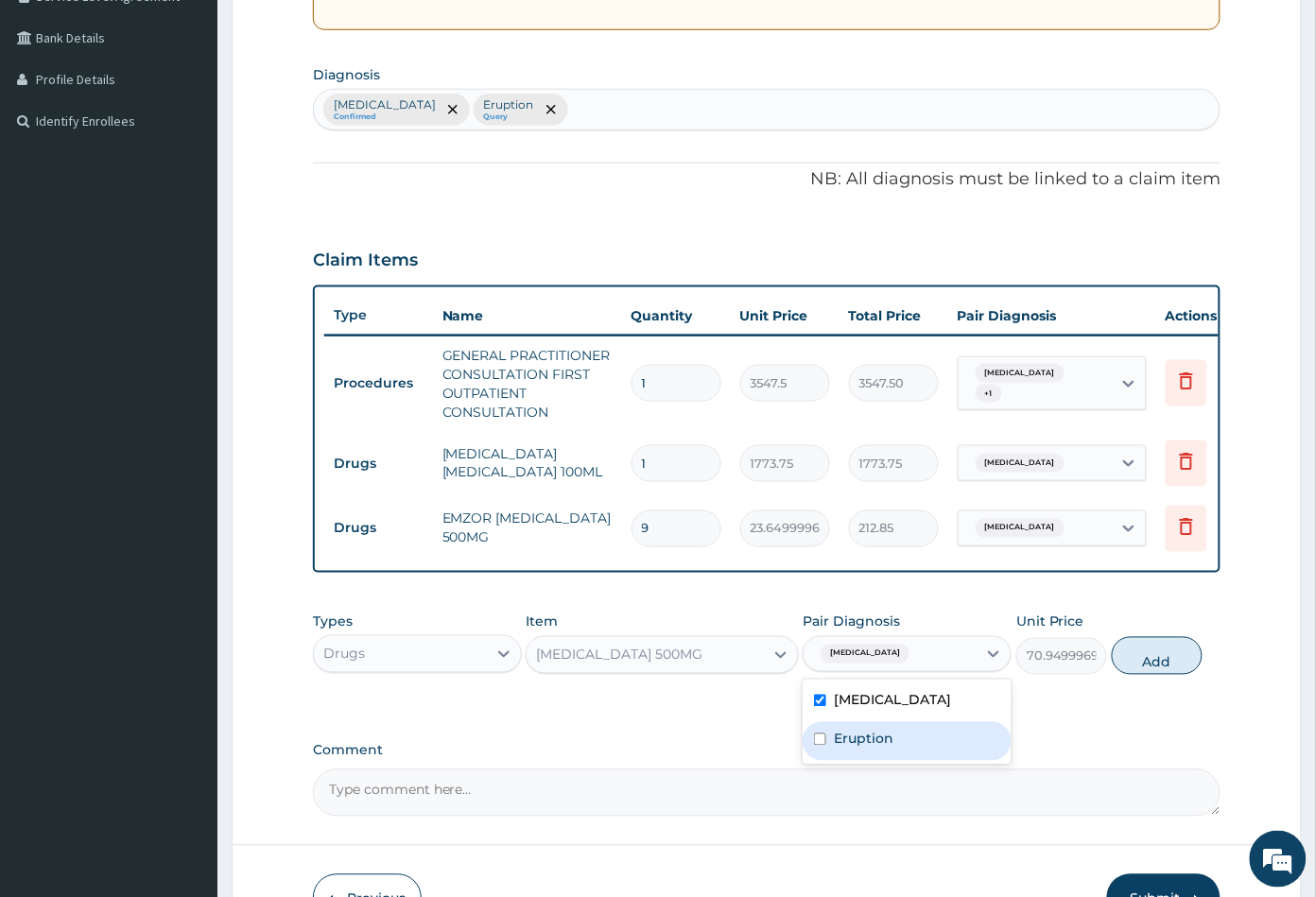
click at [906, 761] on div "Eruption" at bounding box center [906, 741] width 209 height 39
checkbox input "true"
click at [1148, 674] on button "Add" at bounding box center [1157, 656] width 91 height 38
type input "0"
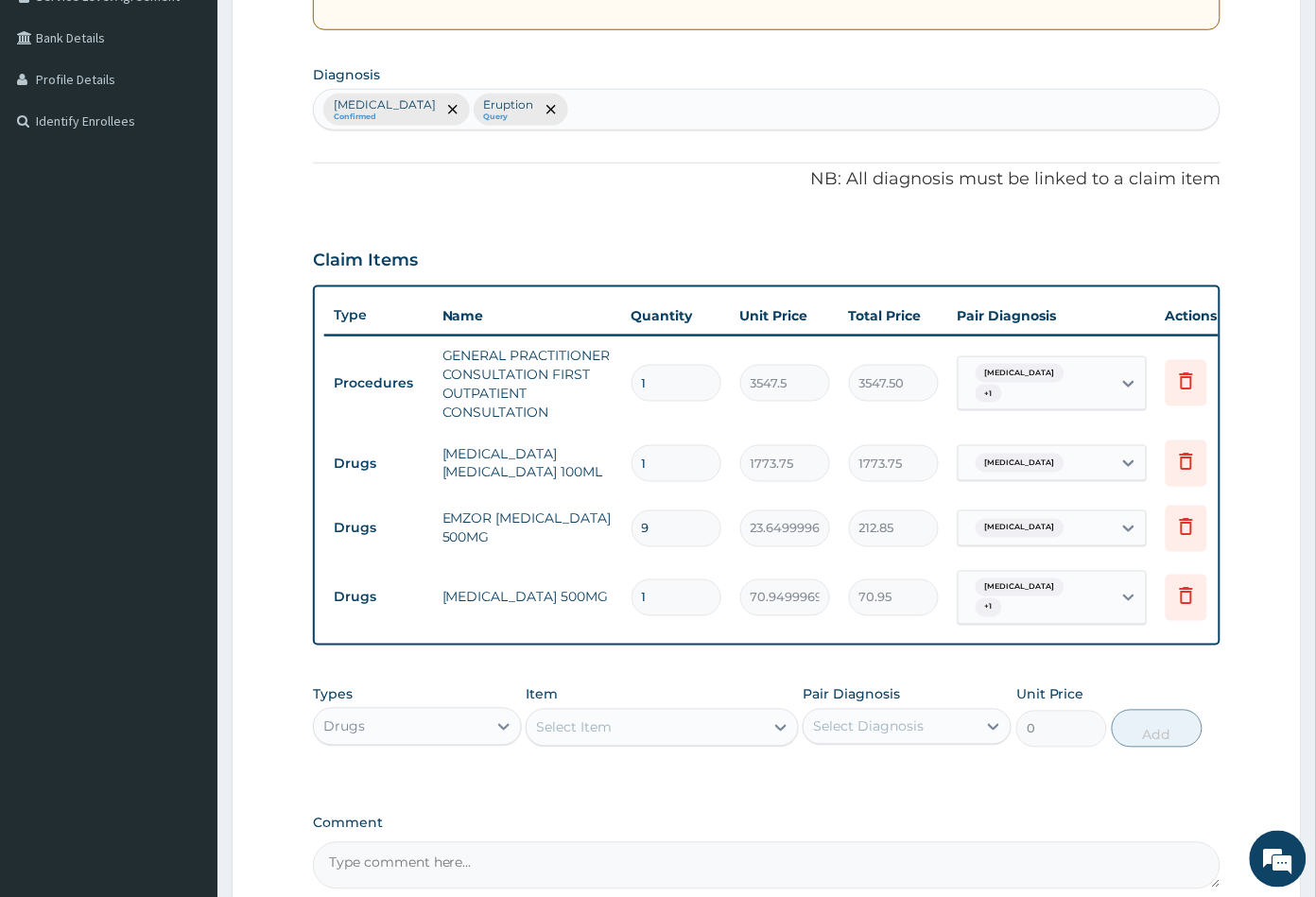
type input "10"
type input "709.50"
type input "10"
click at [655, 733] on div "Select Item" at bounding box center [644, 727] width 236 height 31
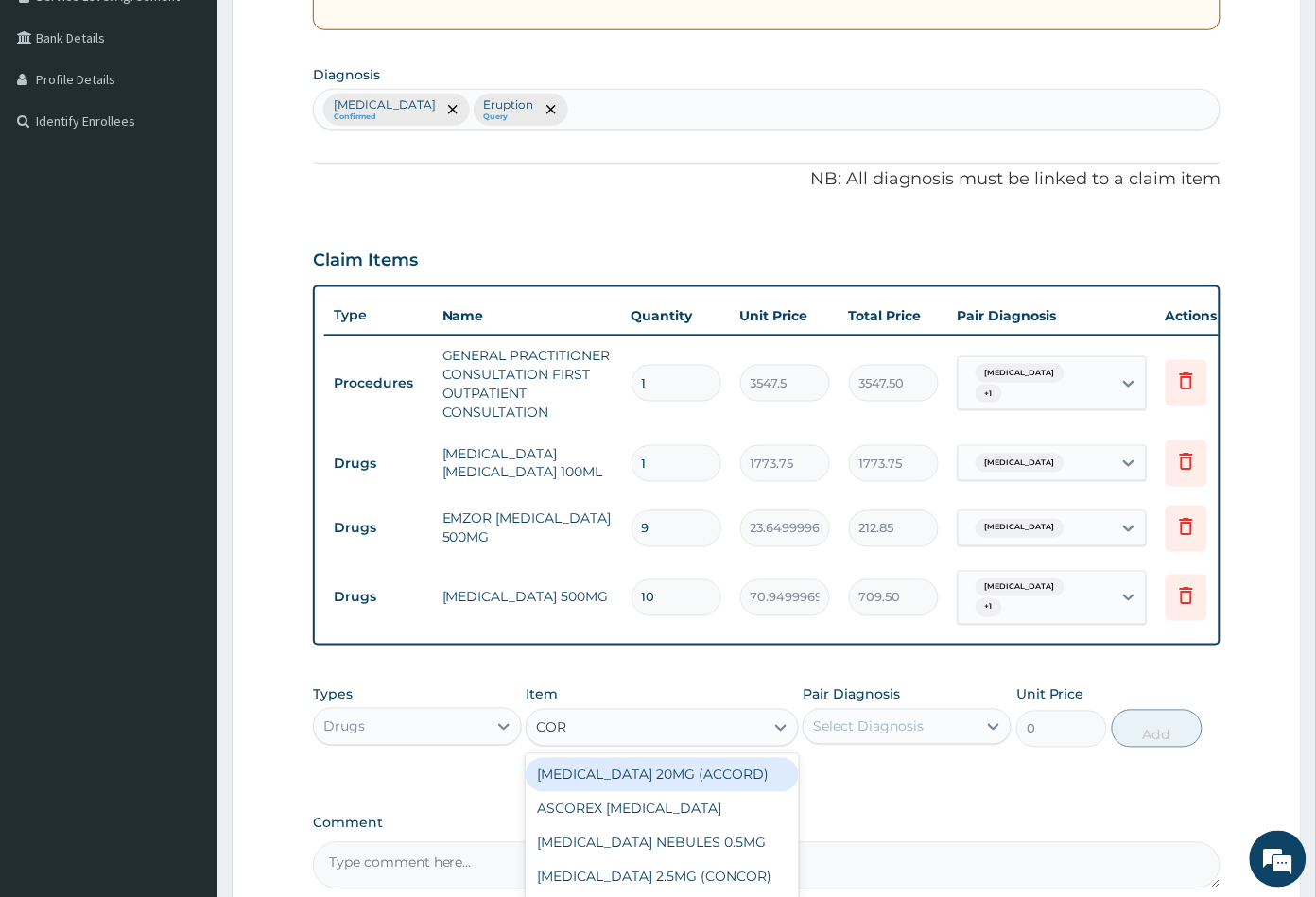
type input "CORT"
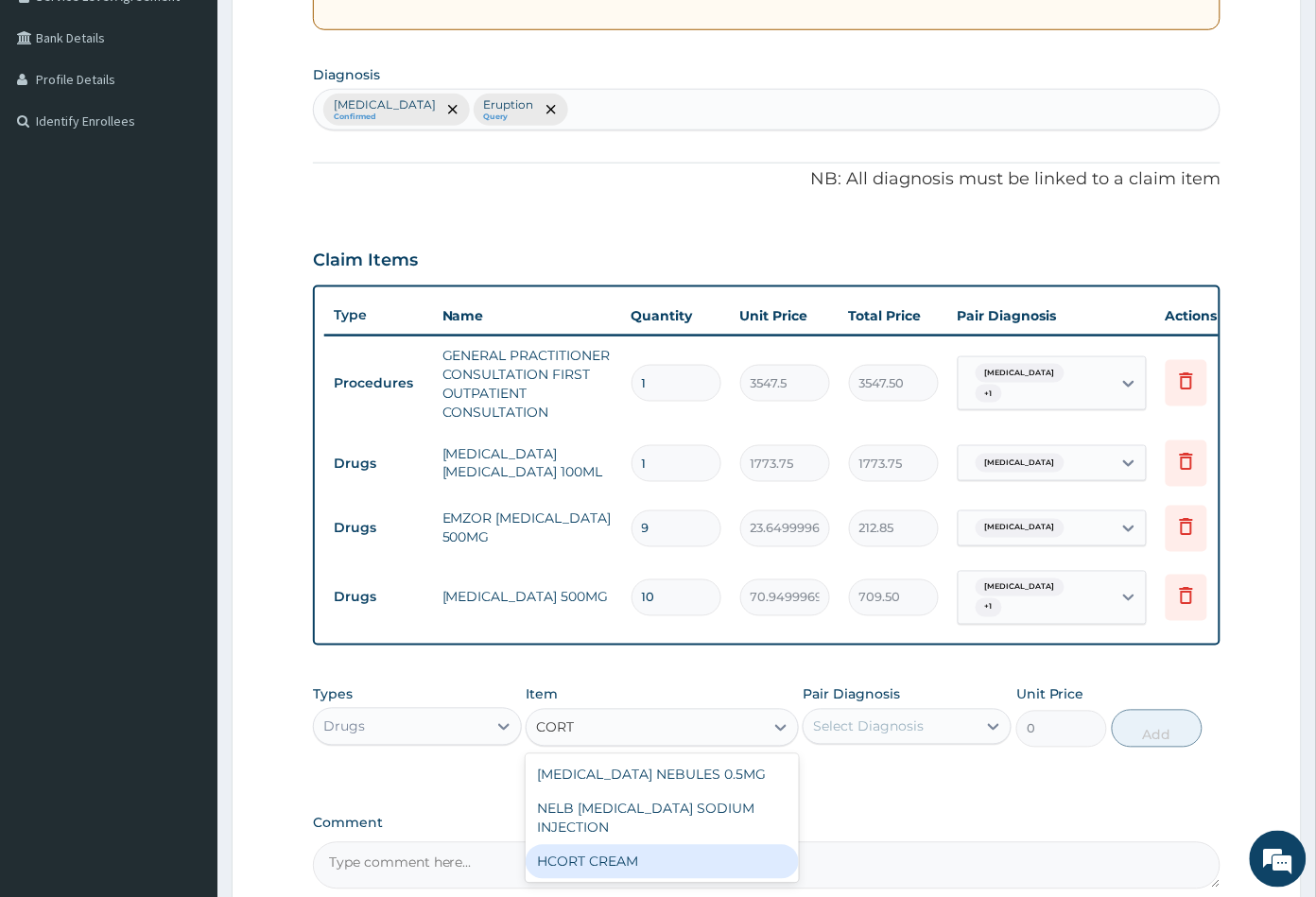
click at [636, 876] on div "HCORT CREAM" at bounding box center [661, 861] width 272 height 34
type input "1182.5"
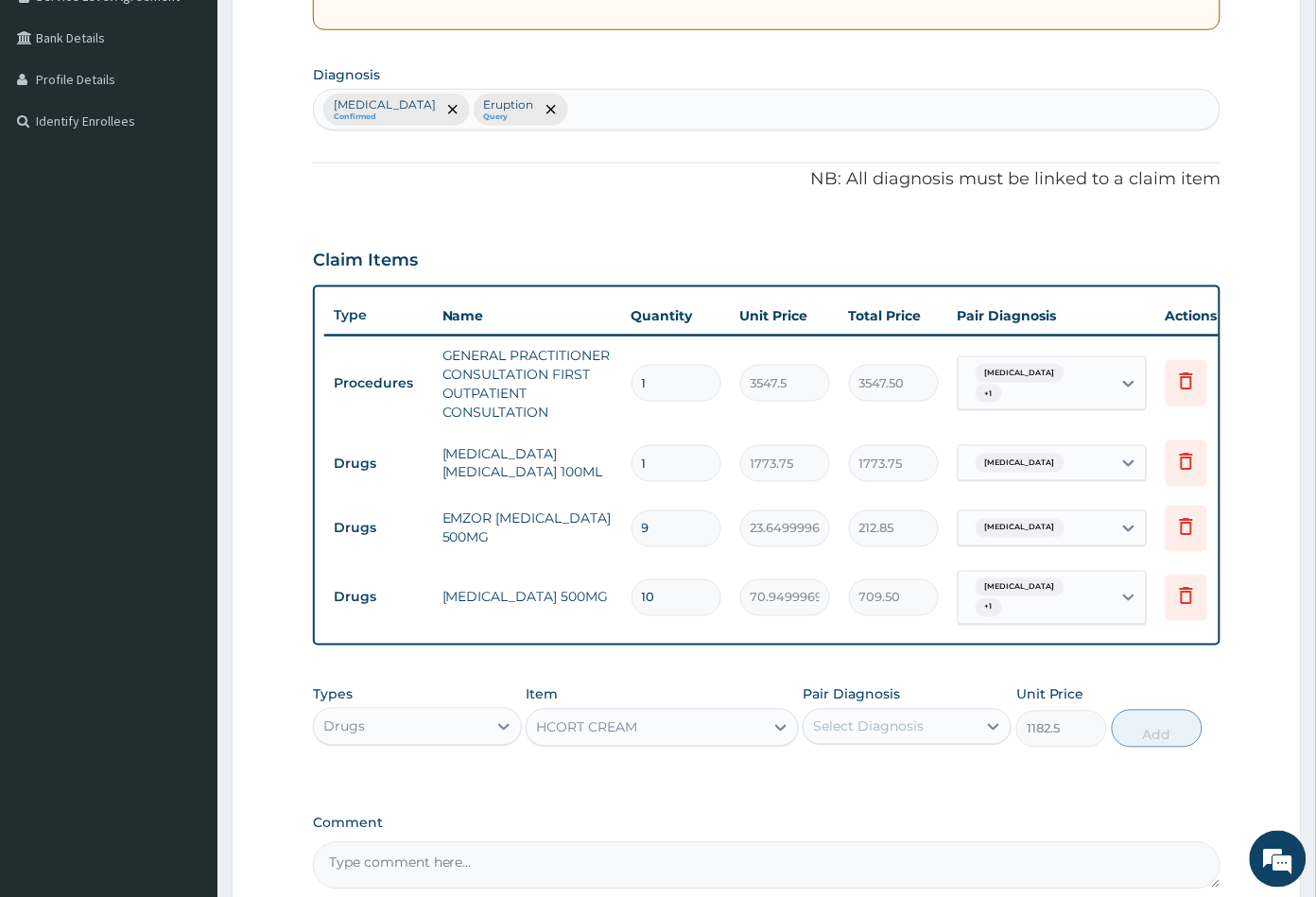
click at [916, 736] on div "Select Diagnosis" at bounding box center [869, 726] width 111 height 19
click at [887, 821] on label "Eruption" at bounding box center [864, 811] width 59 height 19
checkbox input "true"
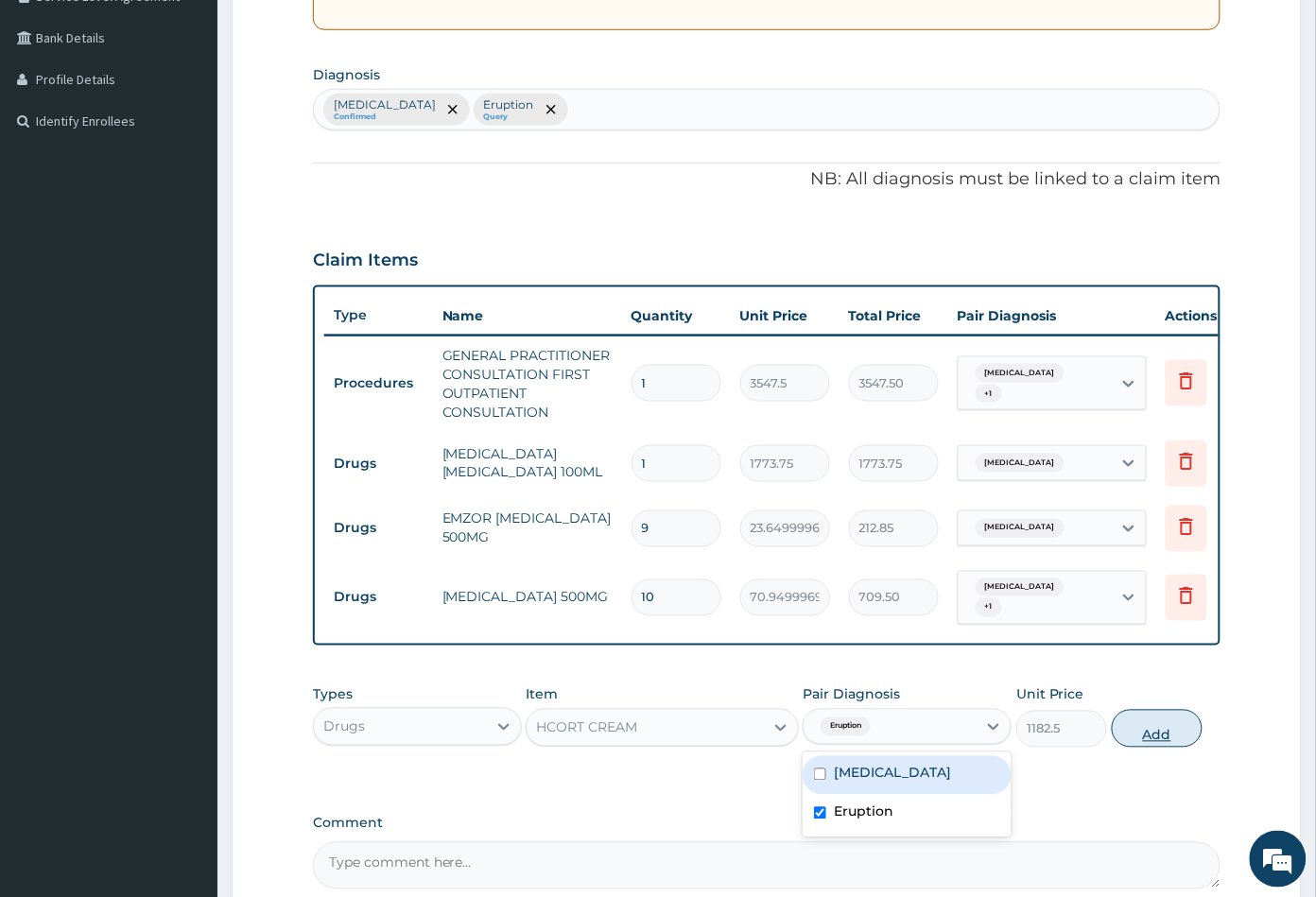
click at [1152, 747] on button "Add" at bounding box center [1157, 728] width 91 height 38
type input "0"
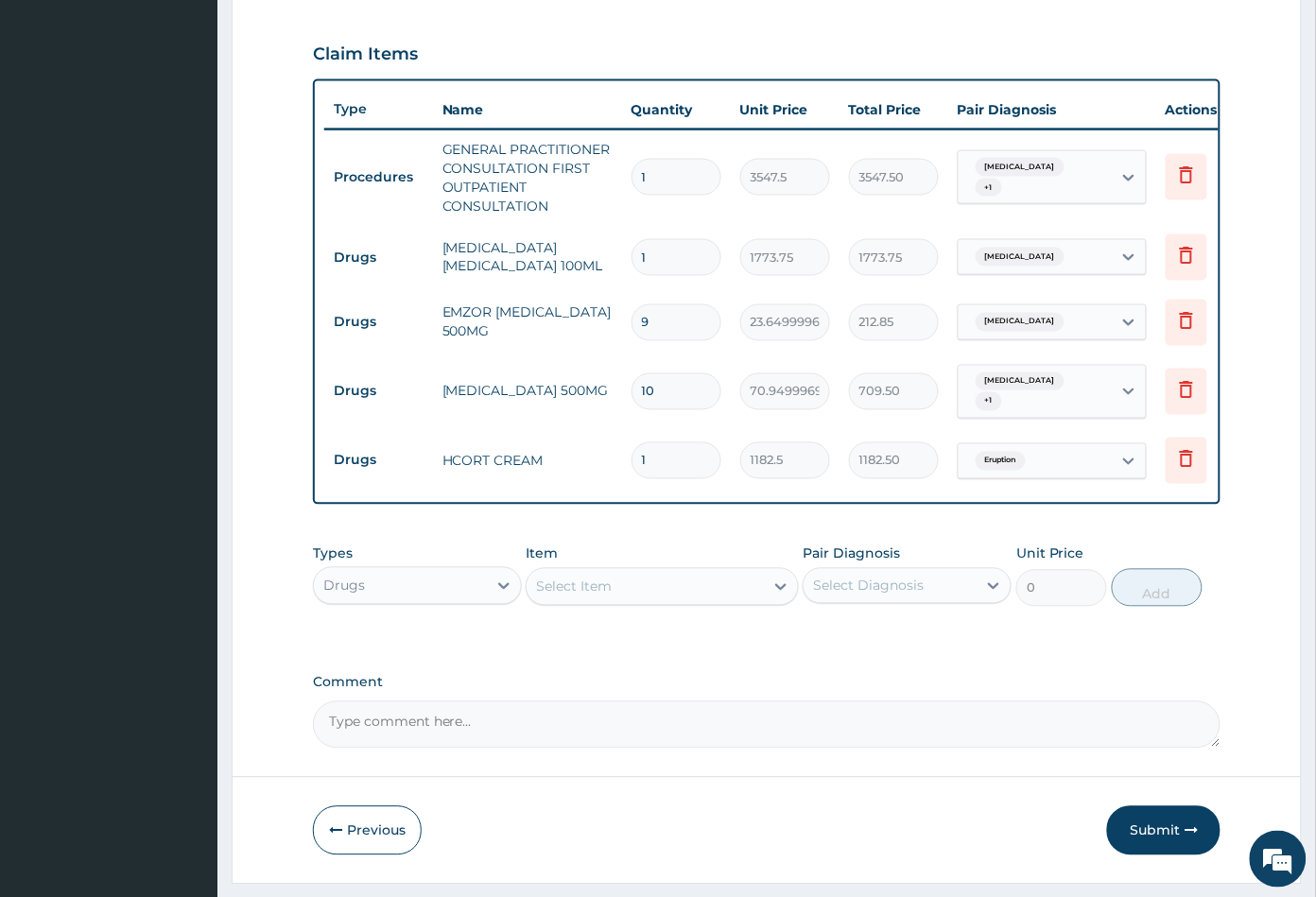
scroll to position [627, 0]
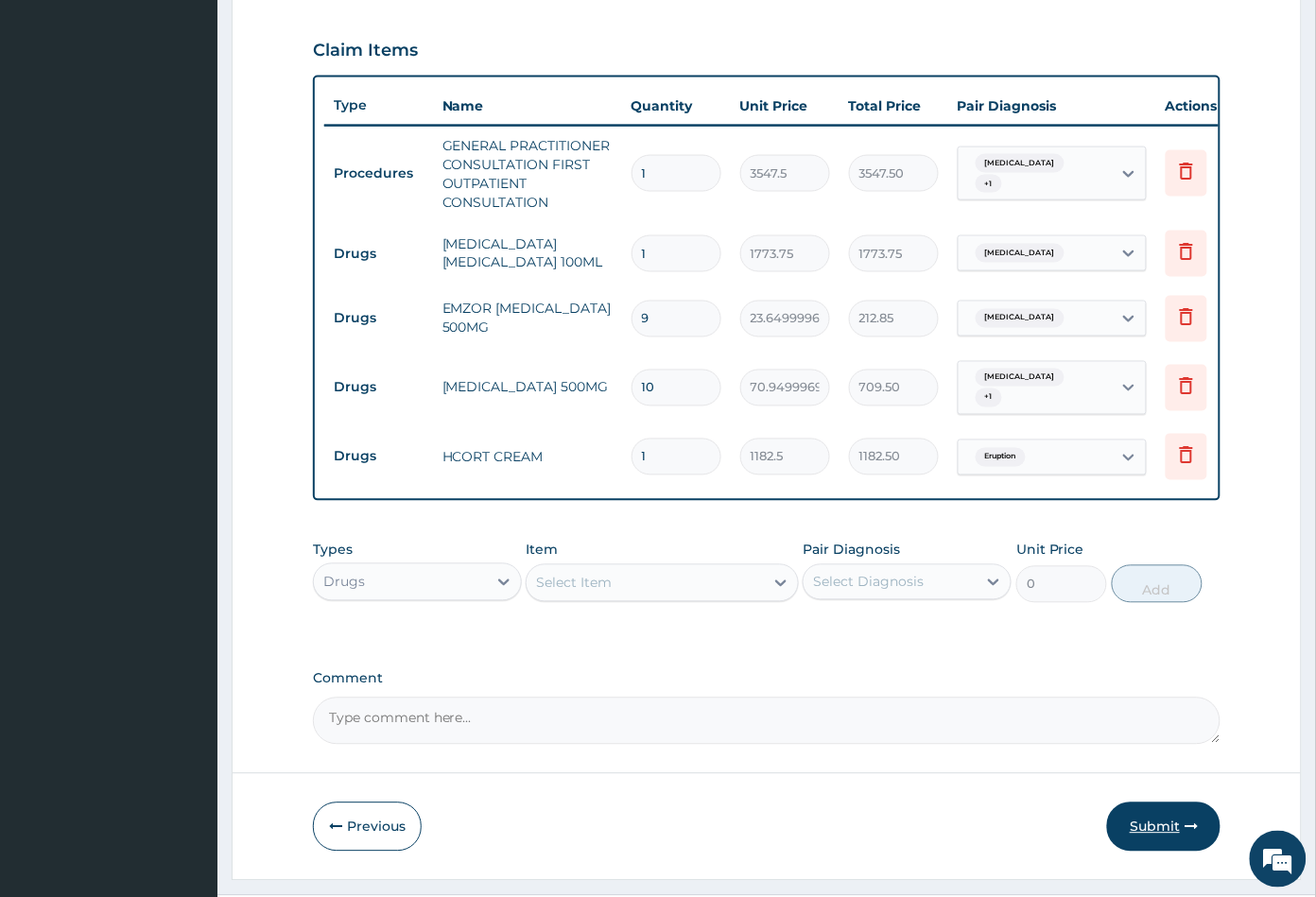
click at [1151, 838] on button "Submit" at bounding box center [1164, 827] width 114 height 49
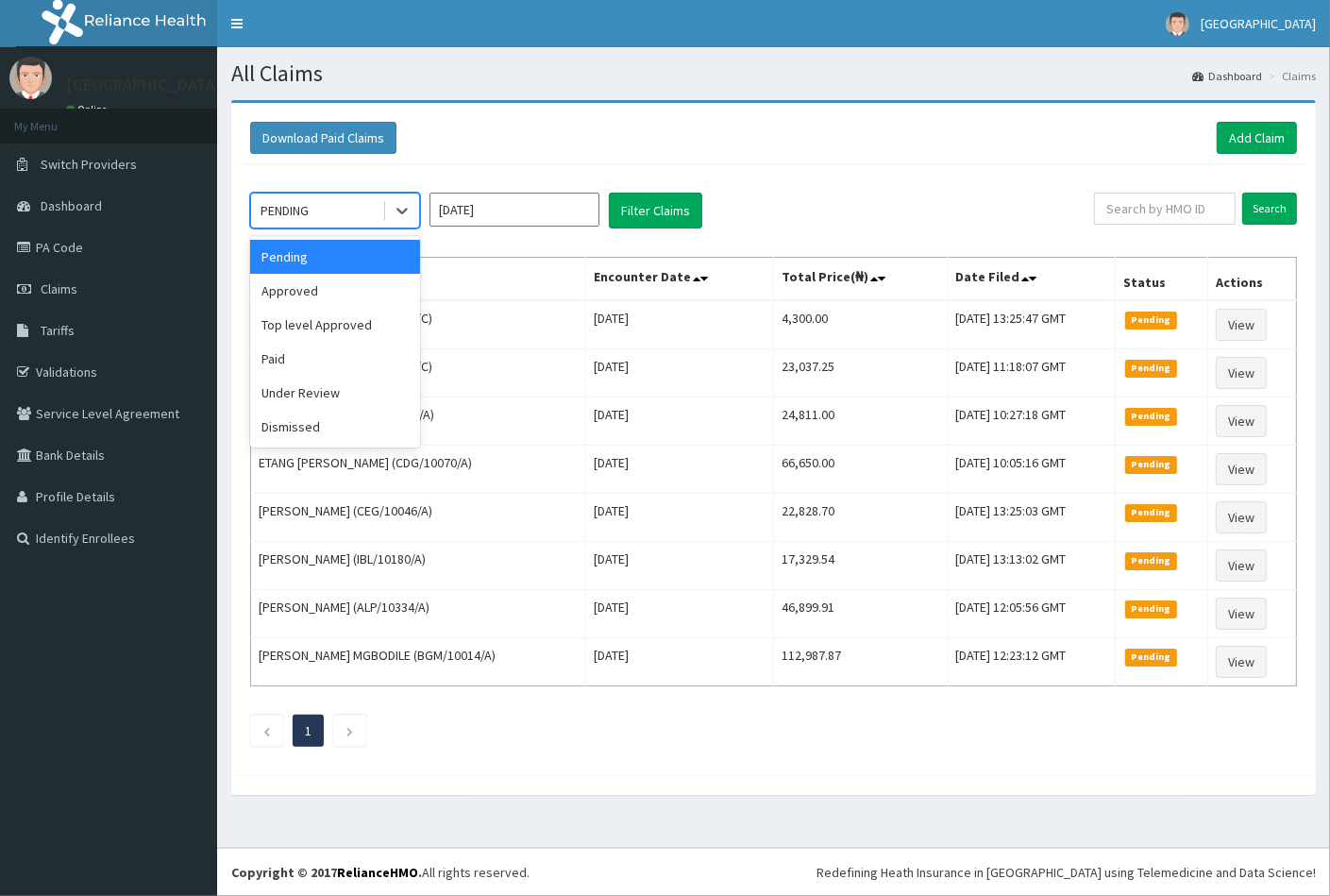
click at [327, 206] on div "PENDING" at bounding box center [316, 210] width 131 height 31
click at [316, 287] on div "Approved" at bounding box center [335, 290] width 170 height 34
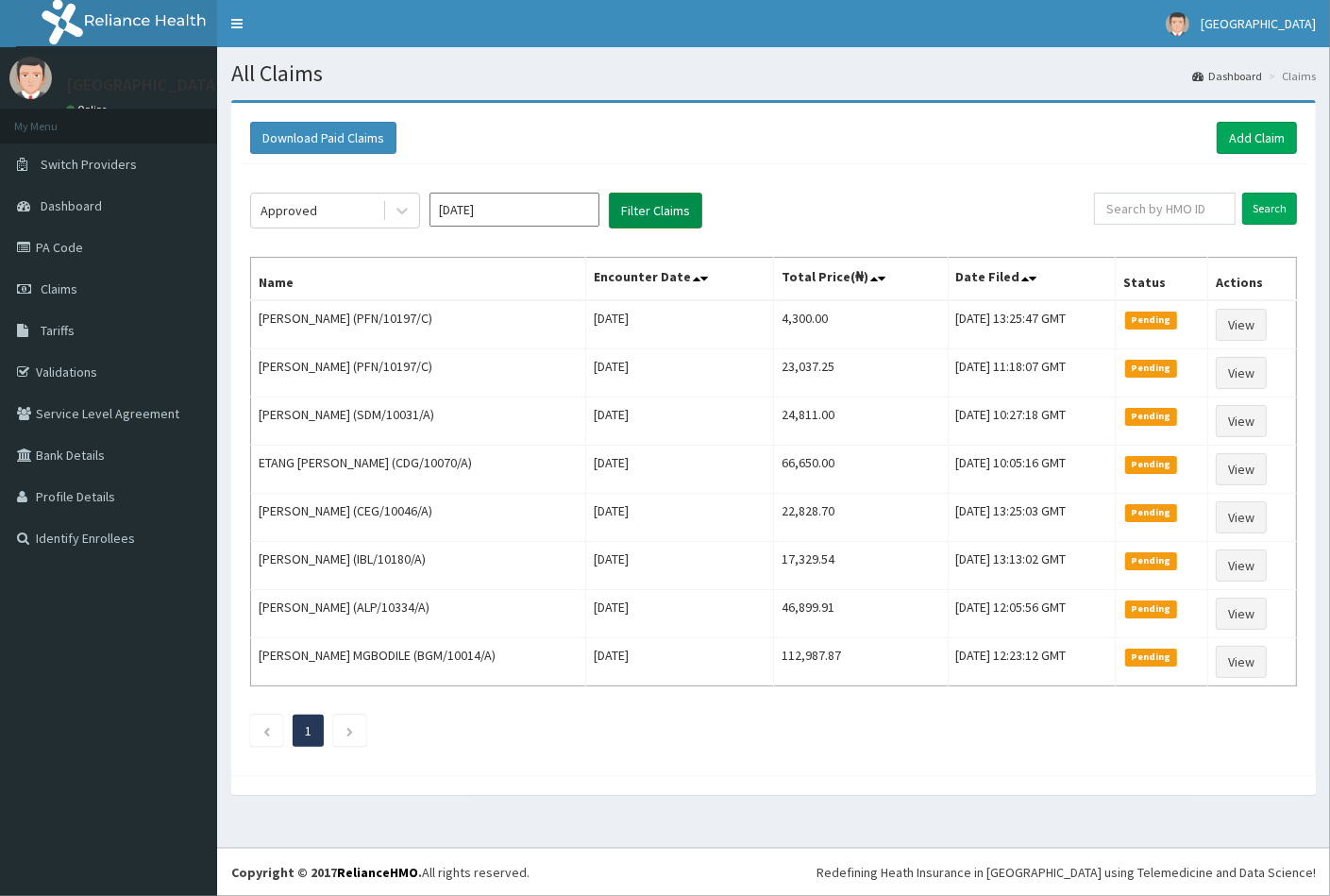
click at [624, 210] on button "Filter Claims" at bounding box center [655, 210] width 94 height 36
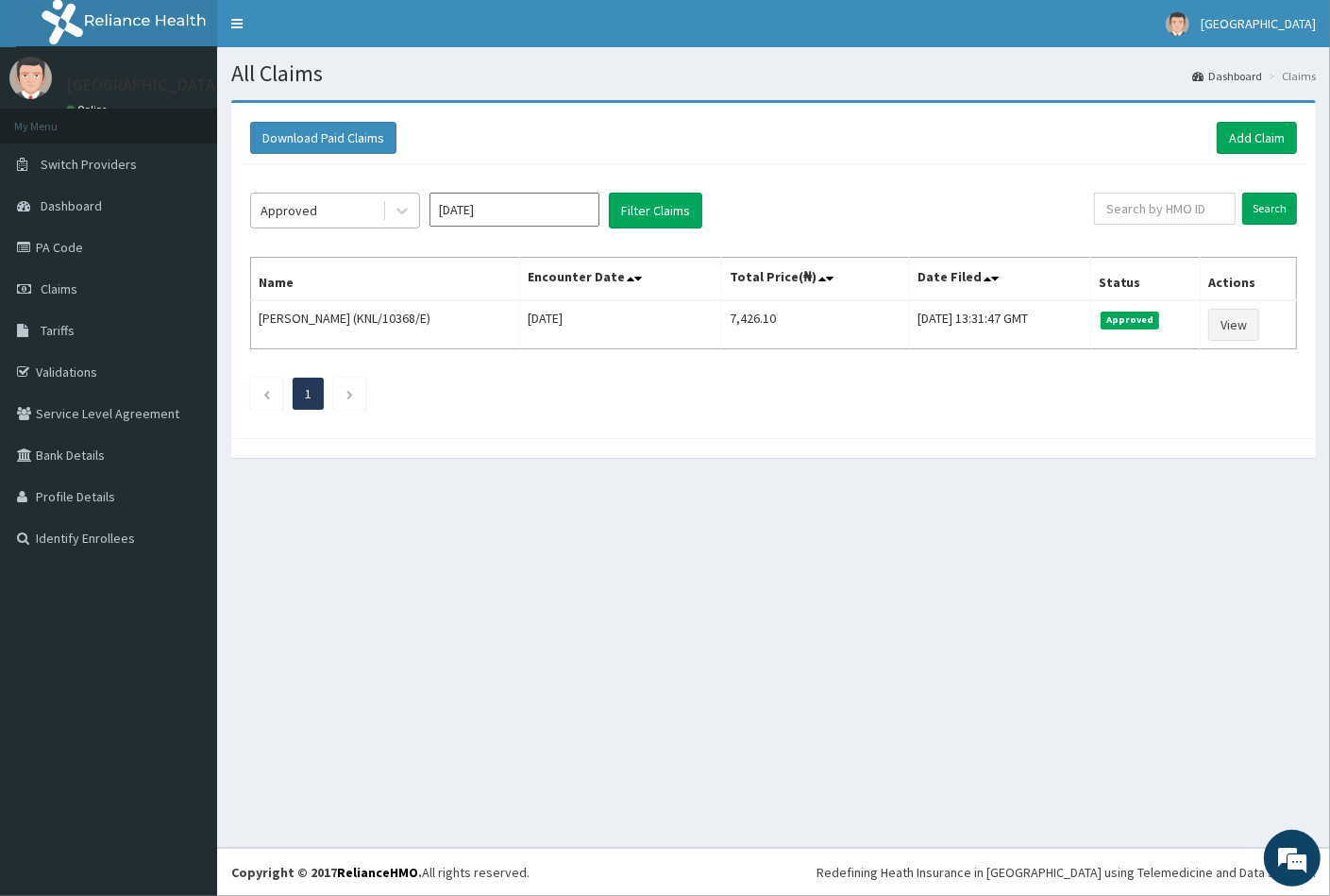
click at [364, 212] on div "Approved" at bounding box center [316, 210] width 131 height 31
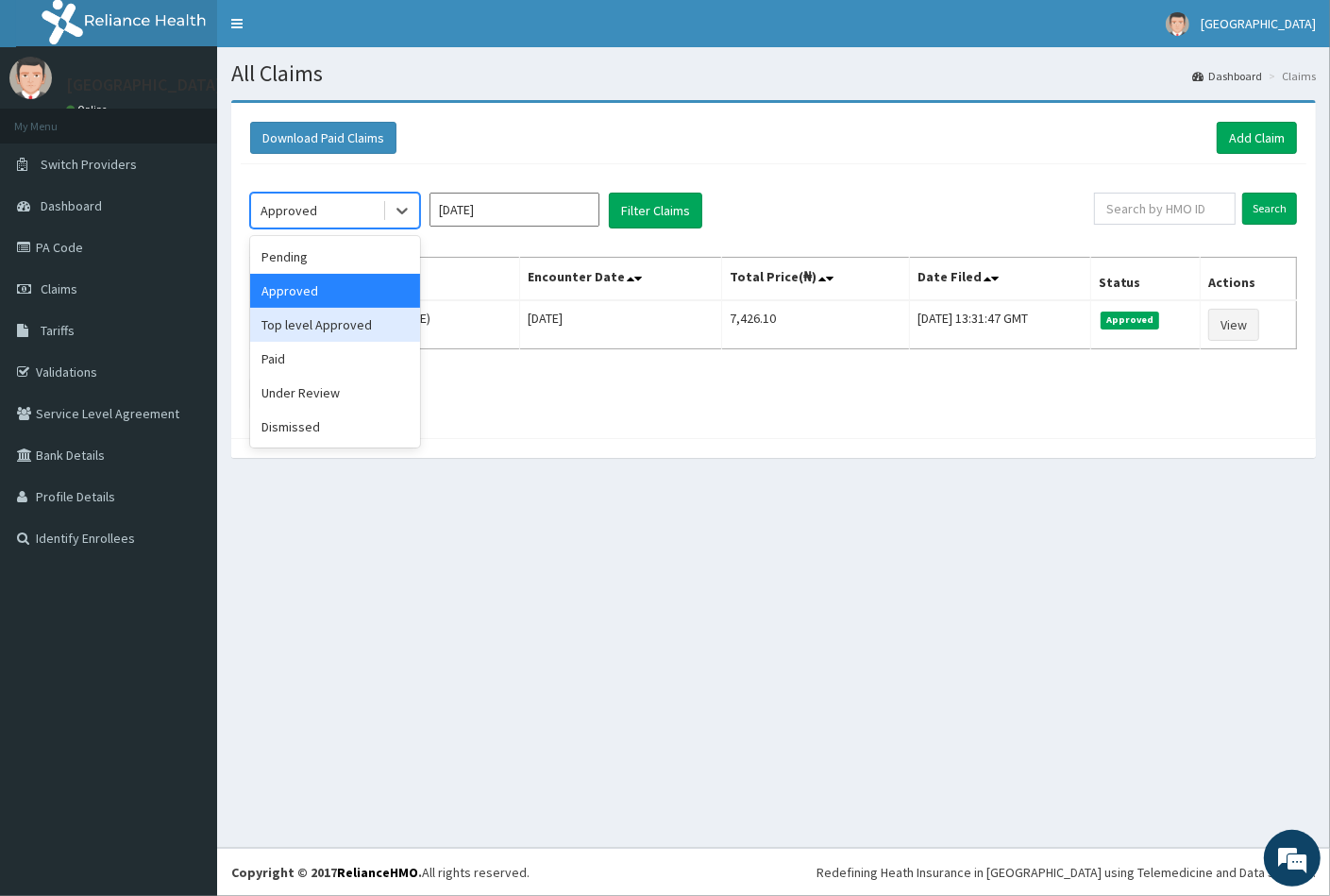
click at [357, 324] on div "Top level Approved" at bounding box center [335, 324] width 170 height 34
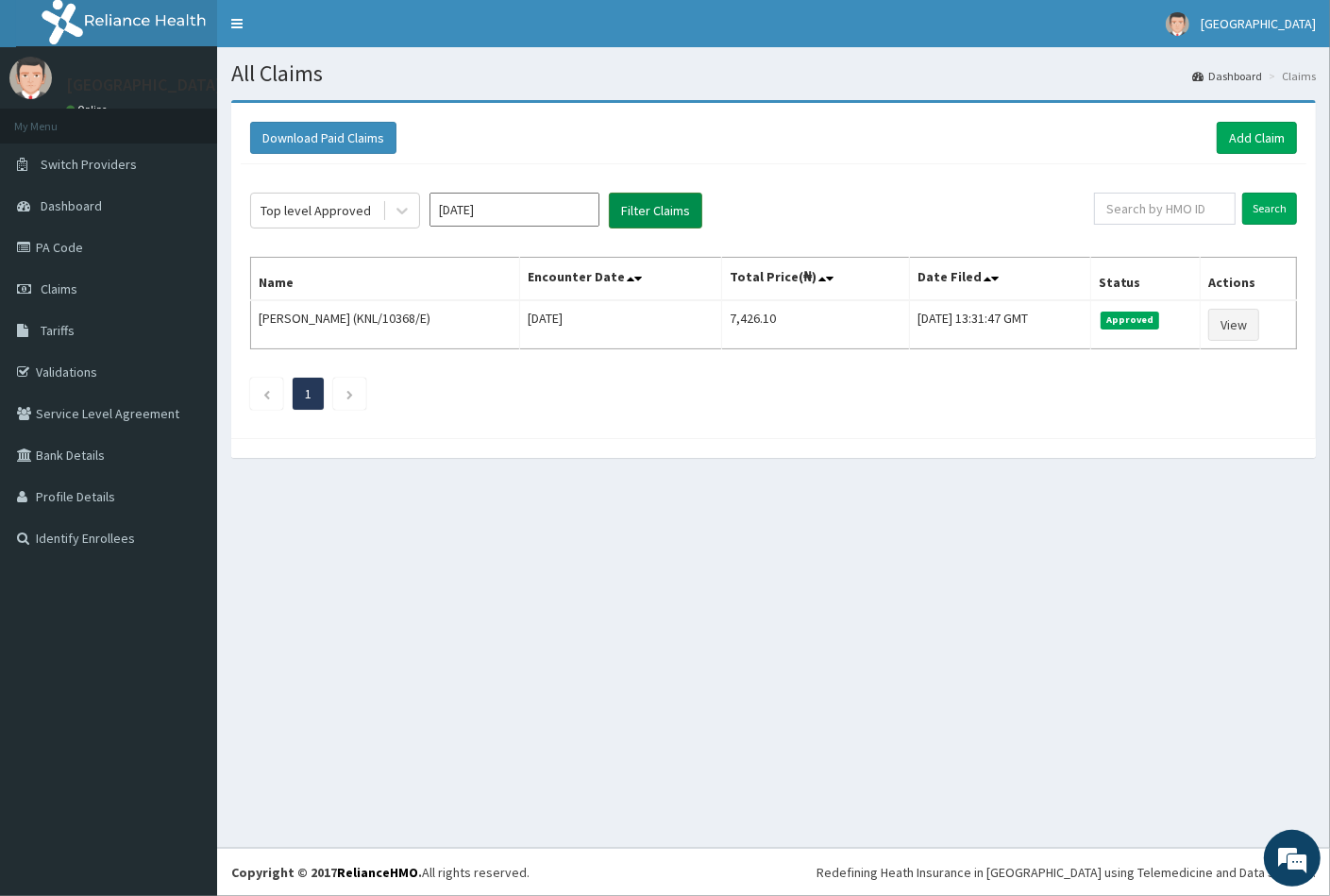
click at [658, 204] on button "Filter Claims" at bounding box center [655, 210] width 94 height 36
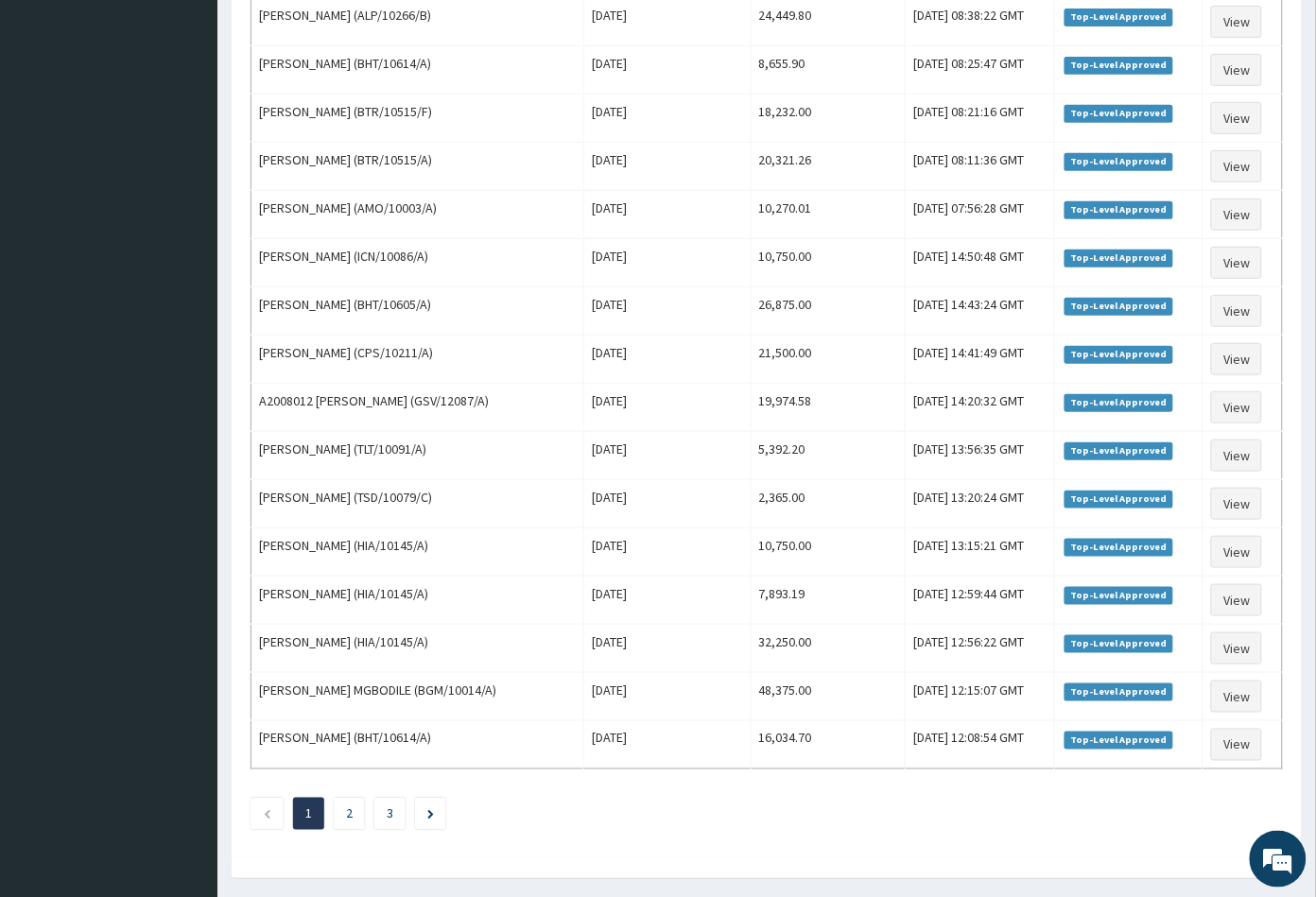
scroll to position [2016, 0]
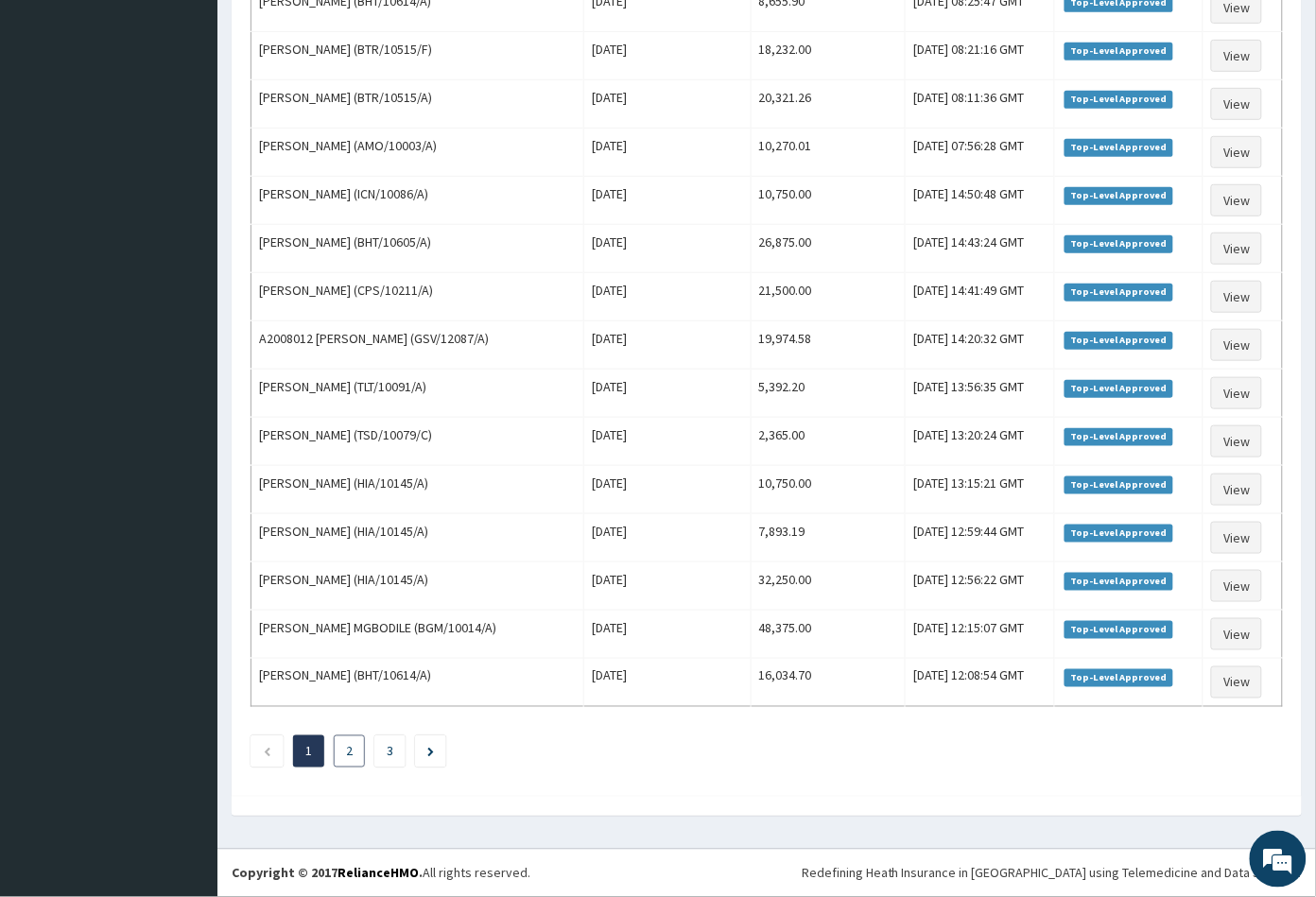
click at [357, 753] on li "2" at bounding box center [349, 751] width 32 height 32
click at [346, 755] on link "2" at bounding box center [349, 751] width 7 height 17
click at [385, 757] on link "3" at bounding box center [388, 751] width 7 height 17
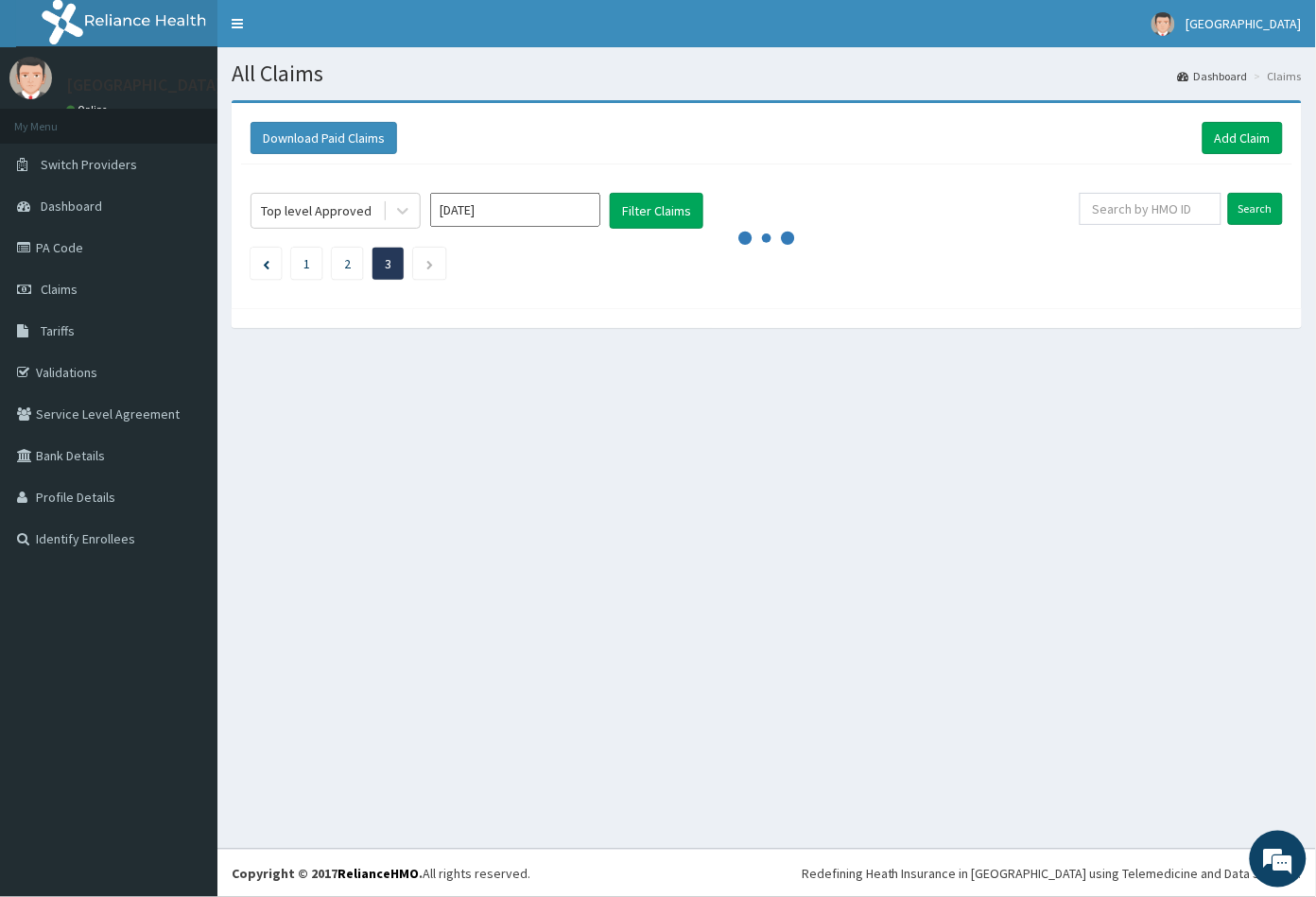
scroll to position [0, 0]
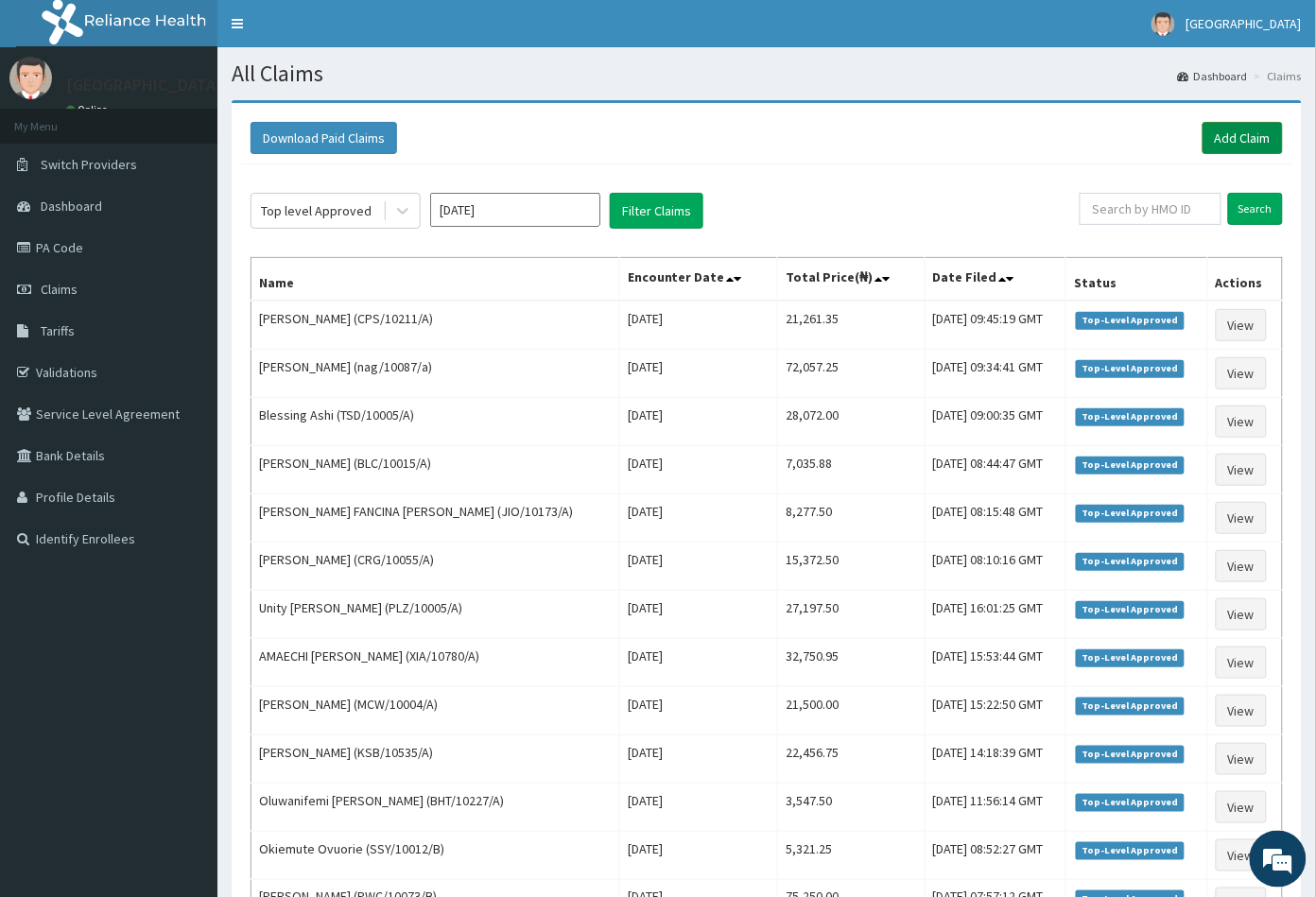
click at [1249, 146] on link "Add Claim" at bounding box center [1242, 137] width 80 height 32
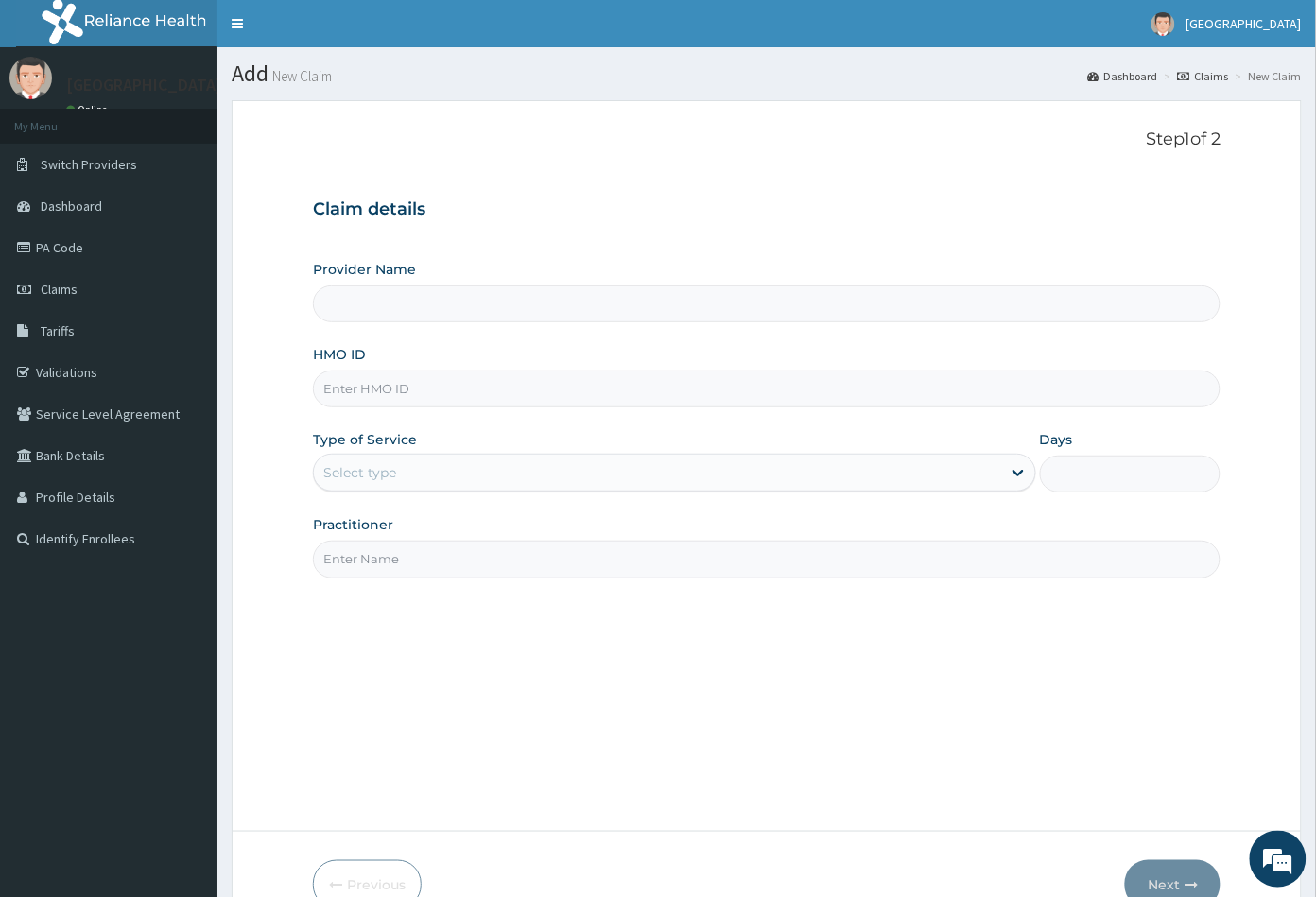
type input "[GEOGRAPHIC_DATA]"
